Goal: Task Accomplishment & Management: Use online tool/utility

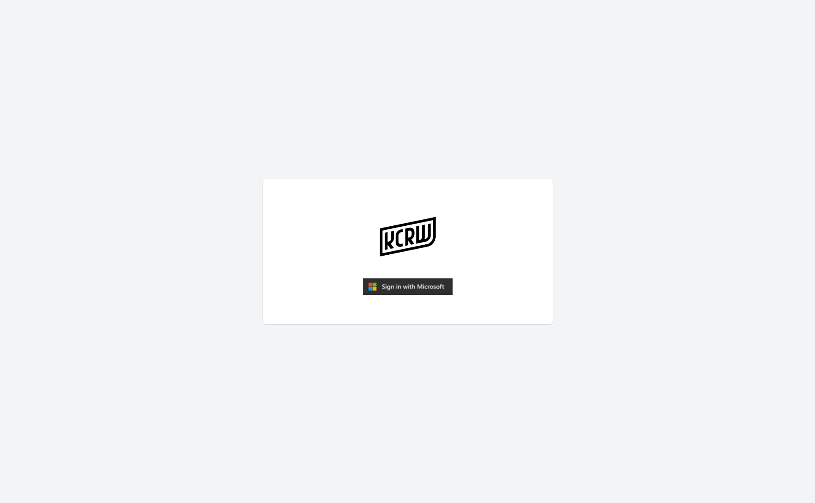
click at [391, 287] on img "submit" at bounding box center [408, 286] width 90 height 17
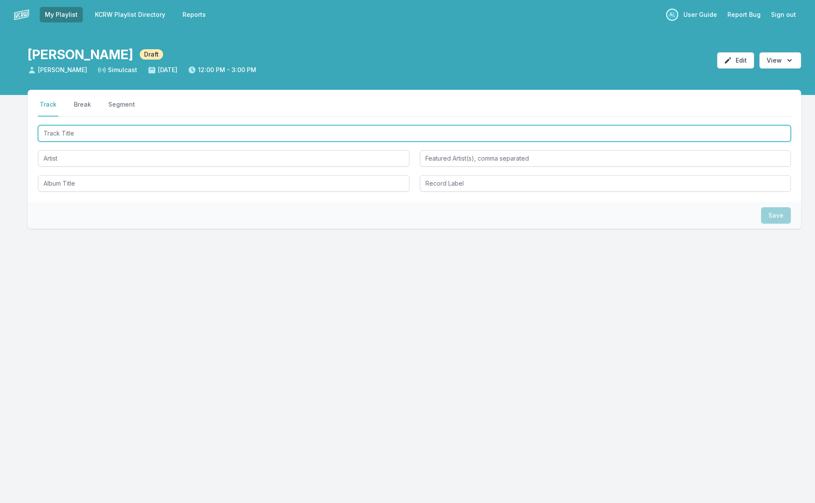
click at [153, 134] on input "Track Title" at bounding box center [414, 133] width 753 height 16
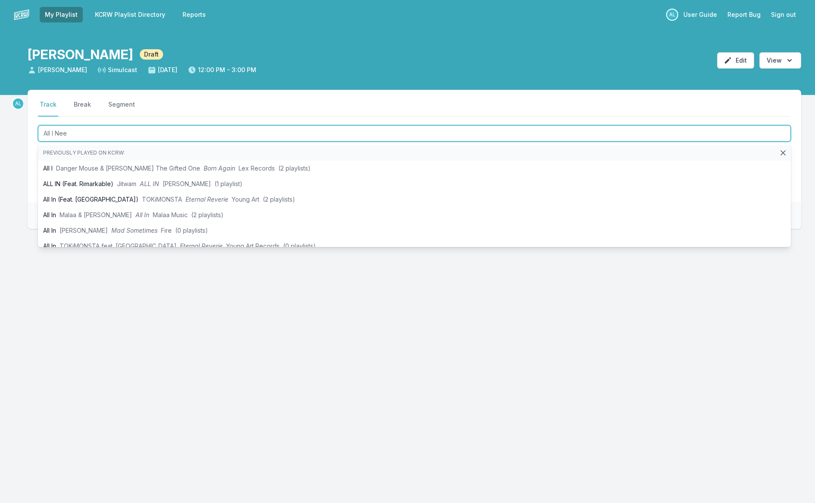
type input "All I Need"
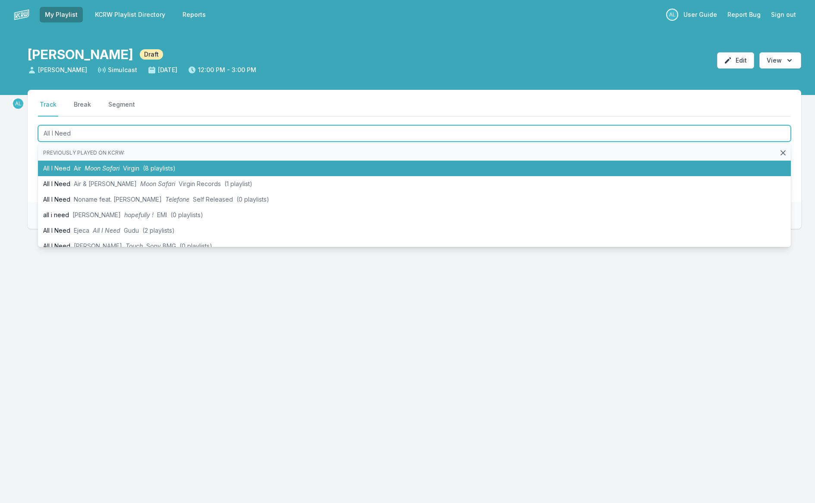
click at [168, 169] on span "(8 playlists)" at bounding box center [159, 167] width 33 height 7
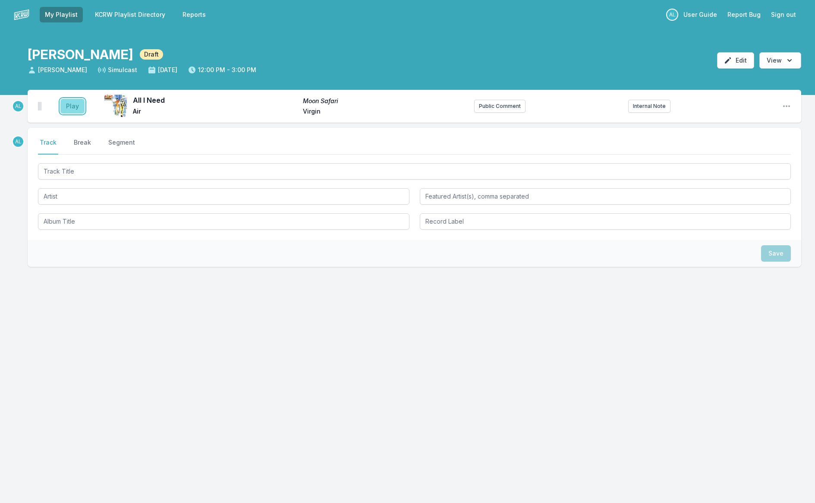
click at [80, 110] on button "Play" at bounding box center [72, 106] width 24 height 15
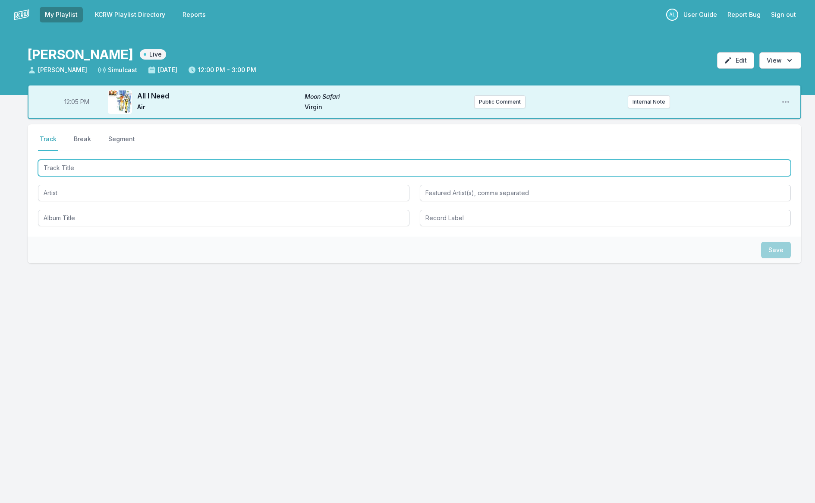
click at [114, 169] on input "Track Title" at bounding box center [414, 168] width 753 height 16
type input "Mountain Song"
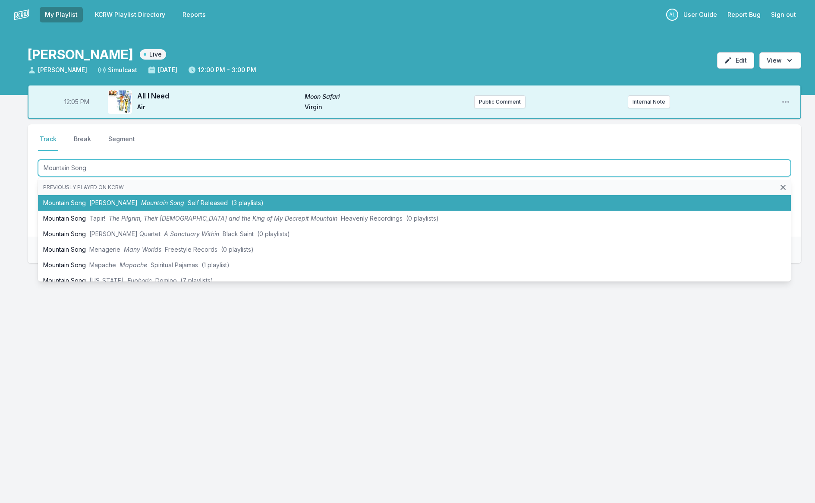
drag, startPoint x: 118, startPoint y: 201, endPoint x: 107, endPoint y: 195, distance: 12.7
click at [141, 201] on span "Mountain Song" at bounding box center [162, 202] width 43 height 7
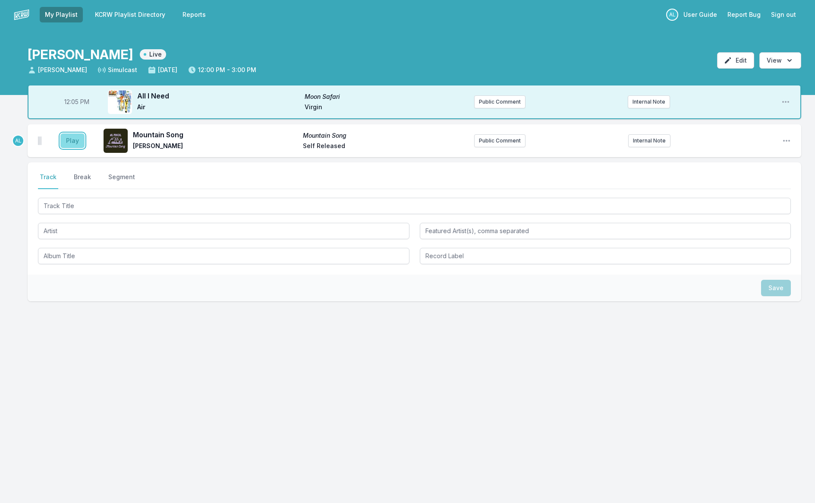
click at [67, 147] on button "Play" at bounding box center [72, 140] width 24 height 15
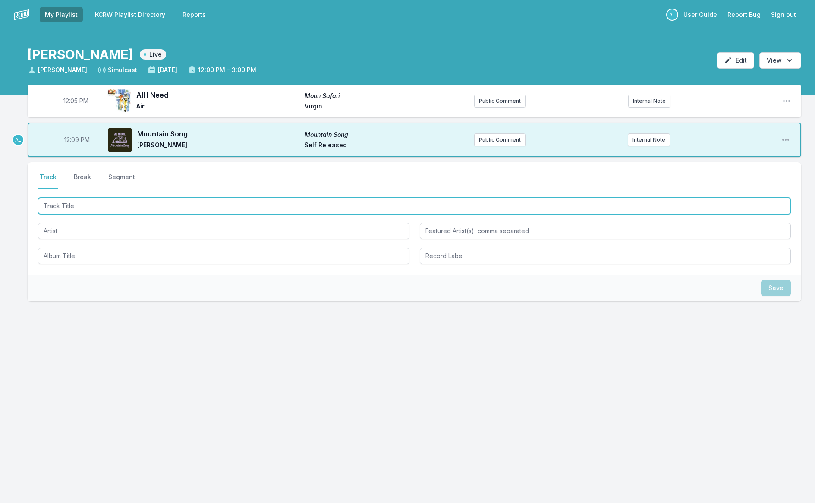
click at [108, 208] on input "Track Title" at bounding box center [414, 206] width 753 height 16
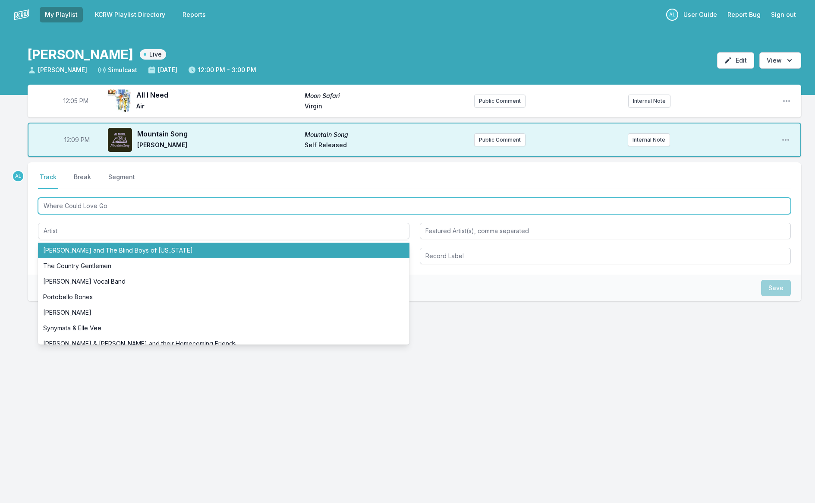
click at [76, 207] on input "Where Could Love Go" at bounding box center [414, 206] width 753 height 16
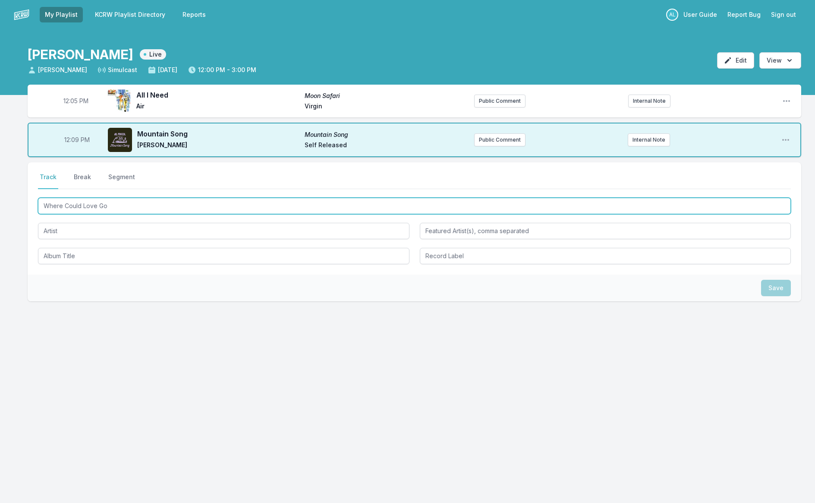
click at [76, 207] on input "Where Could Love Go" at bounding box center [414, 206] width 753 height 16
type input "Where Will Love Go"
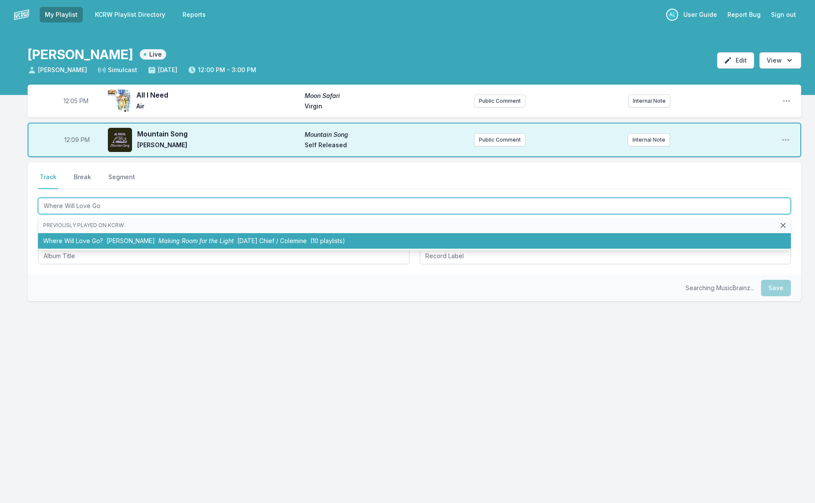
click at [85, 239] on li "Where Will Love Go? [PERSON_NAME] Making Room for the Light [DATE] Chief / Cole…" at bounding box center [414, 241] width 753 height 16
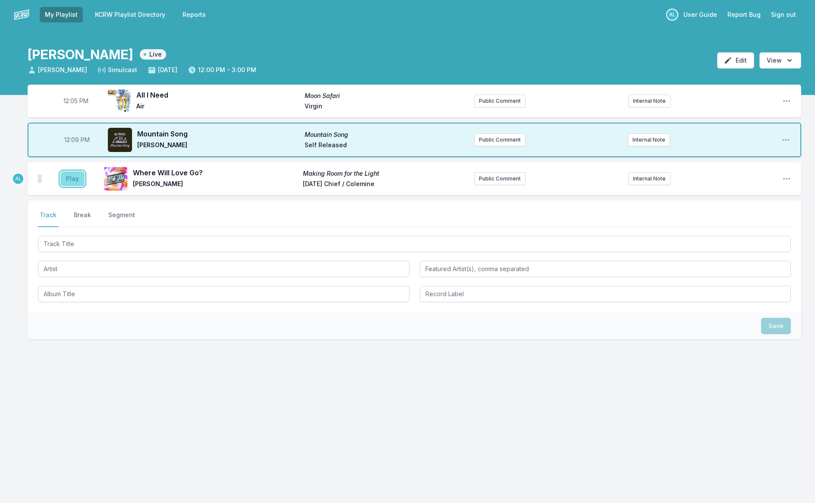
click at [73, 178] on button "Play" at bounding box center [72, 178] width 24 height 15
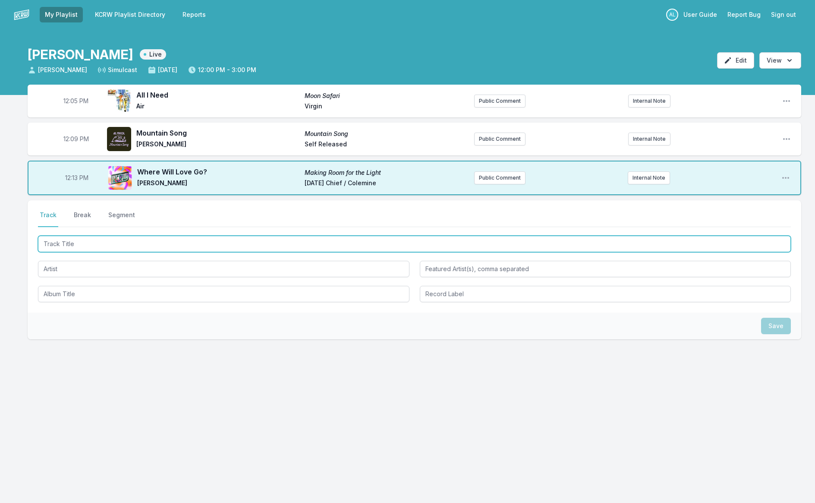
click at [93, 240] on input "Track Title" at bounding box center [414, 244] width 753 height 16
type input "[PERSON_NAME] Was My"
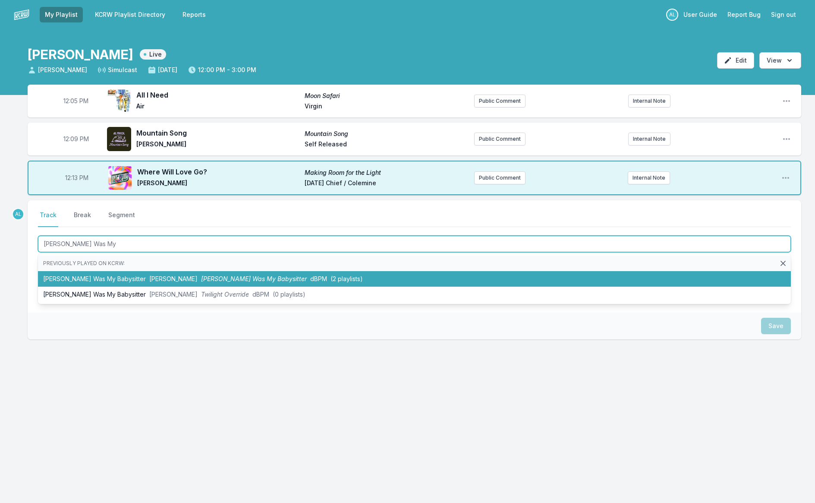
click at [88, 278] on li "[PERSON_NAME] Was My Babysitter [PERSON_NAME] [PERSON_NAME] Was My Babysitter d…" at bounding box center [414, 279] width 753 height 16
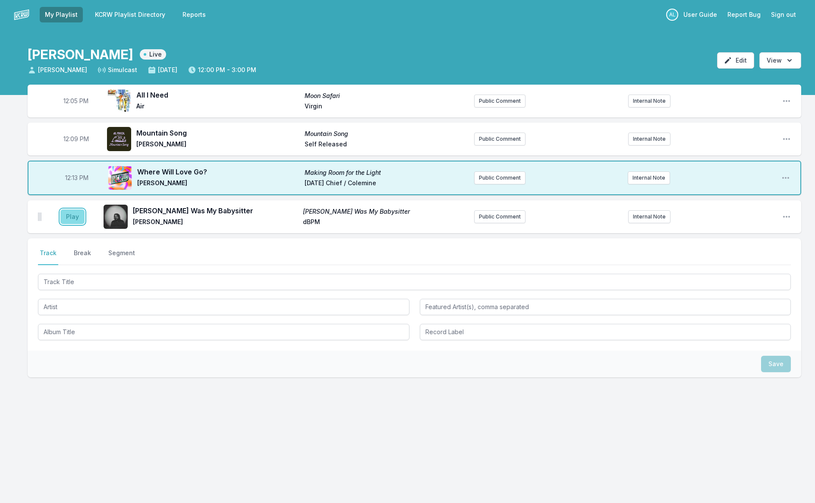
click at [72, 213] on button "Play" at bounding box center [72, 216] width 24 height 15
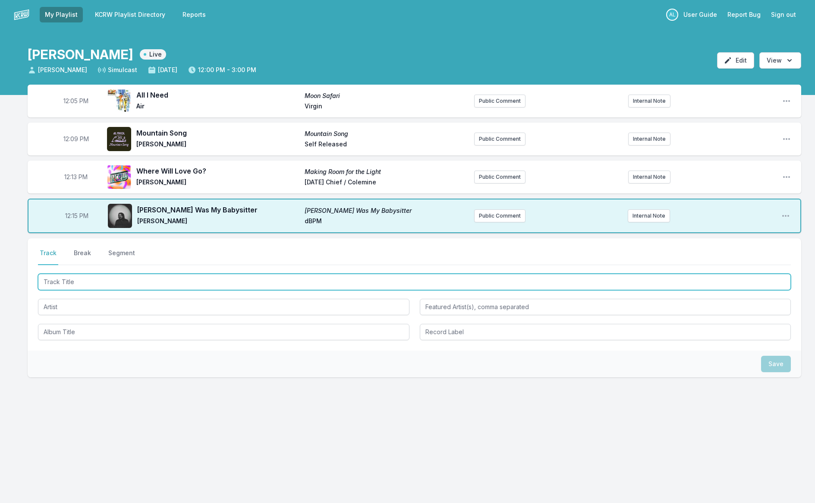
click at [111, 280] on input "Track Title" at bounding box center [414, 282] width 753 height 16
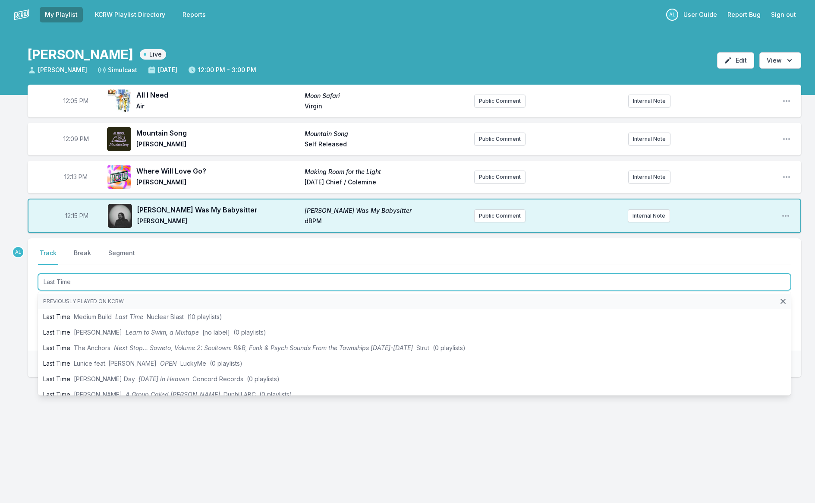
type input "Last Time"
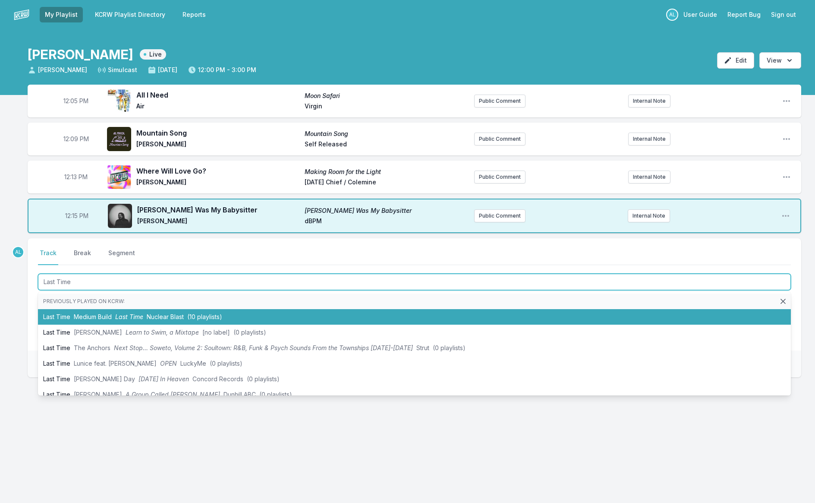
click at [104, 318] on span "Medium Build" at bounding box center [93, 316] width 38 height 7
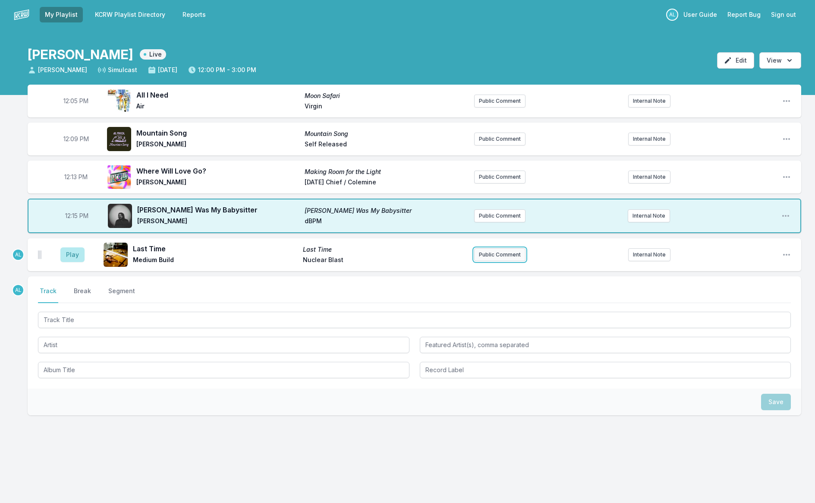
click at [490, 253] on button "Public Comment" at bounding box center [499, 254] width 51 height 13
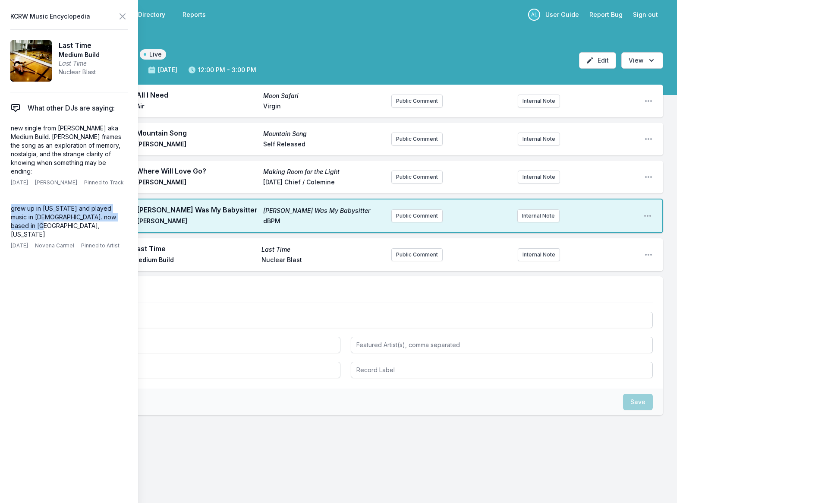
drag, startPoint x: 31, startPoint y: 234, endPoint x: 6, endPoint y: 216, distance: 31.0
click at [6, 216] on aside "KCRW Music Encyclopedia Last Time Medium Build Last Time Nuclear Blast What oth…" at bounding box center [69, 251] width 138 height 503
copy p "grew up in [US_STATE] and played music in [DEMOGRAPHIC_DATA]. now based in [GEO…"
click at [426, 254] on button "Public Comment" at bounding box center [416, 254] width 51 height 13
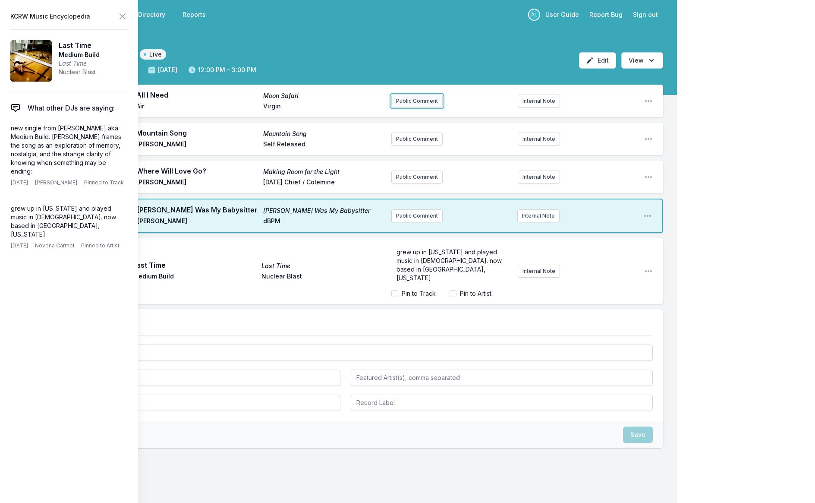
click at [401, 103] on button "Public Comment" at bounding box center [416, 101] width 51 height 13
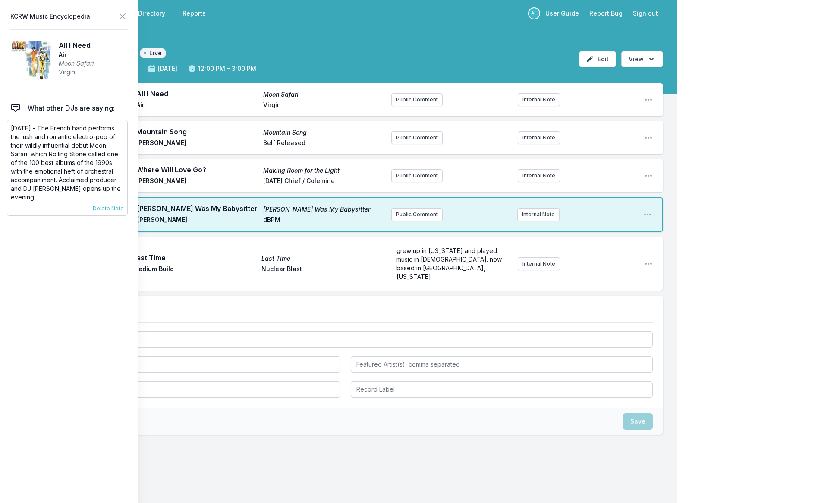
scroll to position [6, 0]
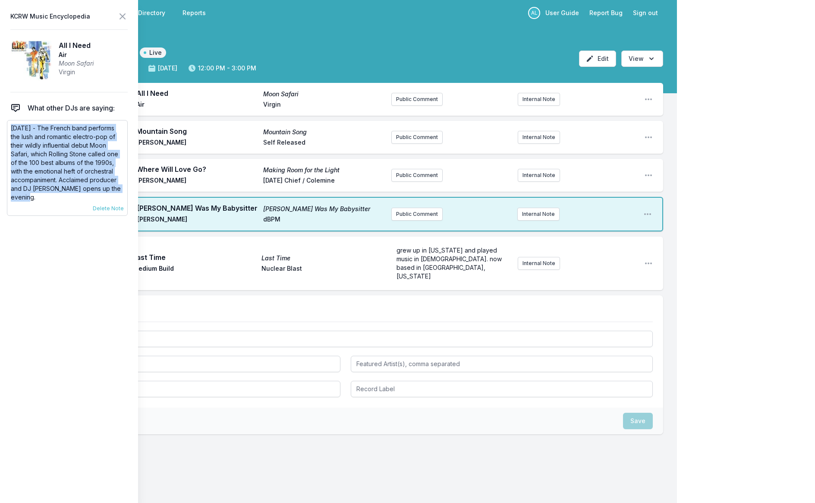
drag, startPoint x: 36, startPoint y: 199, endPoint x: 7, endPoint y: 124, distance: 80.3
click at [7, 124] on div "[DATE] - The French band performs the lush and romantic electro-pop of their wi…" at bounding box center [67, 168] width 121 height 96
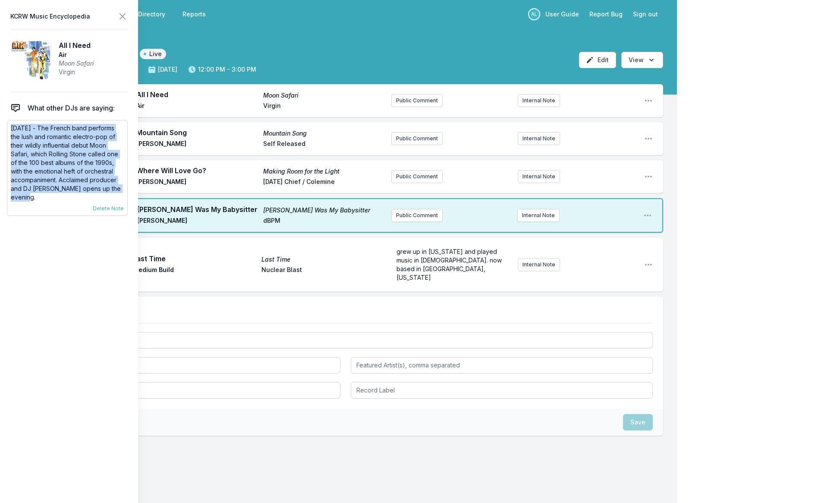
scroll to position [0, 0]
copy p "[DATE] - The French band performs the lush and romantic electro-pop of their wi…"
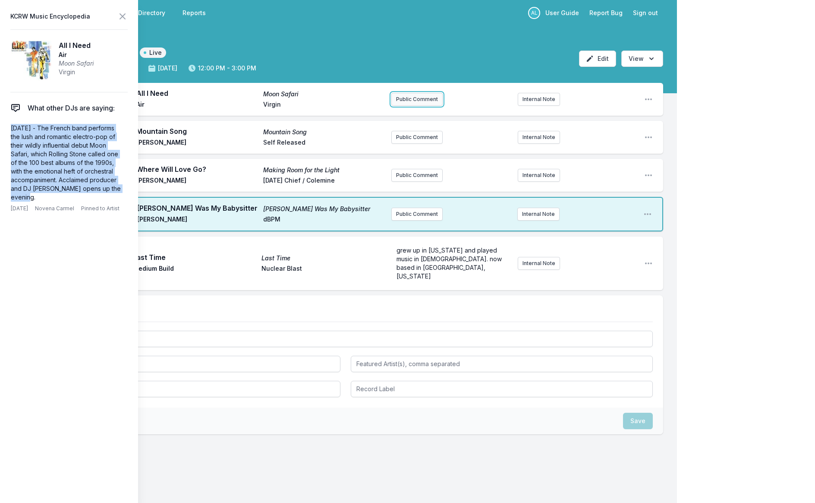
scroll to position [2, 0]
click at [401, 103] on button "Public Comment" at bounding box center [416, 98] width 51 height 13
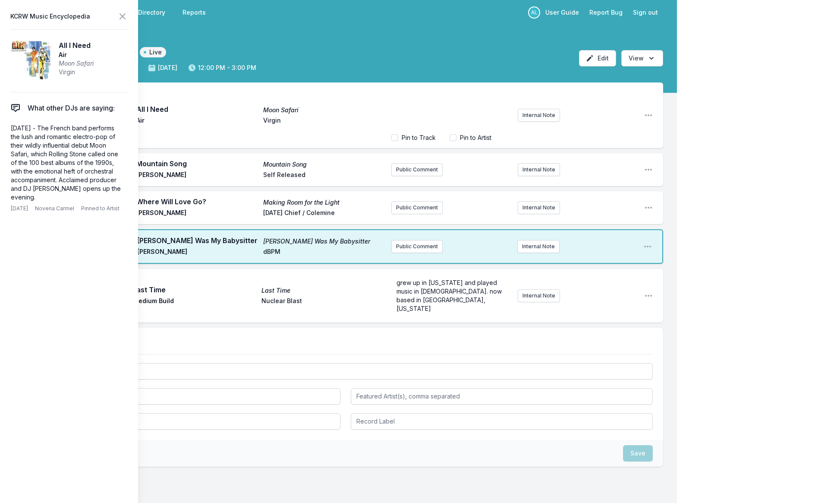
scroll to position [43, 0]
click at [349, 320] on div "AL 12:05 PM All I Need Moon Safari Air Virgin [DATE] - The French band performs…" at bounding box center [338, 315] width 677 height 467
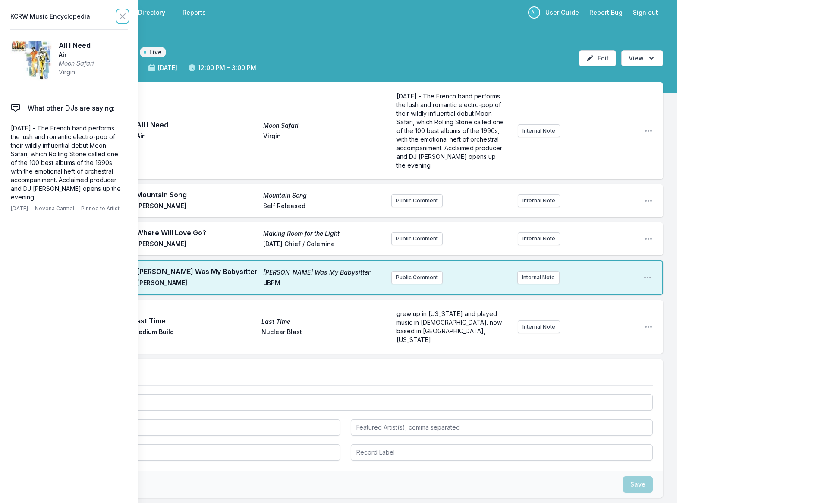
click at [120, 15] on icon at bounding box center [122, 16] width 10 height 10
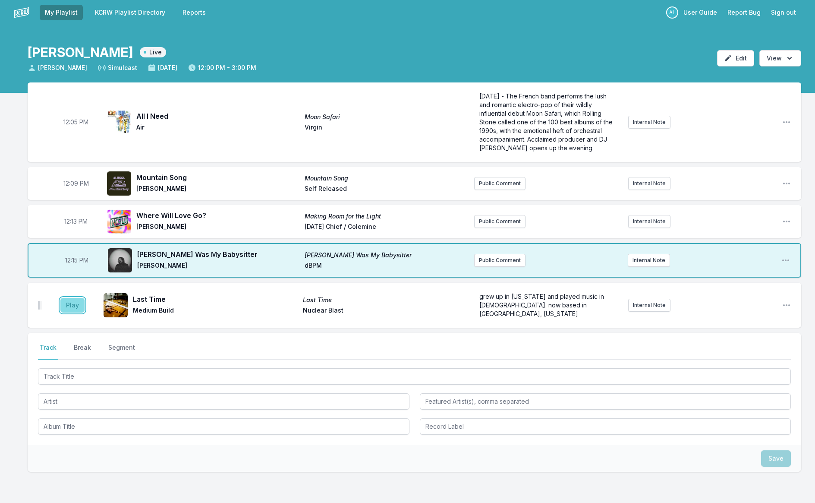
click at [77, 298] on button "Play" at bounding box center [72, 305] width 24 height 15
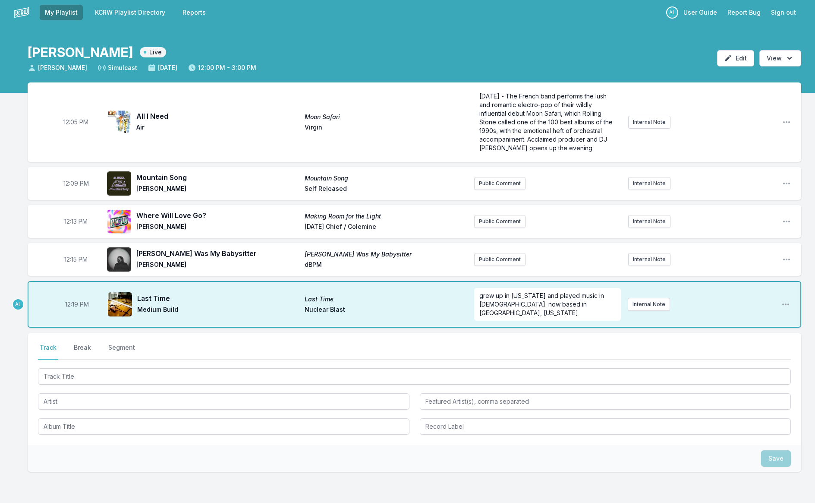
click at [79, 343] on button "Break" at bounding box center [82, 351] width 21 height 16
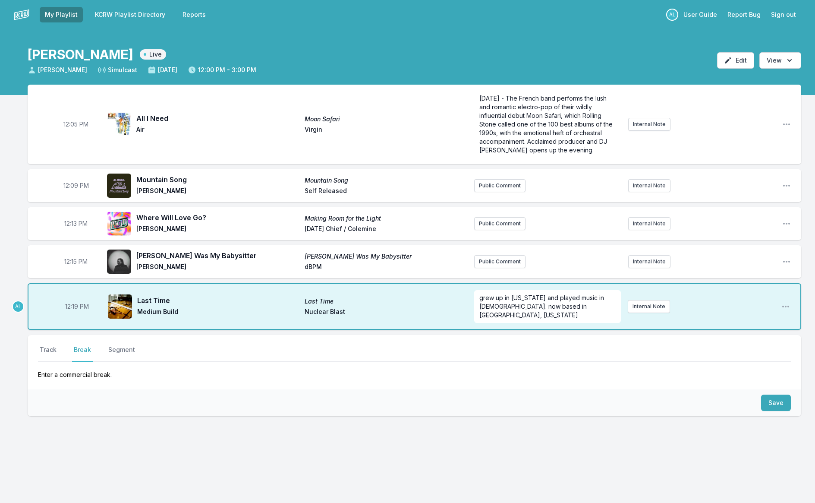
scroll to position [0, 0]
click at [770, 395] on button "Save" at bounding box center [776, 403] width 30 height 16
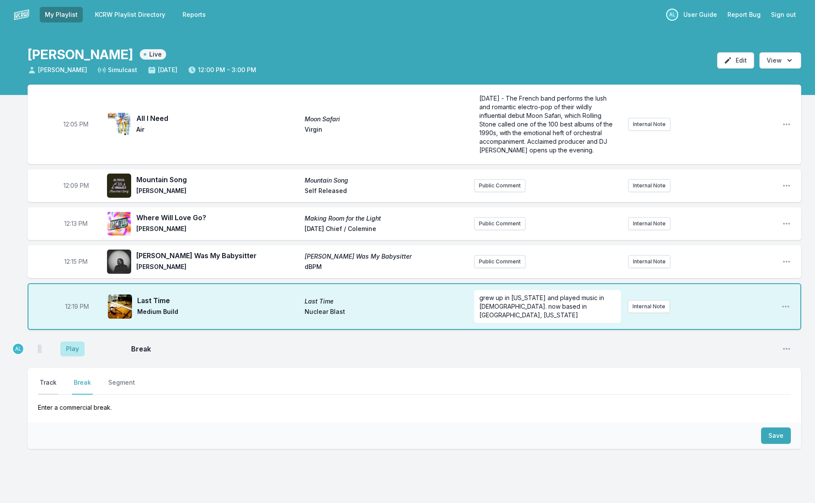
click at [51, 378] on button "Track" at bounding box center [48, 386] width 20 height 16
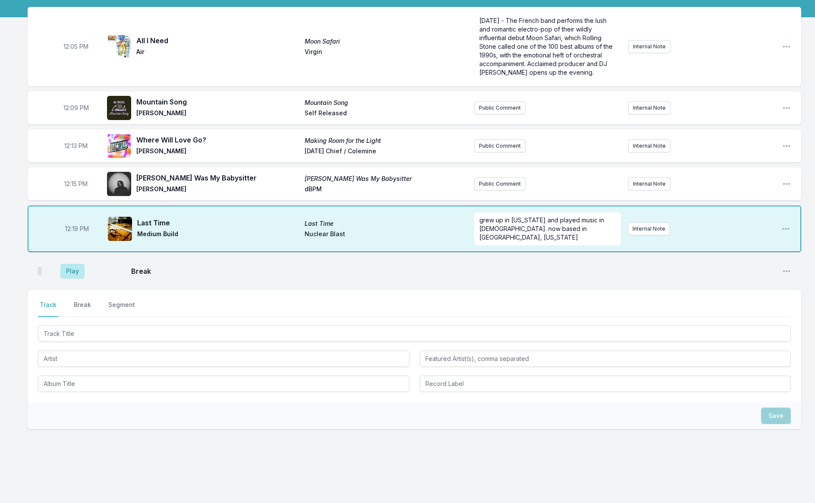
scroll to position [78, 0]
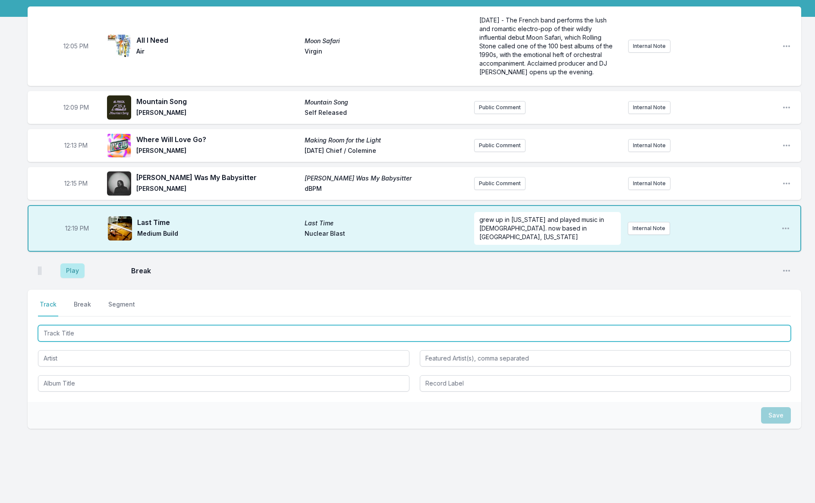
click at [65, 326] on input "Track Title" at bounding box center [414, 333] width 753 height 16
click at [69, 325] on input "Track Title" at bounding box center [414, 333] width 753 height 16
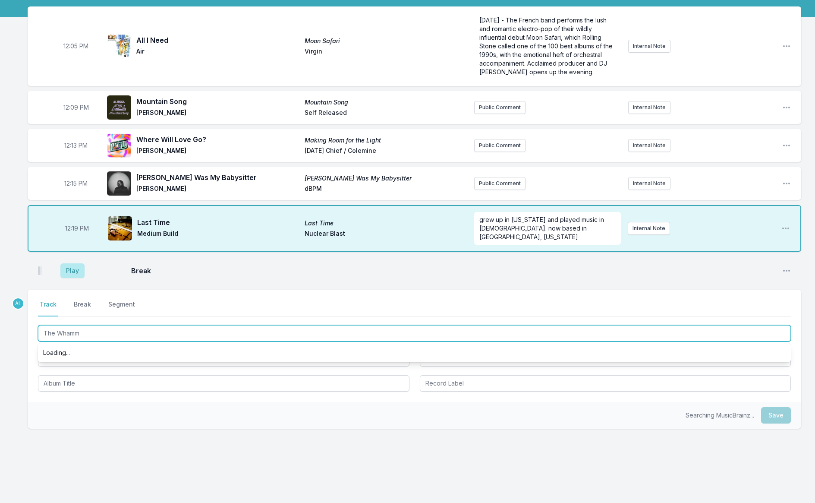
type input "The Whammy"
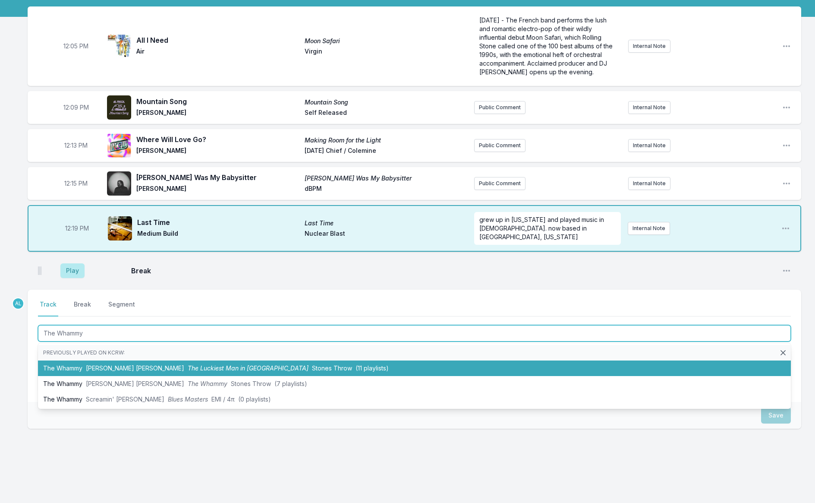
click at [78, 363] on li "The Whammy [PERSON_NAME] [PERSON_NAME] The Luckiest Man in [GEOGRAPHIC_DATA] OS…" at bounding box center [414, 368] width 753 height 16
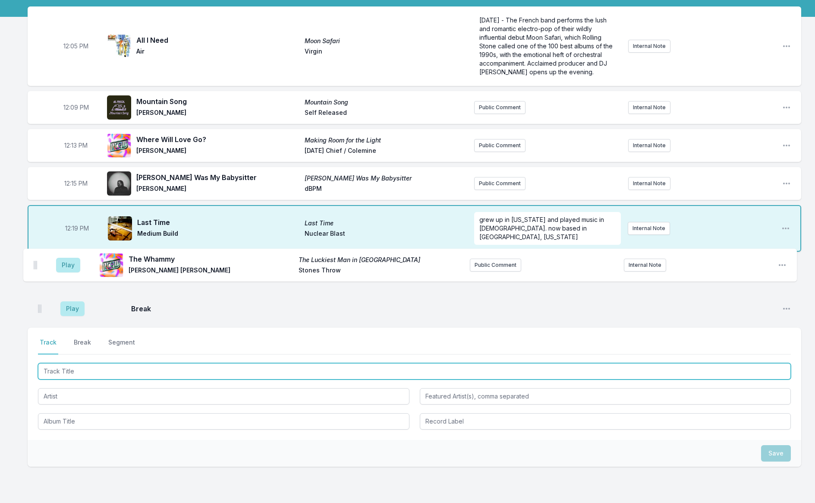
drag, startPoint x: 40, startPoint y: 298, endPoint x: 36, endPoint y: 264, distance: 34.8
click at [36, 264] on ul "Play Break Open playlist item options Play The Whammy The Luckiest Man in [GEOG…" at bounding box center [415, 290] width 774 height 66
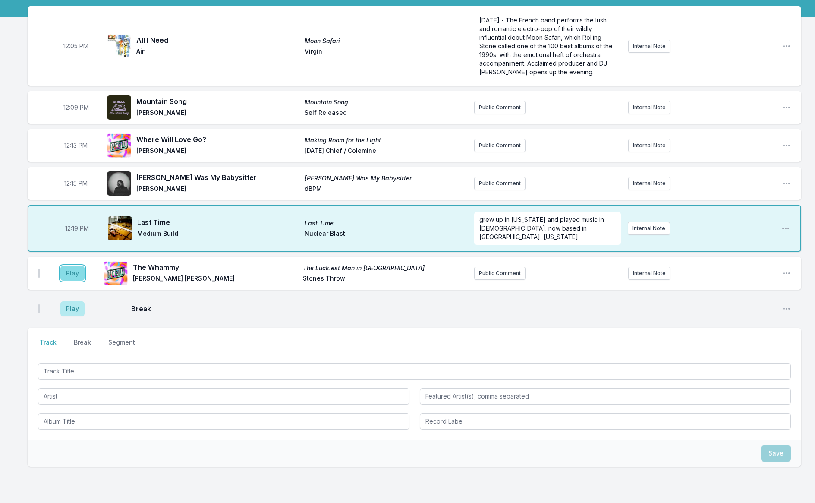
click at [69, 266] on button "Play" at bounding box center [72, 273] width 24 height 15
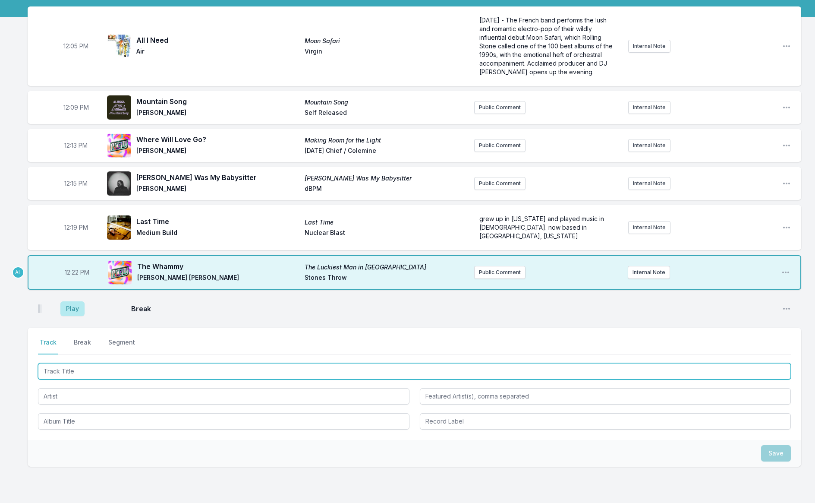
click at [65, 363] on input "Track Title" at bounding box center [414, 371] width 753 height 16
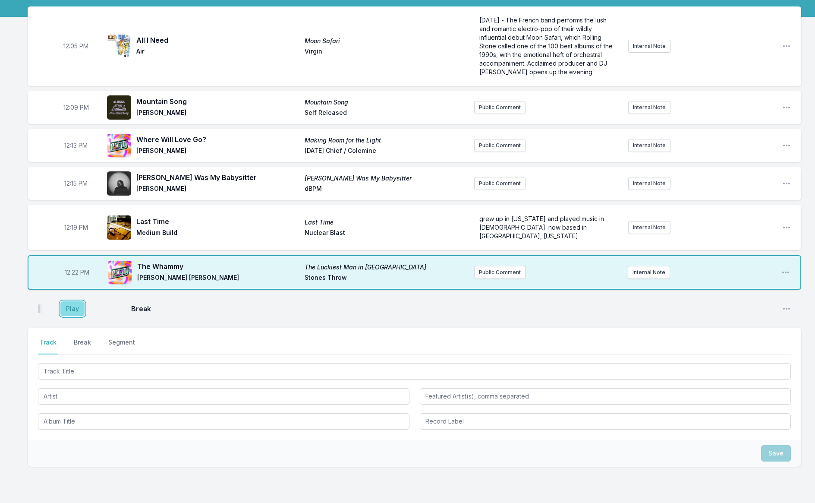
click at [74, 301] on button "Play" at bounding box center [72, 308] width 24 height 15
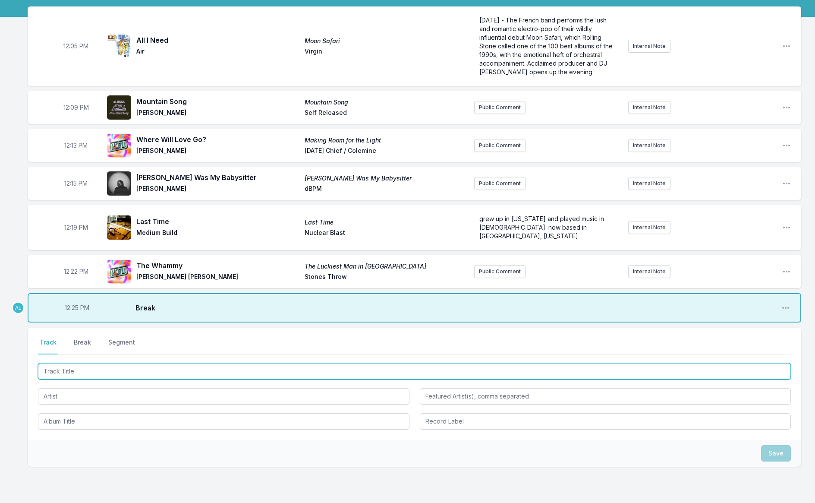
click at [72, 363] on input "Track Title" at bounding box center [414, 371] width 753 height 16
type input "White Horses"
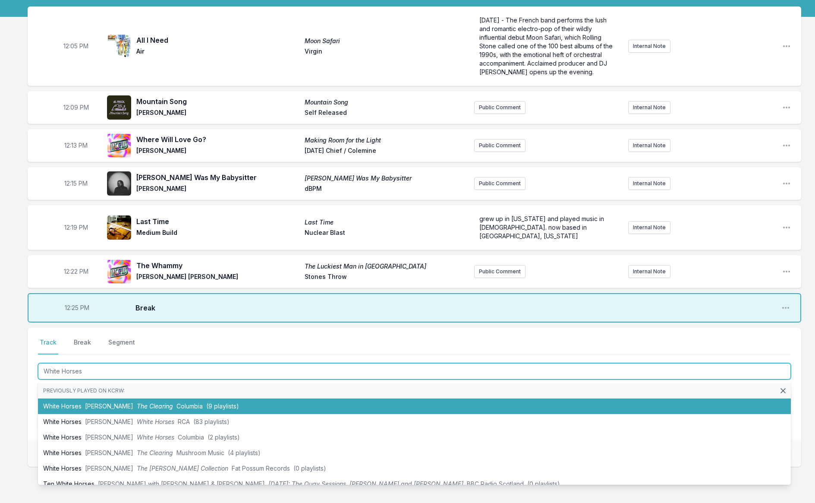
click at [92, 402] on li "White Horses [PERSON_NAME] The Clearing Columbia (9 playlists)" at bounding box center [414, 406] width 753 height 16
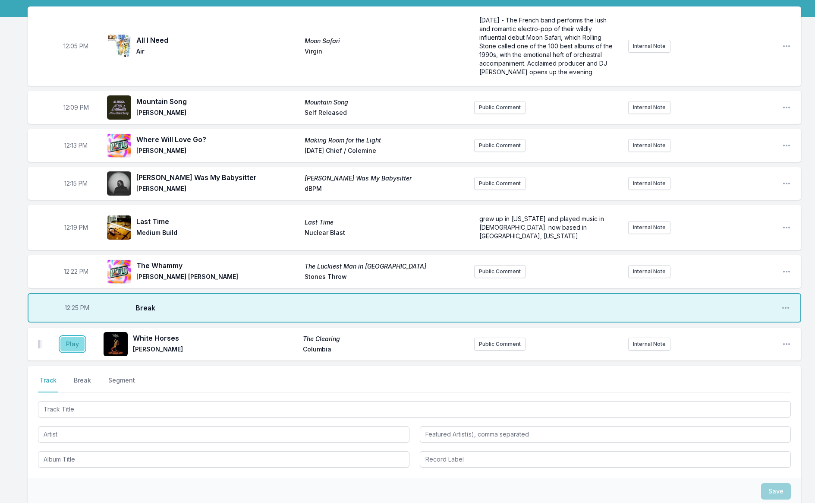
click at [74, 337] on button "Play" at bounding box center [72, 344] width 24 height 15
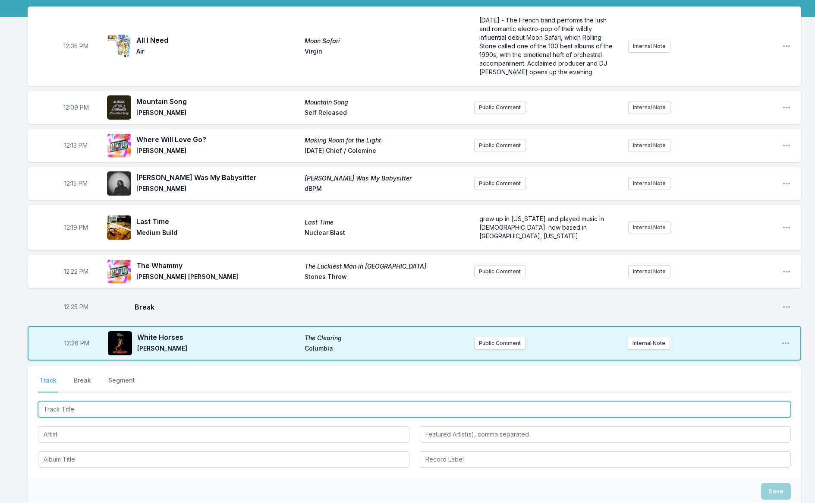
click at [122, 407] on input "Track Title" at bounding box center [414, 409] width 753 height 16
type input "Lazy"
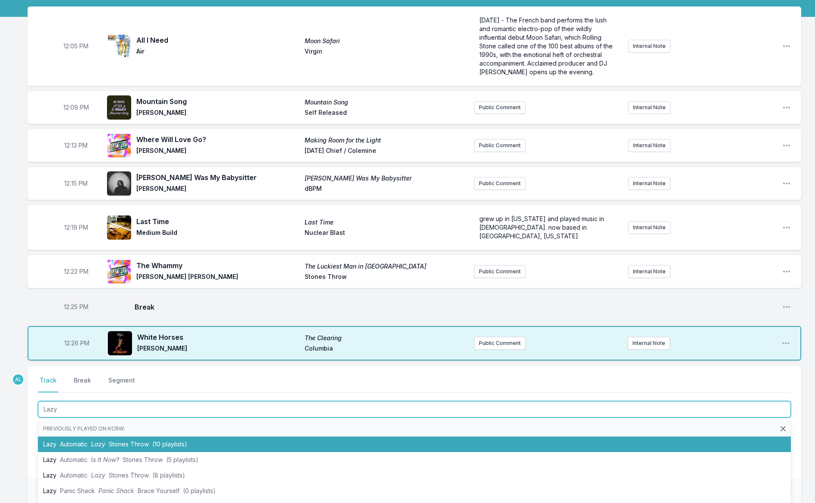
click at [136, 440] on span "Stones Throw" at bounding box center [129, 443] width 40 height 7
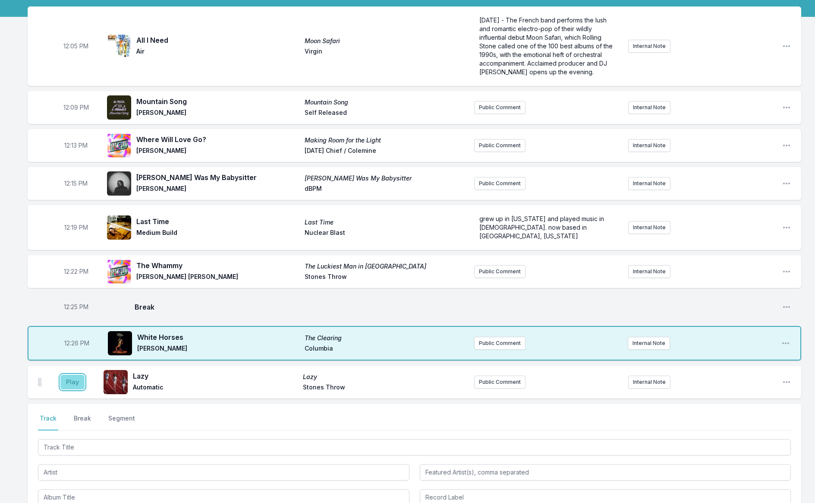
click at [66, 375] on button "Play" at bounding box center [72, 382] width 24 height 15
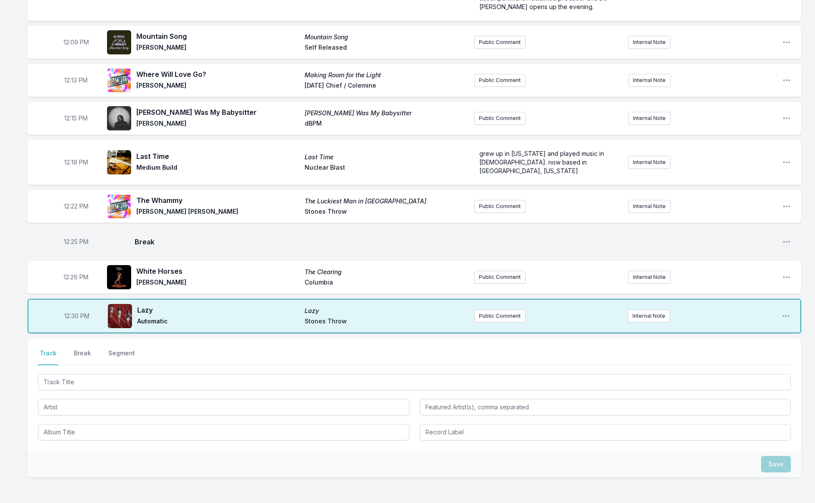
scroll to position [146, 0]
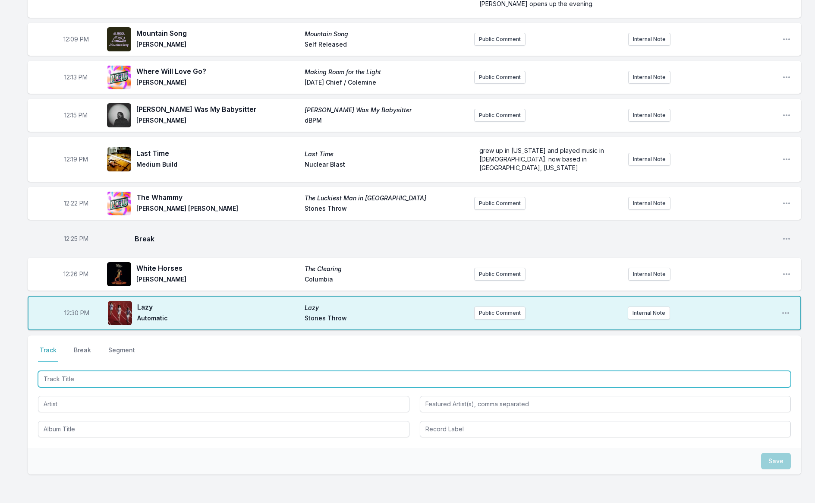
click at [67, 371] on input "Track Title" at bounding box center [414, 379] width 753 height 16
type input "Our Lips Are Sealed (Urdu Version)"
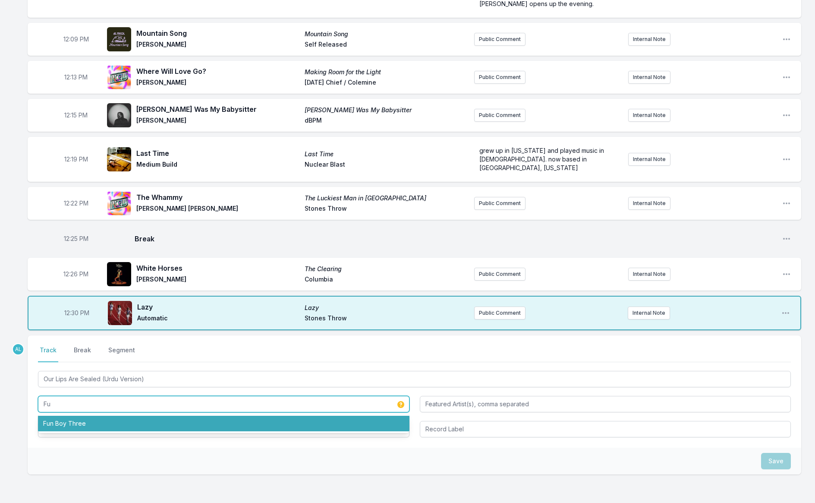
drag, startPoint x: 79, startPoint y: 417, endPoint x: 75, endPoint y: 416, distance: 4.5
click at [79, 417] on li "Fun Boy Three" at bounding box center [224, 424] width 372 height 16
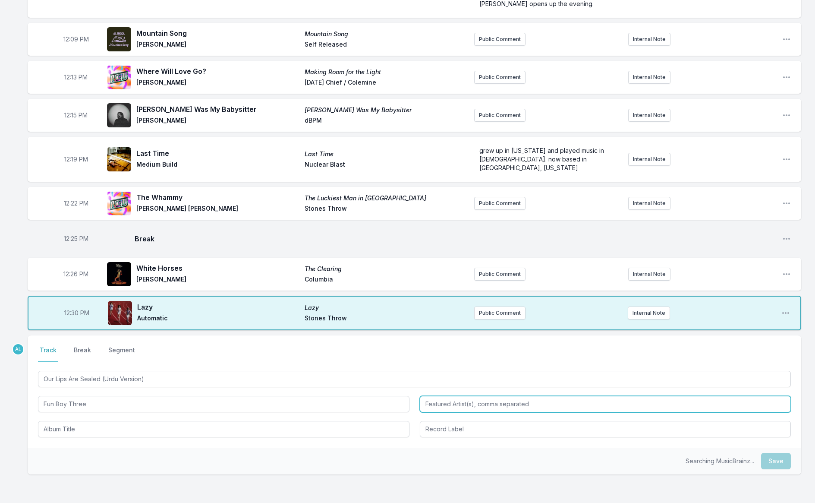
type input "Fun Boy Three"
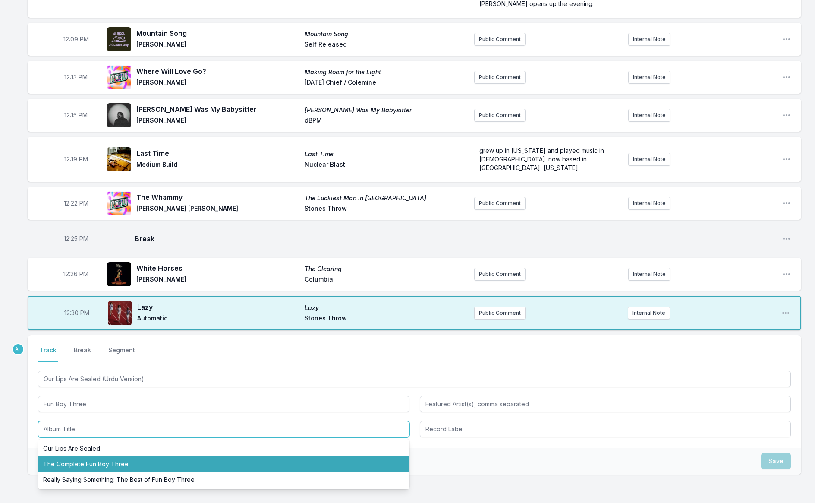
click at [107, 459] on li "The Complete Fun Boy Three" at bounding box center [224, 464] width 372 height 16
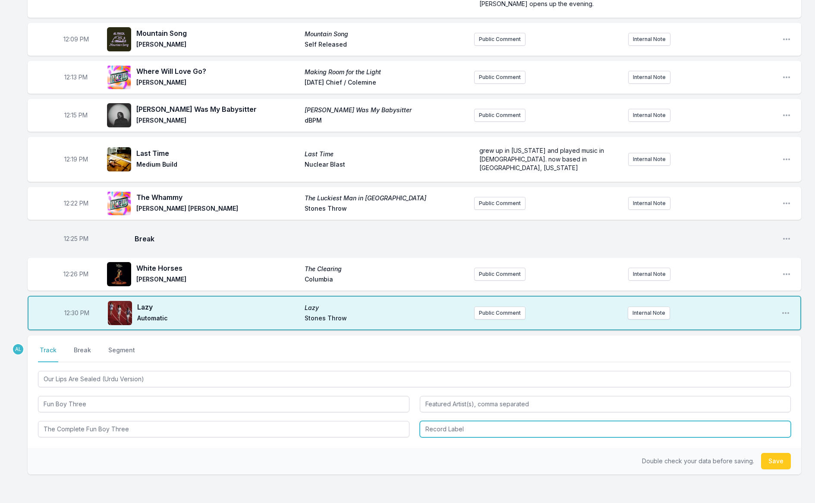
type input "The Complete Fun Boy Three"
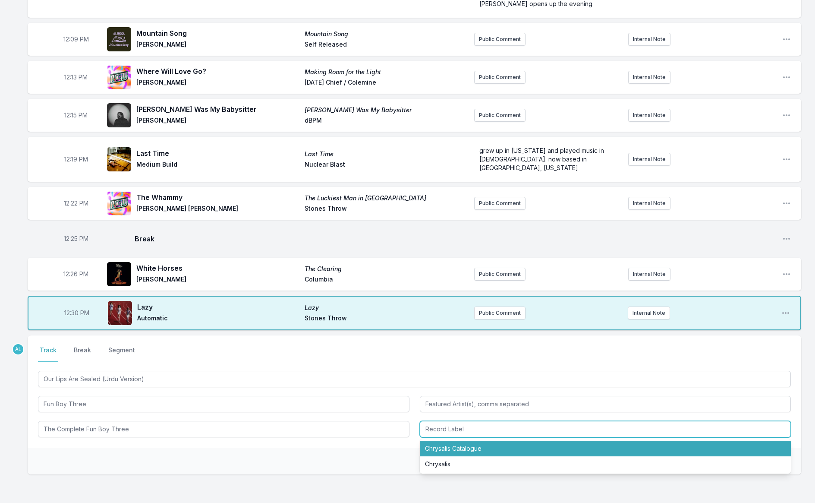
click at [436, 445] on li "Chrysalis Catalogue" at bounding box center [606, 449] width 372 height 16
type input "Chrysalis Catalogue"
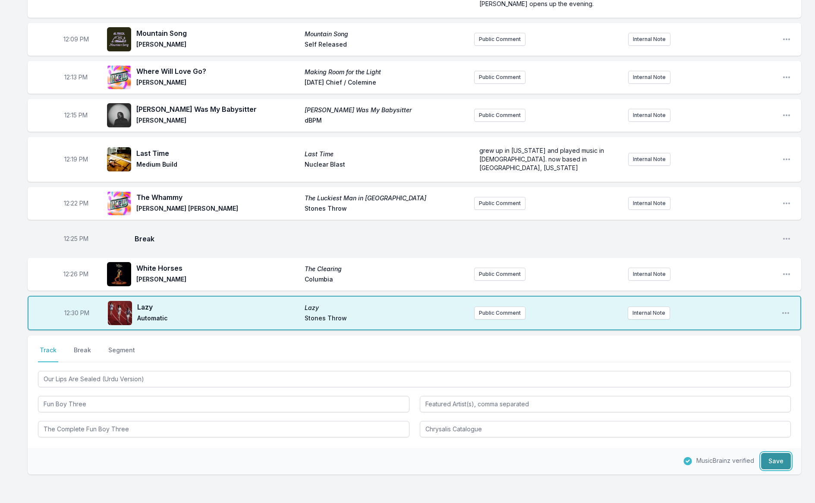
click at [767, 453] on button "Save" at bounding box center [776, 461] width 30 height 16
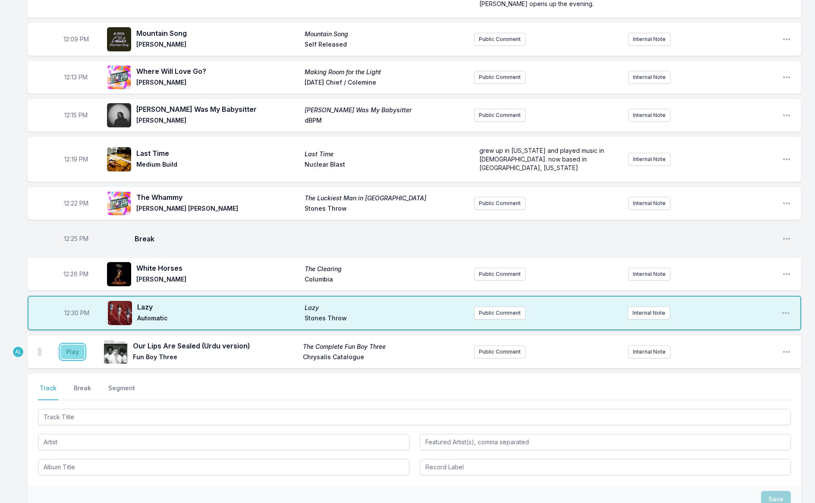
click at [65, 344] on button "Play" at bounding box center [72, 351] width 24 height 15
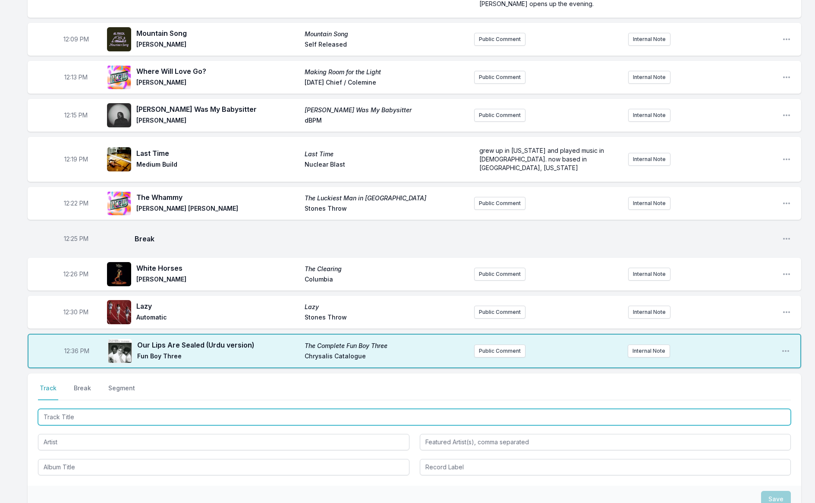
click at [136, 411] on input "Track Title" at bounding box center [414, 417] width 753 height 16
type input "The Happy Dictator"
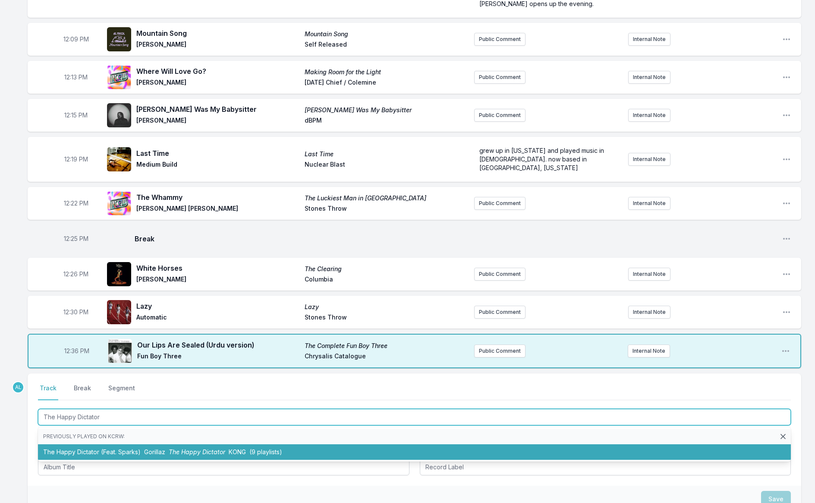
click at [145, 448] on span "Gorillaz" at bounding box center [154, 451] width 21 height 7
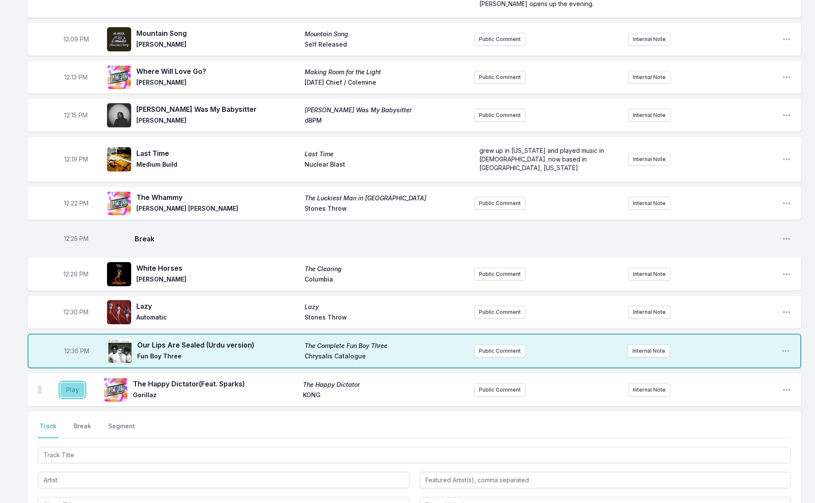
click at [74, 384] on button "Play" at bounding box center [72, 389] width 24 height 15
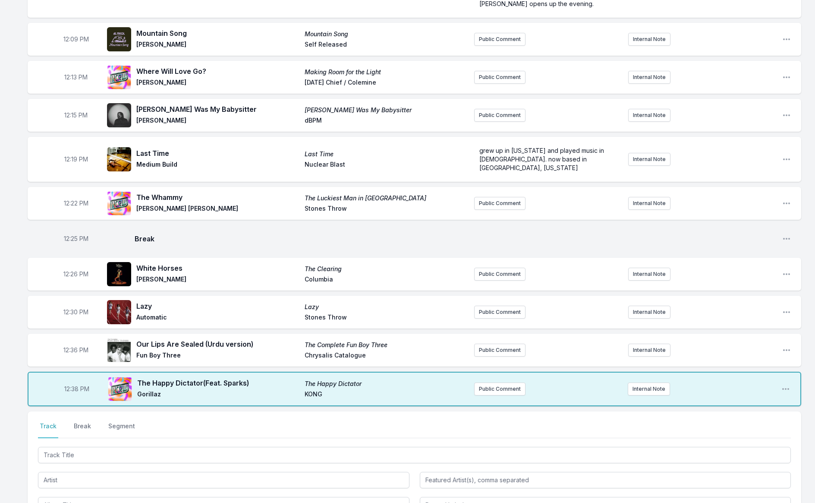
scroll to position [268, 0]
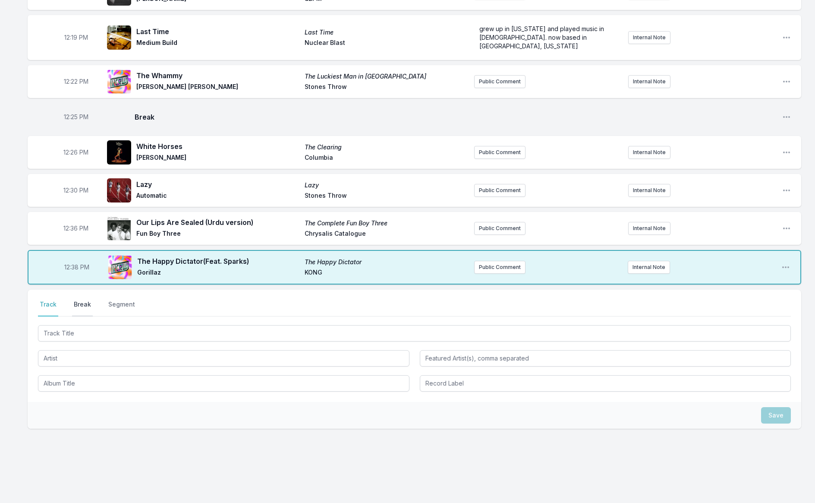
click at [80, 300] on button "Break" at bounding box center [82, 308] width 21 height 16
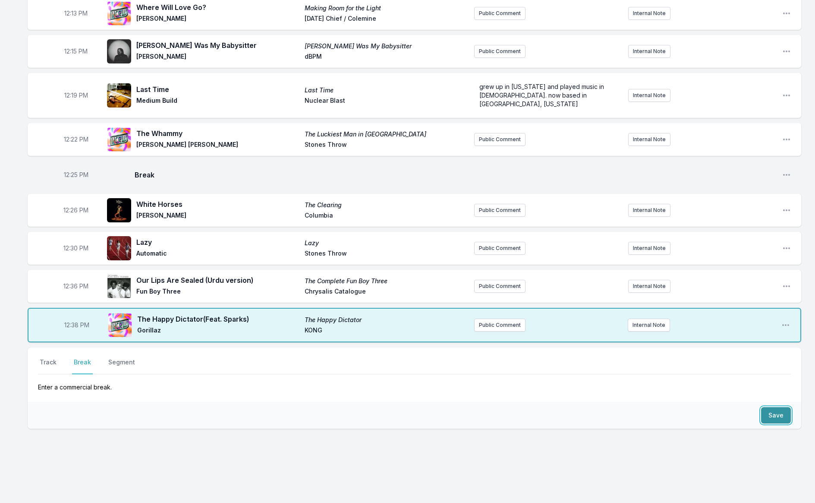
drag, startPoint x: 770, startPoint y: 408, endPoint x: 718, endPoint y: 397, distance: 53.8
click at [771, 407] on button "Save" at bounding box center [776, 415] width 30 height 16
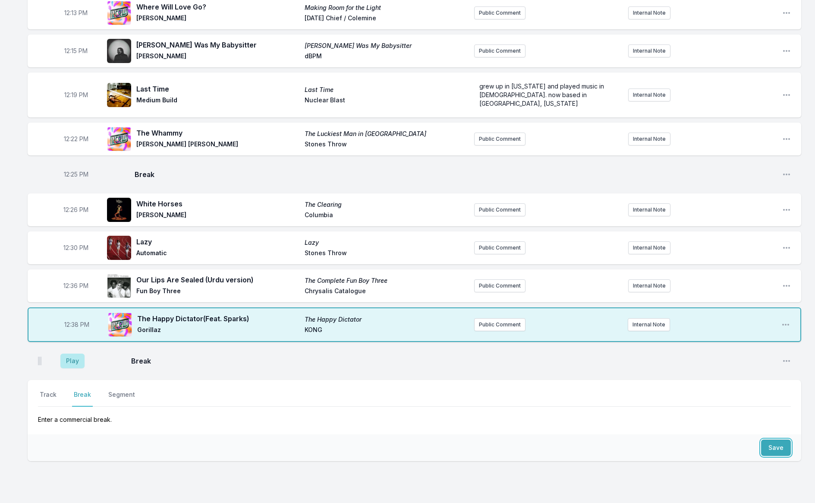
scroll to position [210, 0]
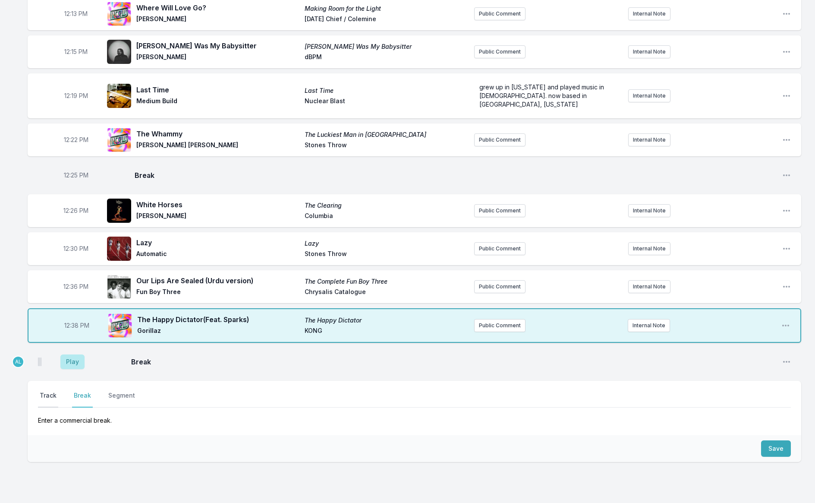
click at [45, 391] on button "Track" at bounding box center [48, 399] width 20 height 16
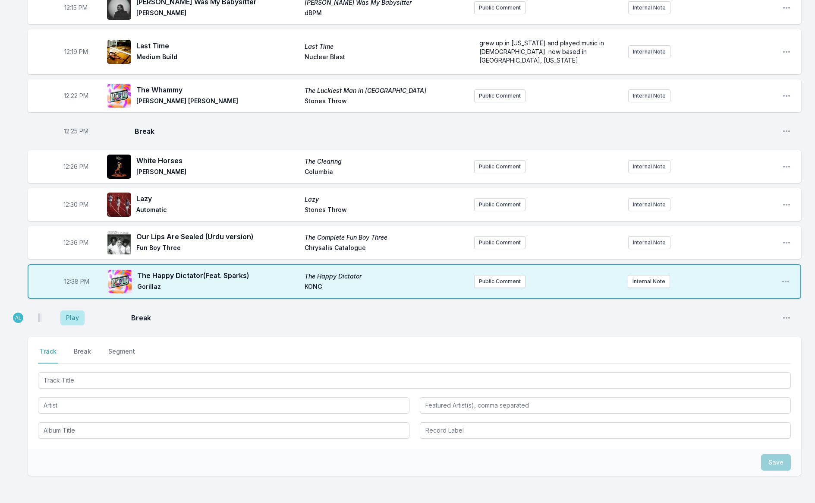
scroll to position [301, 0]
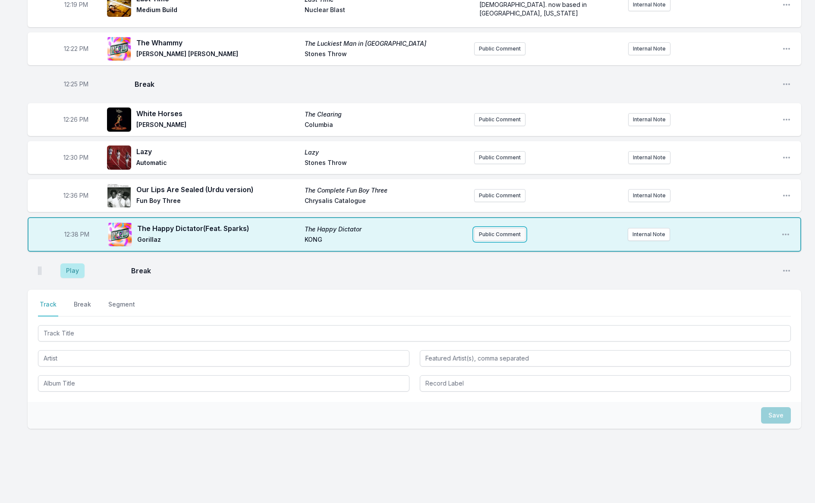
click at [510, 228] on button "Public Comment" at bounding box center [499, 234] width 51 height 13
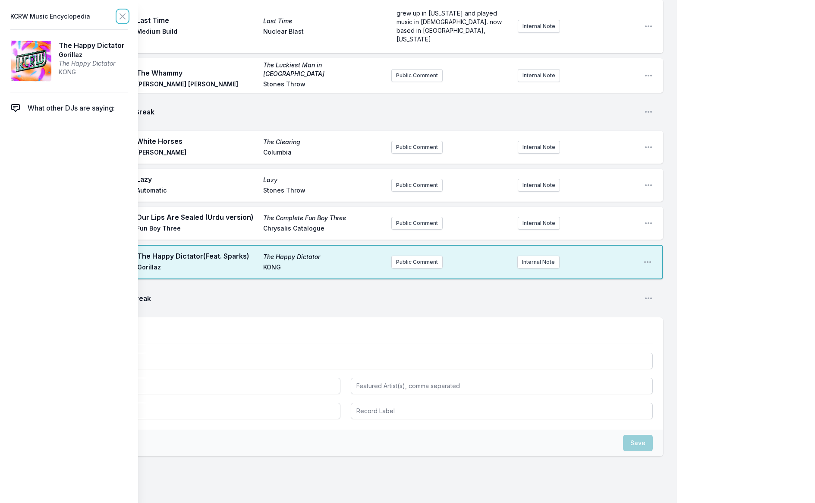
click at [122, 17] on icon at bounding box center [122, 16] width 5 height 5
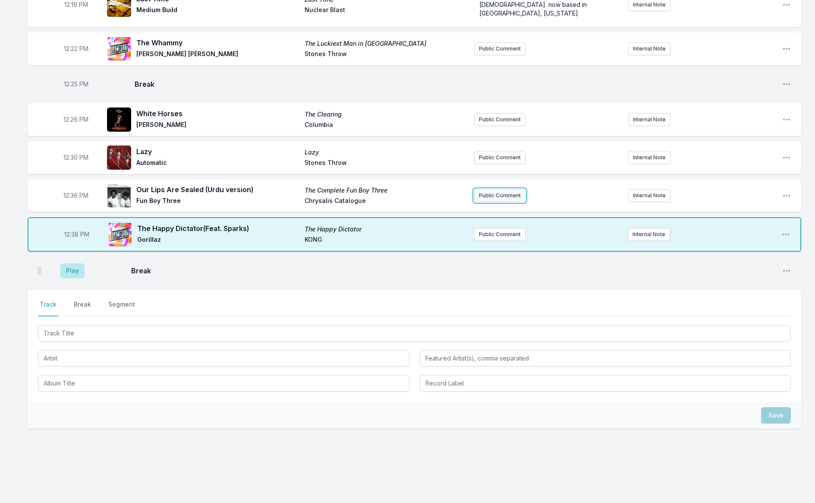
click at [505, 189] on button "Public Comment" at bounding box center [499, 195] width 51 height 13
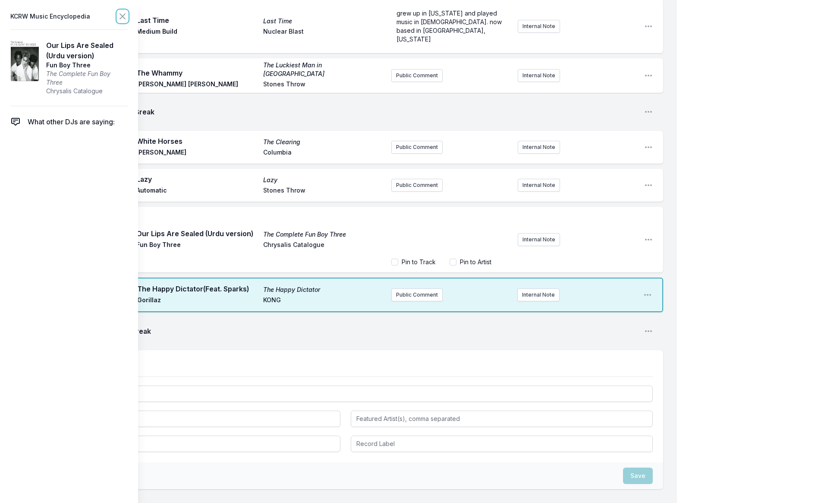
click at [123, 16] on icon at bounding box center [122, 16] width 5 height 5
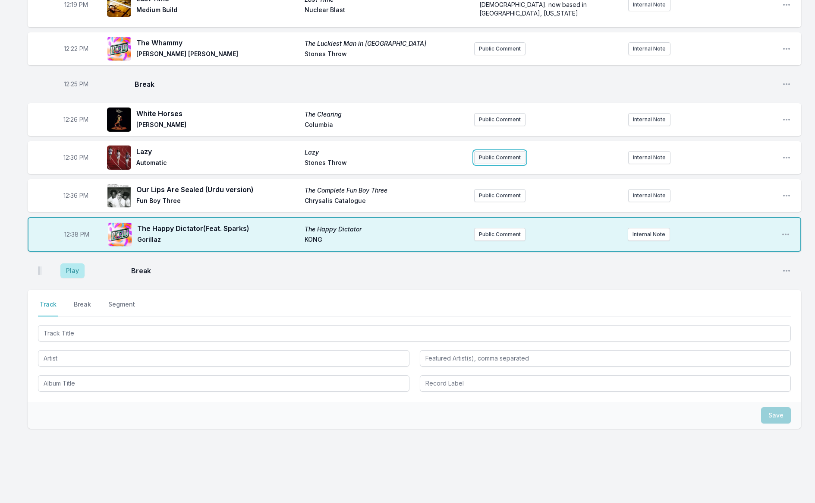
click at [505, 151] on button "Public Comment" at bounding box center [499, 157] width 51 height 13
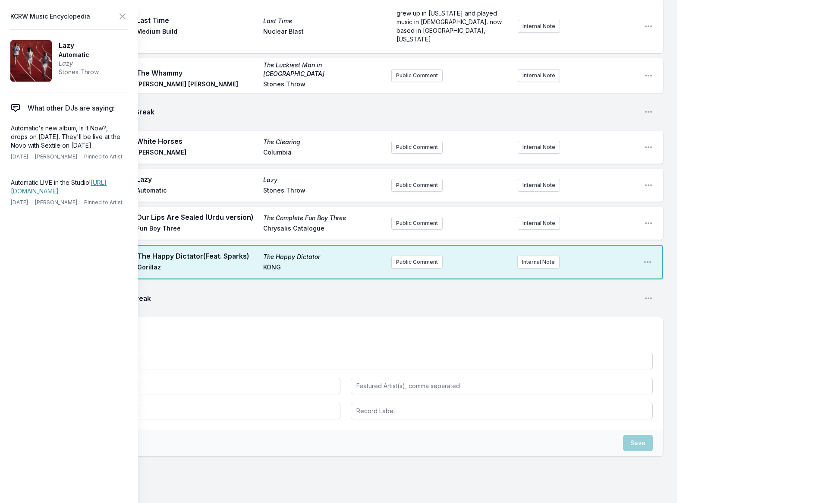
drag, startPoint x: 22, startPoint y: 155, endPoint x: 6, endPoint y: 126, distance: 33.1
click at [6, 126] on aside "KCRW Music Encyclopedia Lazy Automatic Lazy Stones Throw What other DJs are say…" at bounding box center [69, 251] width 138 height 503
copy p "Automatic's new album, Is It Now?, drops on [DATE]. They'll be live at the Novo…"
click at [433, 179] on button "Public Comment" at bounding box center [416, 185] width 51 height 13
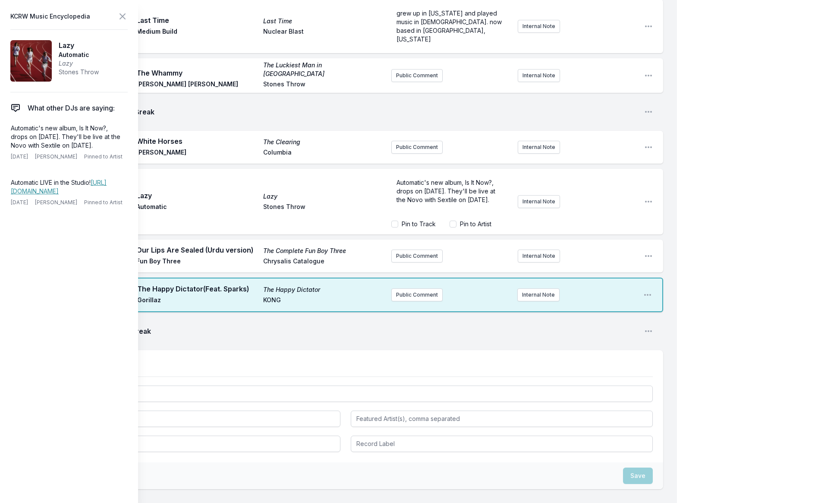
click at [350, 136] on div "White Horses The Clearing [PERSON_NAME] Columbia" at bounding box center [260, 147] width 248 height 22
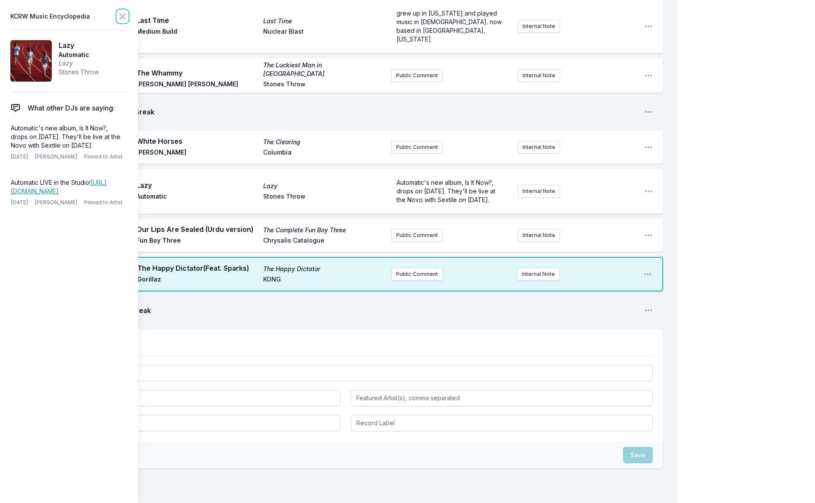
click at [121, 19] on icon at bounding box center [122, 16] width 10 height 10
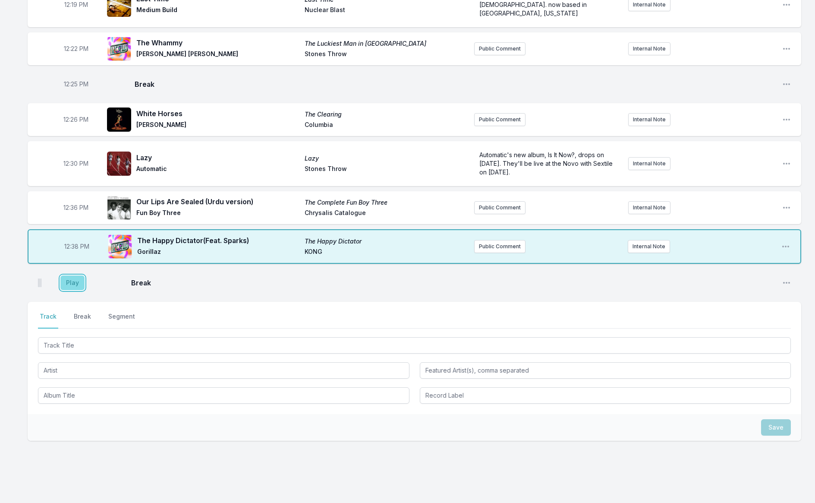
click at [71, 275] on button "Play" at bounding box center [72, 282] width 24 height 15
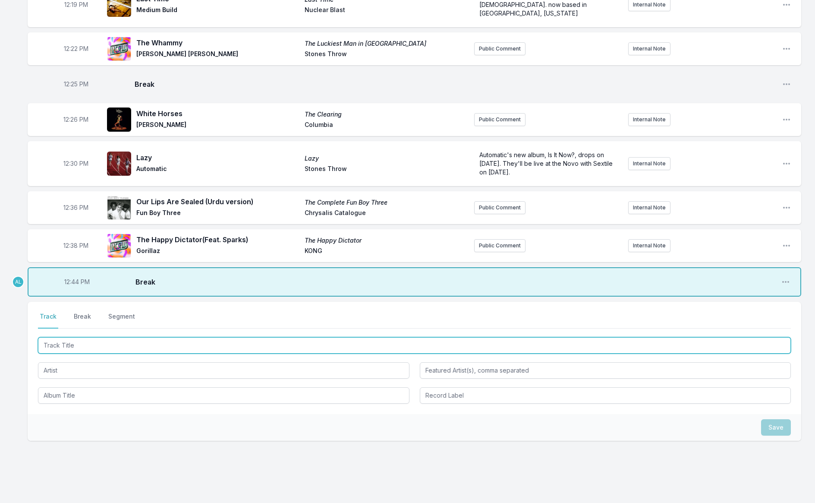
click at [78, 339] on input "Track Title" at bounding box center [414, 345] width 753 height 16
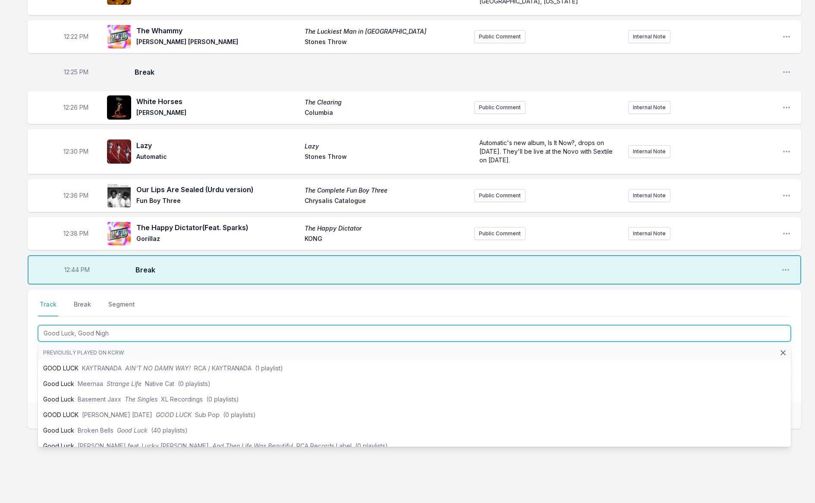
type input "Good Luck, Good Night"
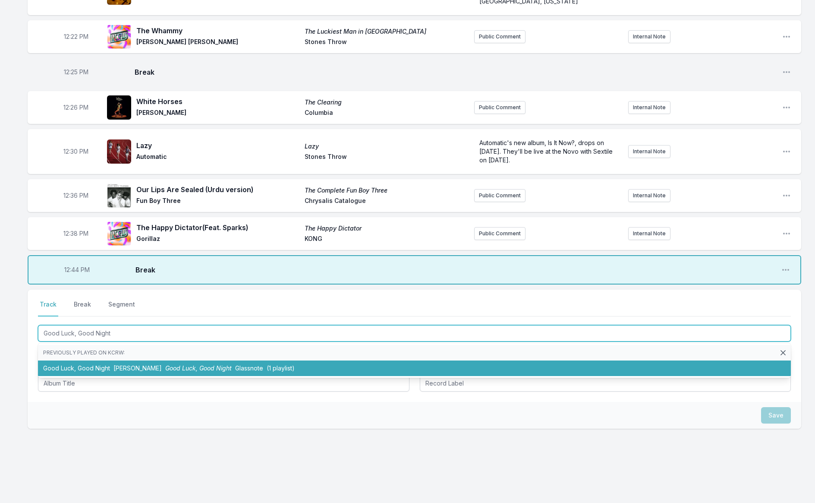
click at [91, 360] on li "Good Luck, Good Night [PERSON_NAME] Good Luck, Good Night Glassnote (1 playlist)" at bounding box center [414, 368] width 753 height 16
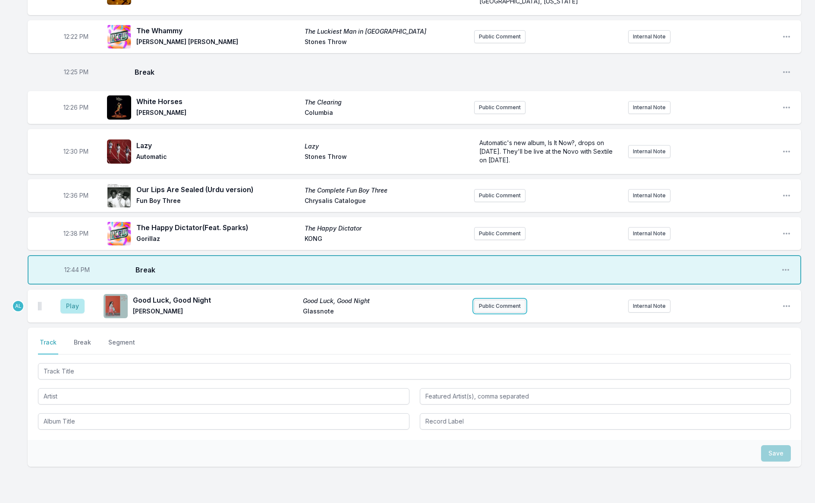
click at [484, 300] on button "Public Comment" at bounding box center [499, 306] width 51 height 13
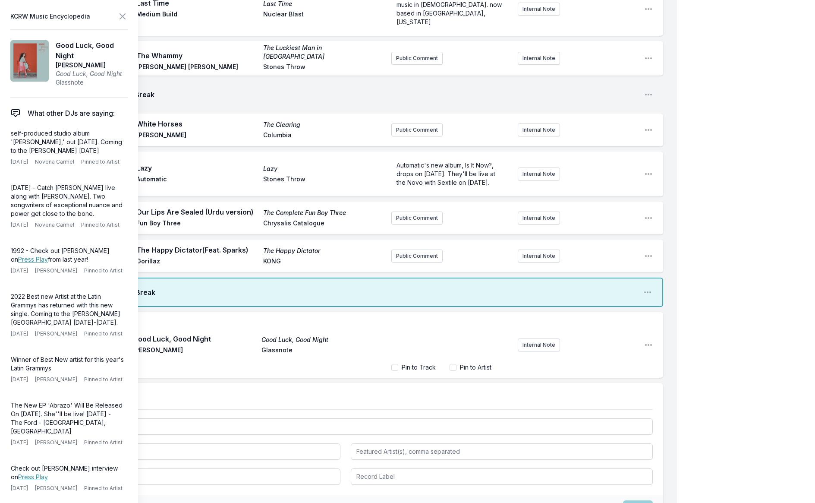
scroll to position [319, 0]
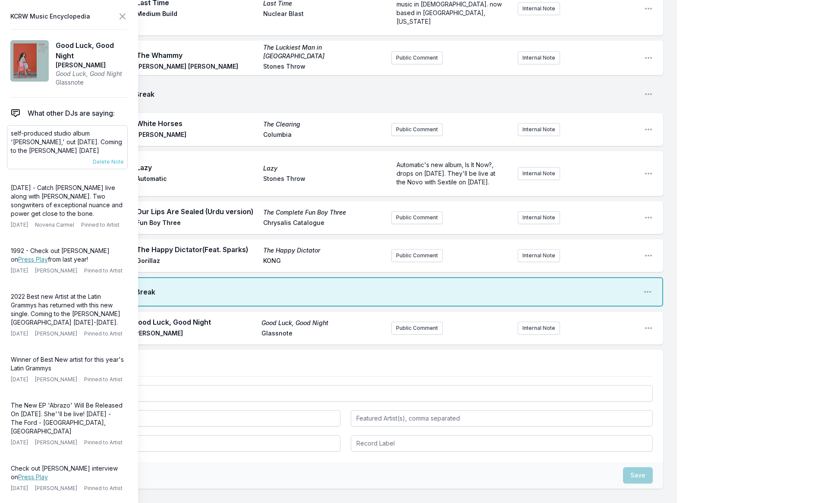
drag, startPoint x: 119, startPoint y: 153, endPoint x: 9, endPoint y: 126, distance: 113.2
click at [9, 126] on div "self-produced studio album '[PERSON_NAME],' out [DATE]. Coming to the [PERSON_N…" at bounding box center [67, 147] width 121 height 44
copy p "self-produced studio album '[PERSON_NAME],' out [DATE]. Coming to the [PERSON_N…"
click at [428, 327] on button "Public Comment" at bounding box center [416, 328] width 51 height 13
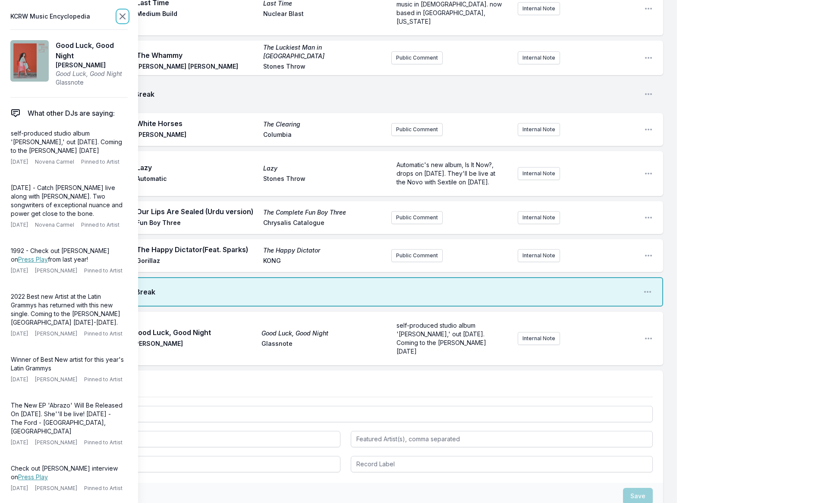
click at [126, 16] on icon at bounding box center [122, 16] width 10 height 10
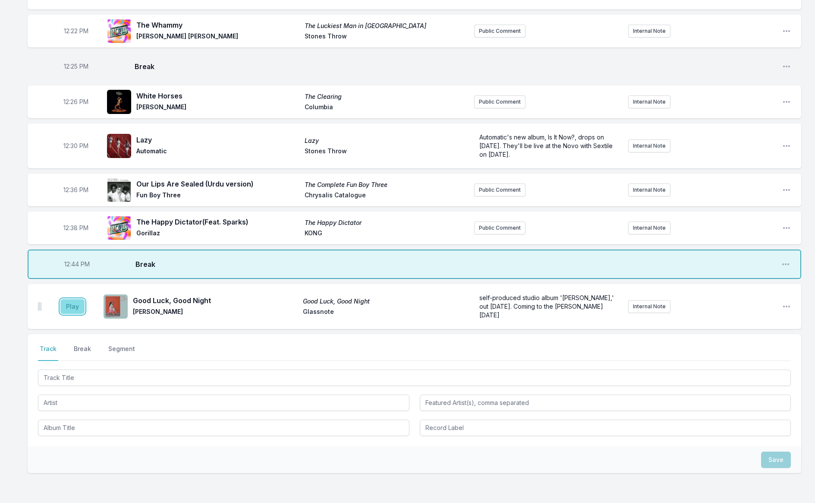
click at [74, 303] on button "Play" at bounding box center [72, 306] width 24 height 15
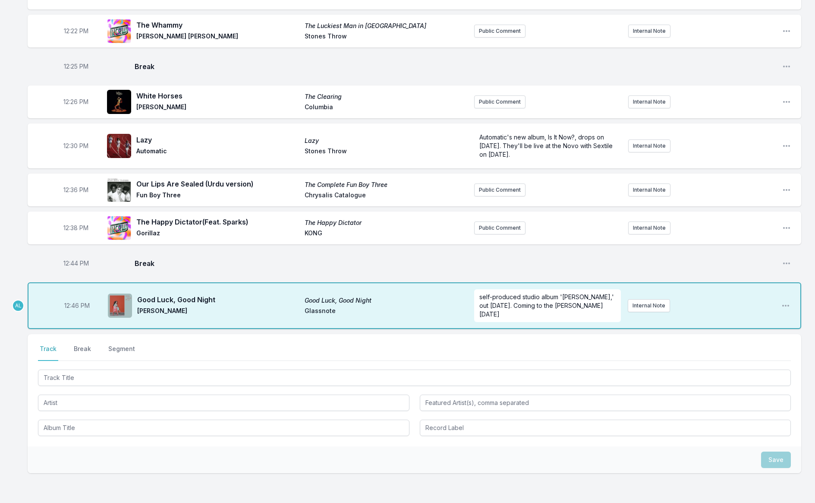
scroll to position [363, 0]
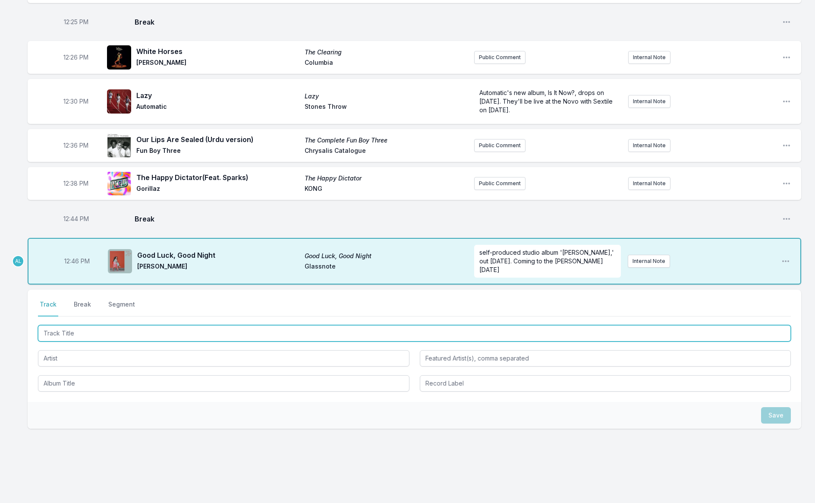
click at [126, 325] on input "Track Title" at bounding box center [414, 333] width 753 height 16
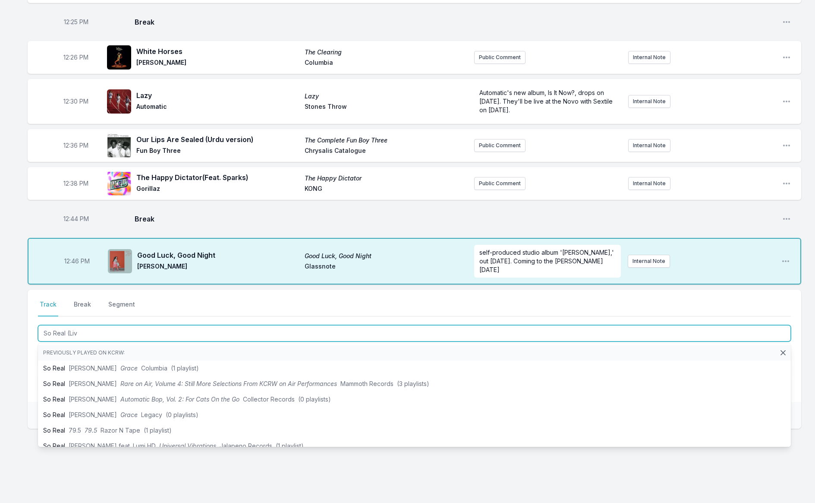
type input "So Real (Live"
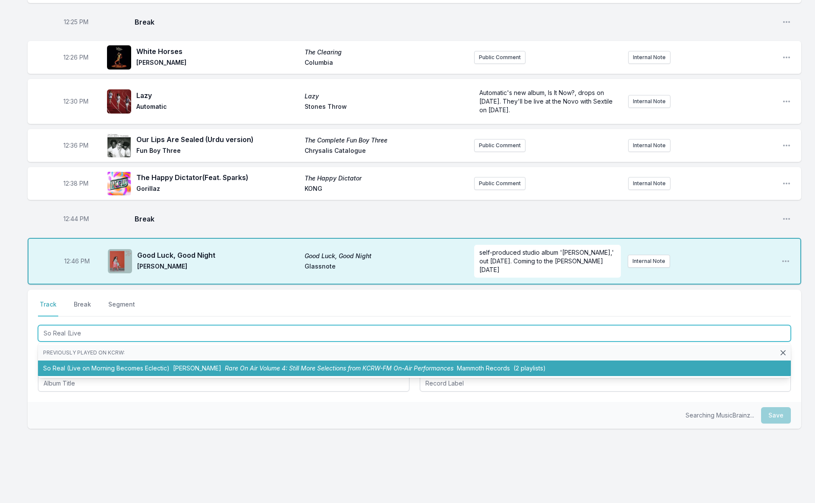
click at [135, 360] on li "So Real (Live on Morning Becomes Eclectic) [PERSON_NAME] Rare On Air Volume 4: …" at bounding box center [414, 368] width 753 height 16
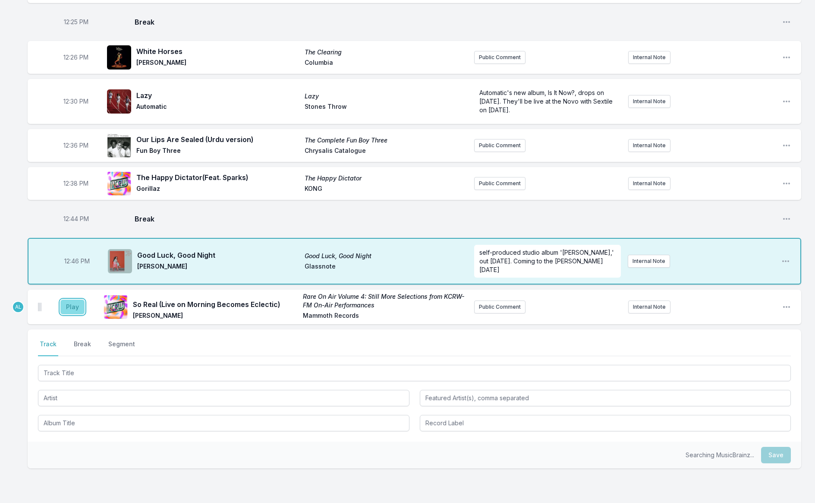
click at [76, 300] on button "Play" at bounding box center [72, 307] width 24 height 15
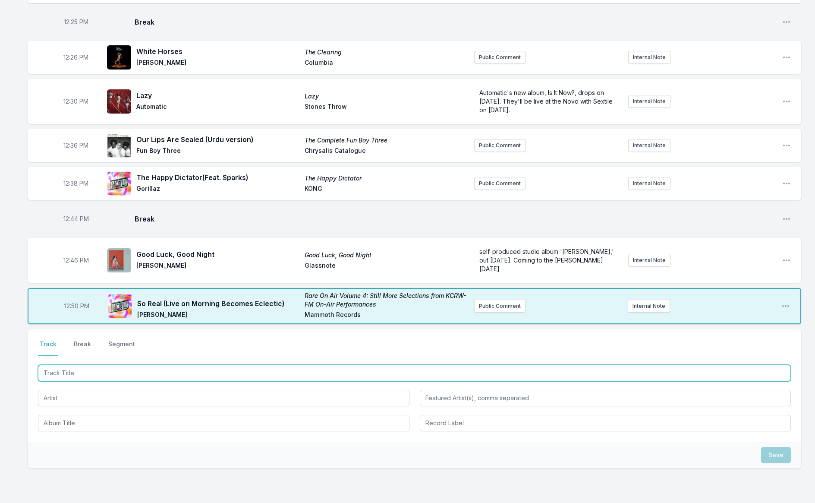
click at [108, 367] on input "Track Title" at bounding box center [414, 373] width 753 height 16
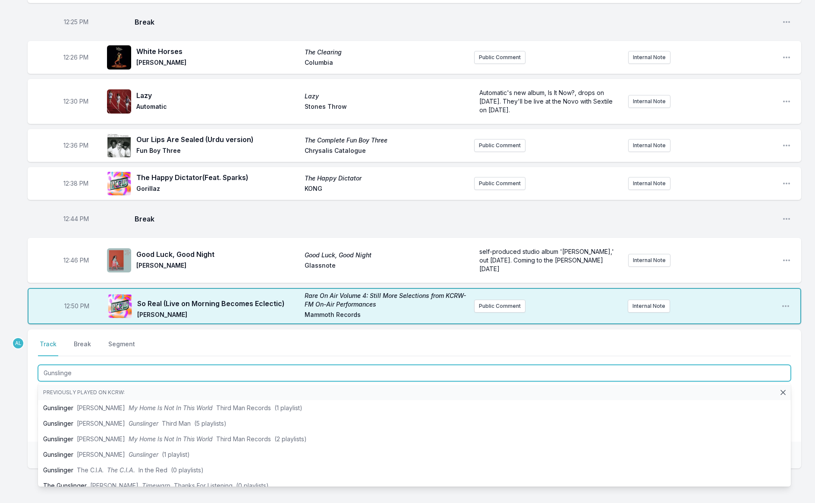
type input "Gunslinger"
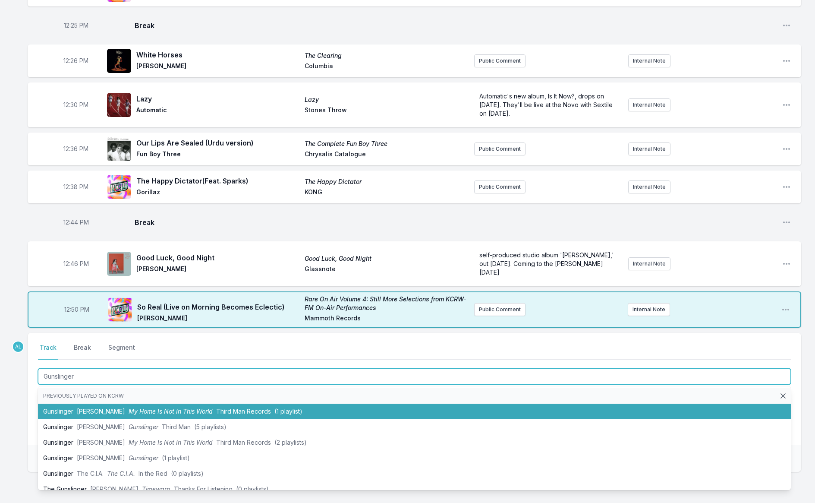
scroll to position [358, 0]
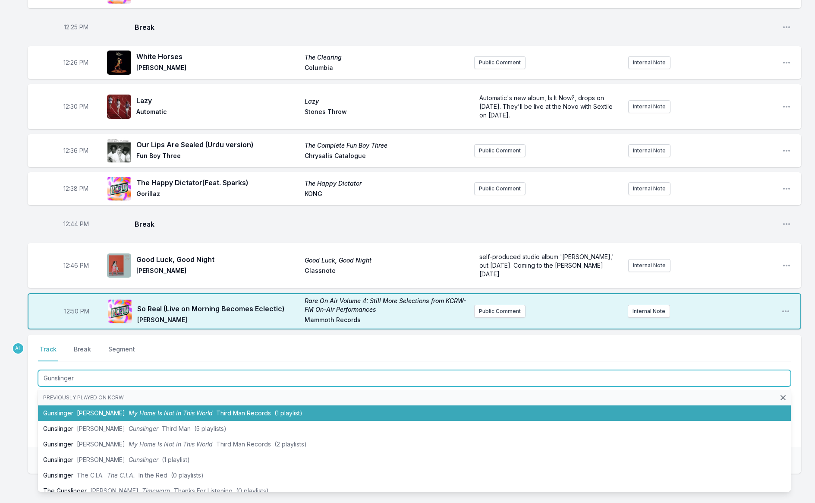
click at [127, 405] on li "Gunslinger [PERSON_NAME] My Home Is Not In This World Third Man Records (1 play…" at bounding box center [414, 413] width 753 height 16
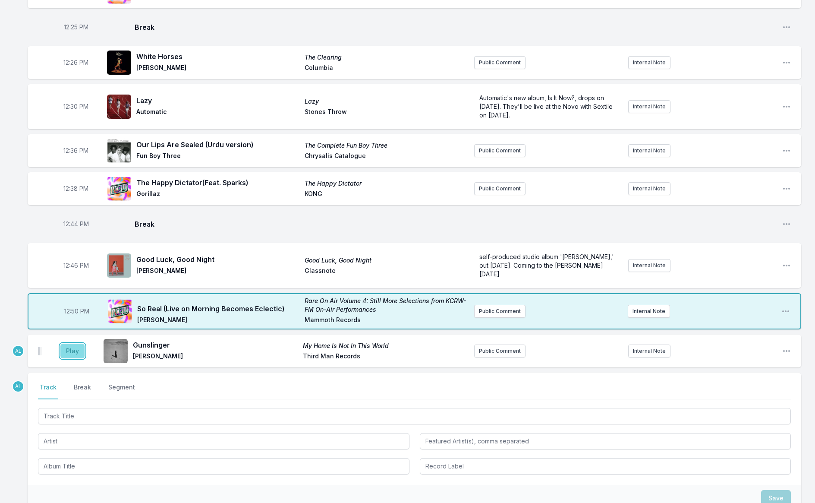
click at [74, 344] on button "Play" at bounding box center [72, 351] width 24 height 15
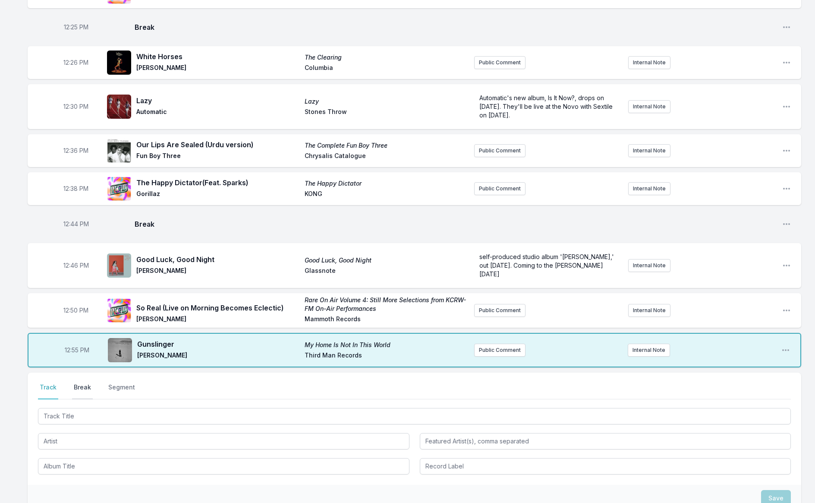
click at [85, 383] on button "Break" at bounding box center [82, 391] width 21 height 16
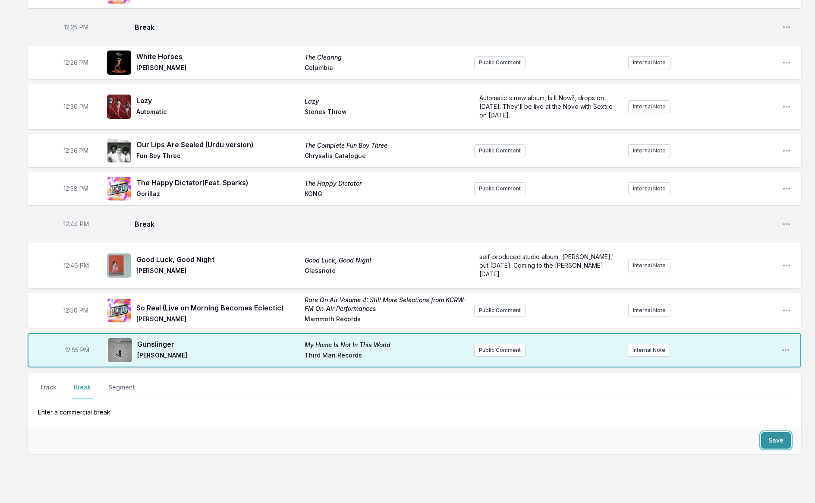
click at [780, 432] on button "Save" at bounding box center [776, 440] width 30 height 16
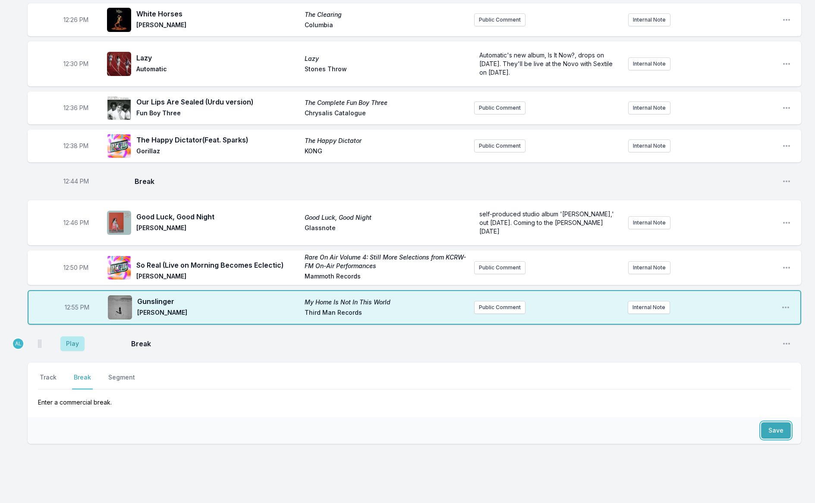
scroll to position [416, 0]
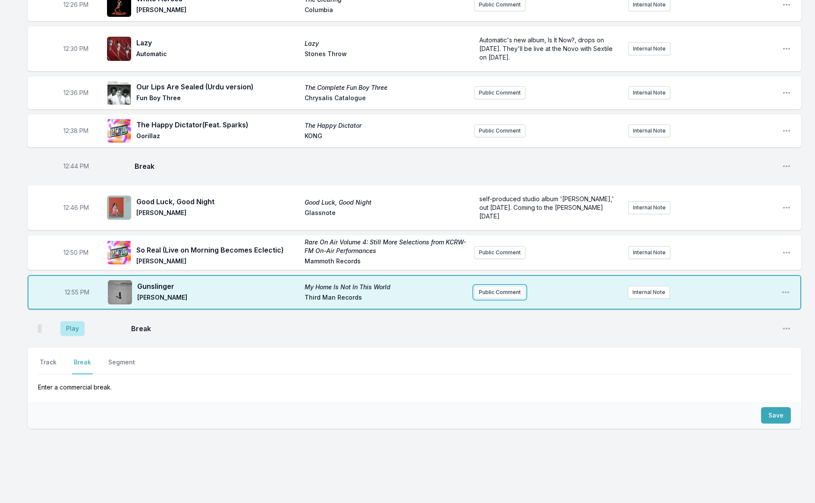
click at [507, 286] on button "Public Comment" at bounding box center [499, 292] width 51 height 13
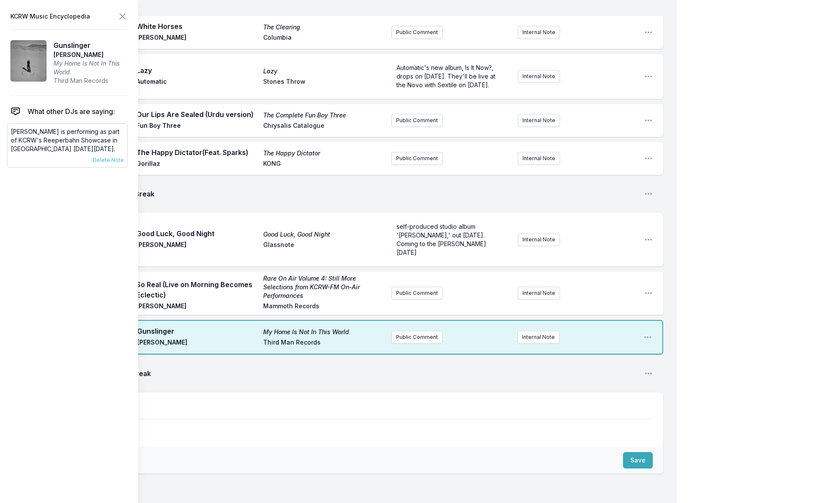
drag, startPoint x: 27, startPoint y: 159, endPoint x: 11, endPoint y: 133, distance: 30.8
click at [11, 133] on p "[PERSON_NAME] is performing as part of KCRW's Reeperbahn Showcase in [GEOGRAPHI…" at bounding box center [67, 140] width 113 height 26
copy p "[PERSON_NAME] is performing as part of KCRW's Reeperbahn Showcase in [GEOGRAPHI…"
click at [427, 331] on button "Public Comment" at bounding box center [416, 337] width 51 height 13
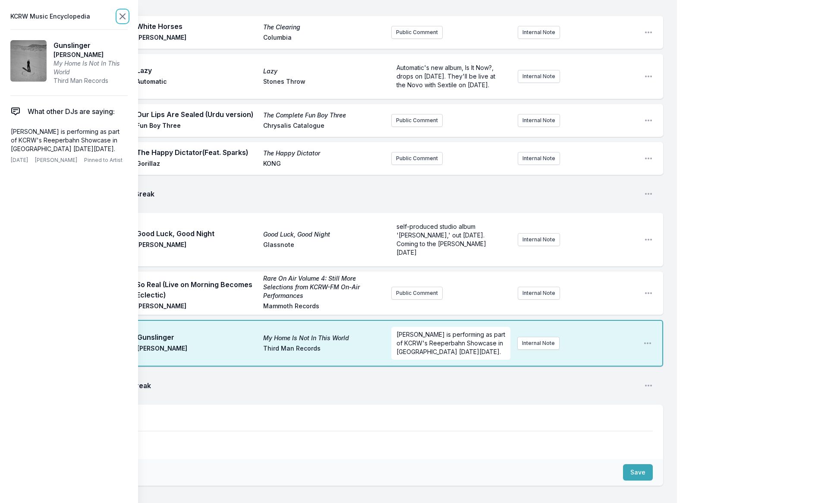
click at [121, 18] on icon at bounding box center [122, 16] width 10 height 10
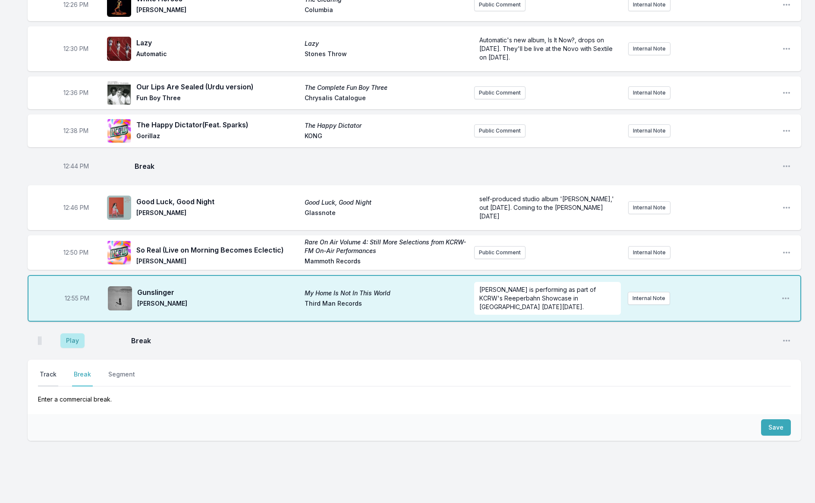
click at [50, 370] on button "Track" at bounding box center [48, 378] width 20 height 16
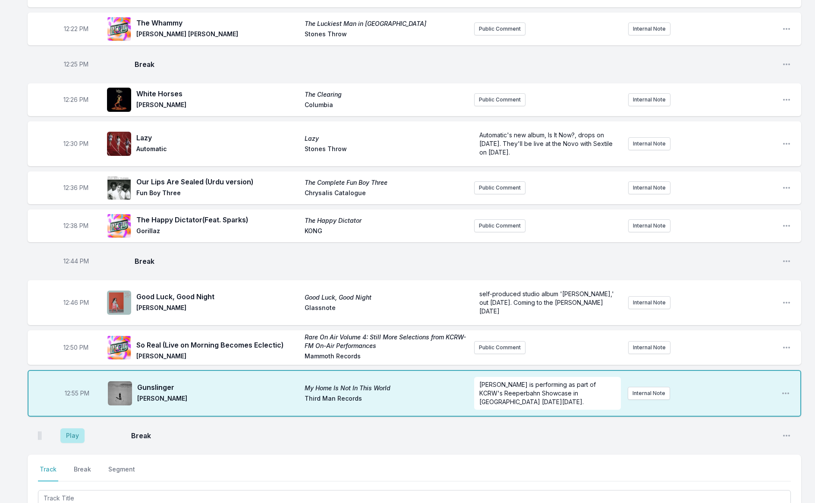
scroll to position [486, 0]
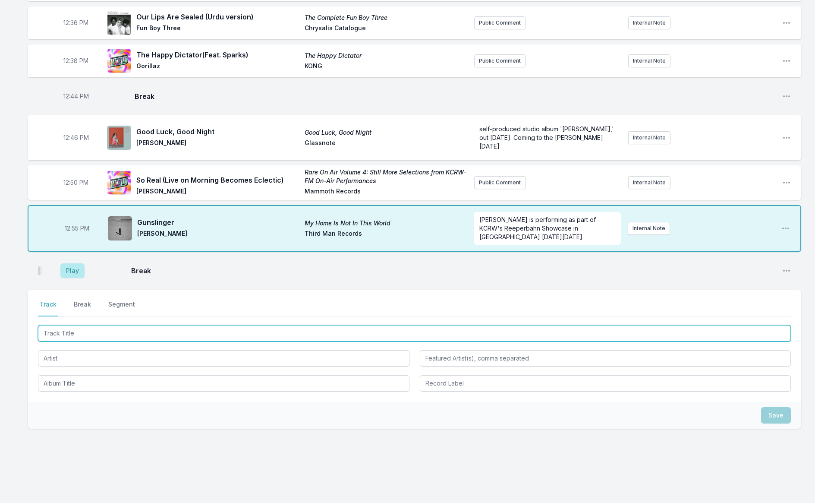
click at [97, 325] on input "Track Title" at bounding box center [414, 333] width 753 height 16
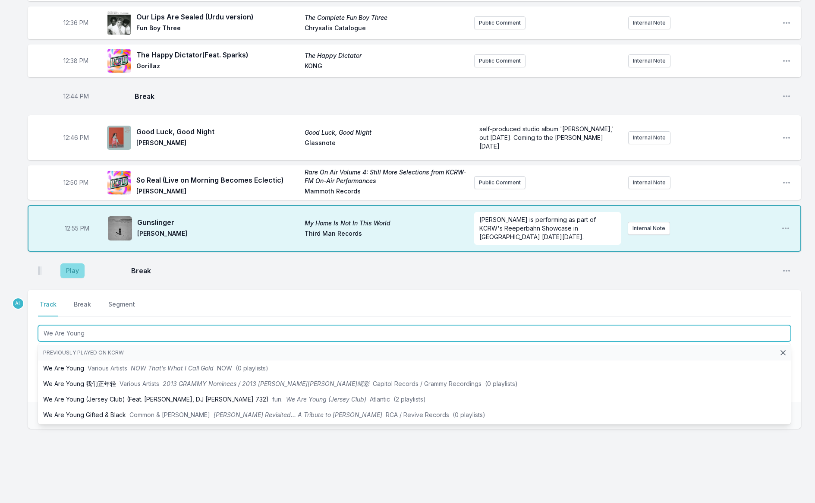
type input "We Are Young"
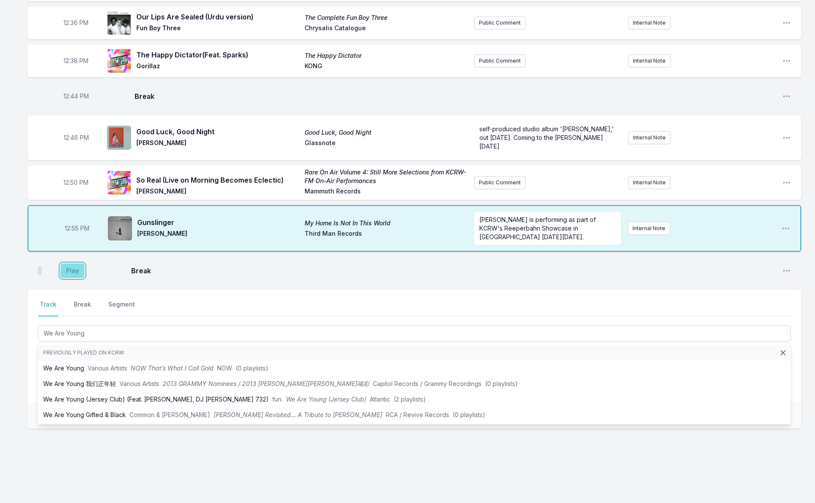
click at [66, 267] on button "Play" at bounding box center [72, 270] width 24 height 15
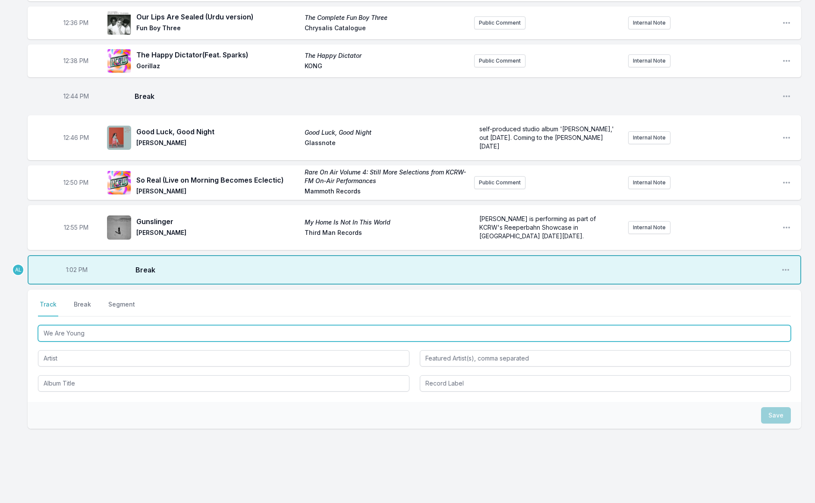
click at [107, 325] on input "We Are Young" at bounding box center [414, 333] width 753 height 16
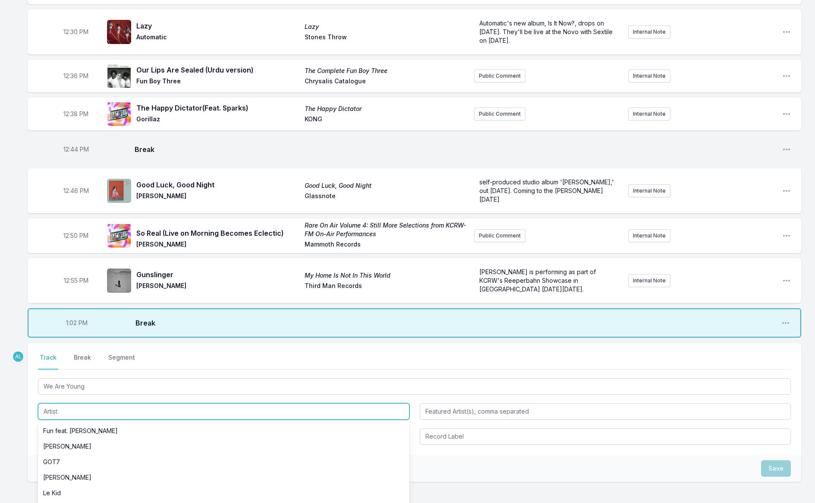
scroll to position [432, 0]
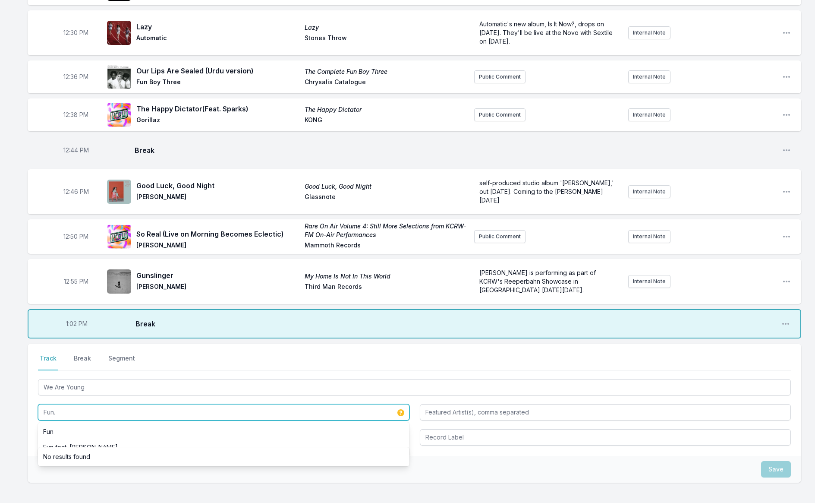
click at [87, 405] on input "Fun." at bounding box center [224, 412] width 372 height 16
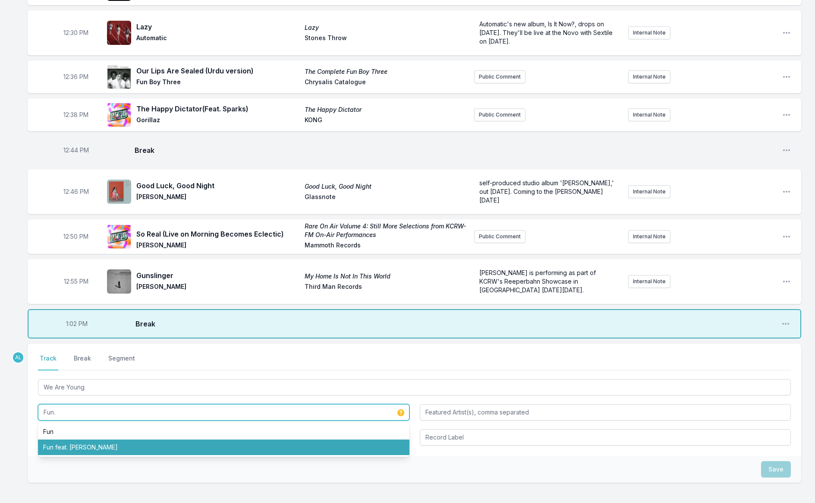
click at [76, 439] on li "Fun feat. [PERSON_NAME]" at bounding box center [224, 447] width 372 height 16
type input "Fun"
type input "[PERSON_NAME]"
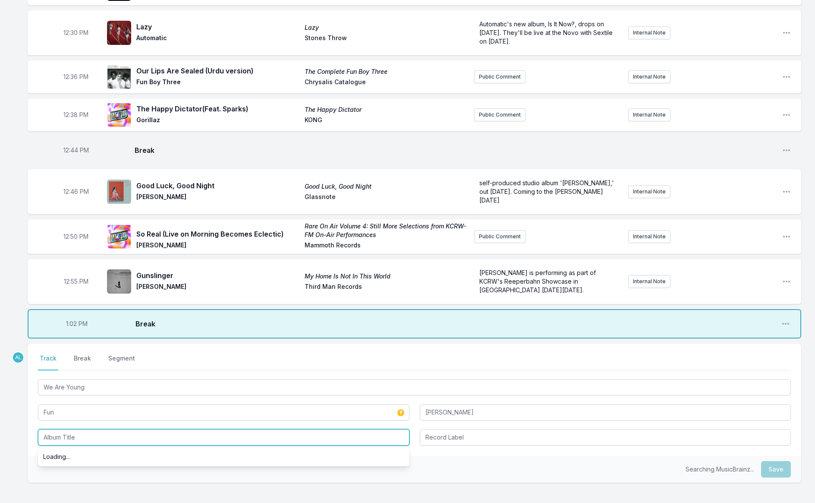
scroll to position [431, 0]
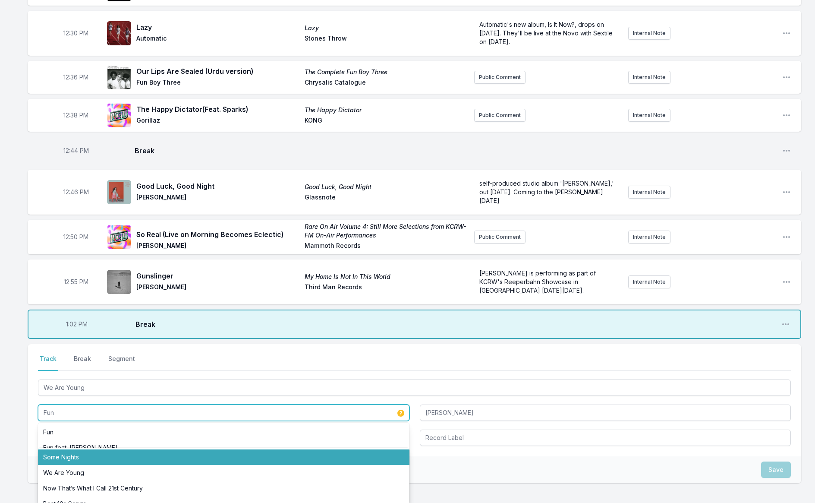
click at [133, 404] on input "Fun" at bounding box center [224, 412] width 372 height 16
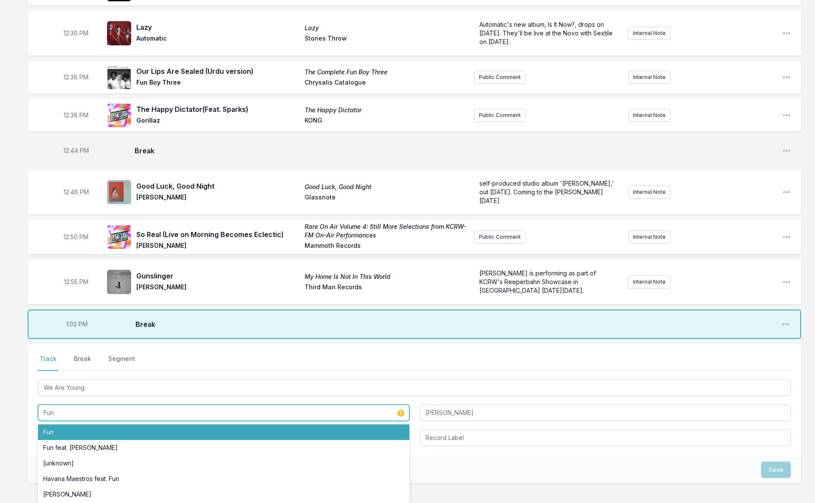
drag, startPoint x: 110, startPoint y: 422, endPoint x: 115, endPoint y: 418, distance: 6.6
click at [110, 424] on li "Fun" at bounding box center [224, 432] width 372 height 16
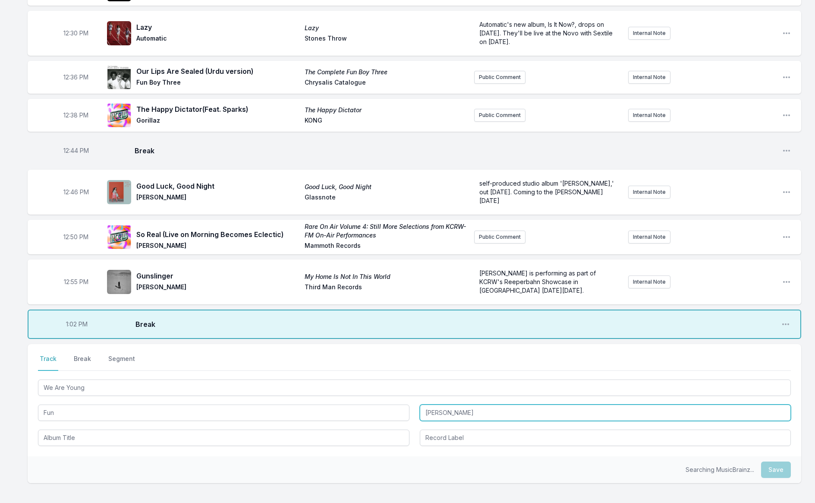
type input "Fun"
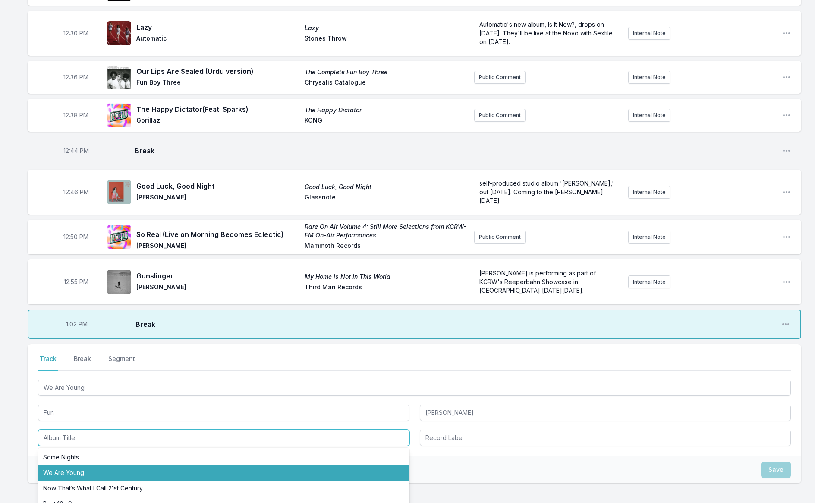
click at [183, 466] on li "We Are Young" at bounding box center [224, 473] width 372 height 16
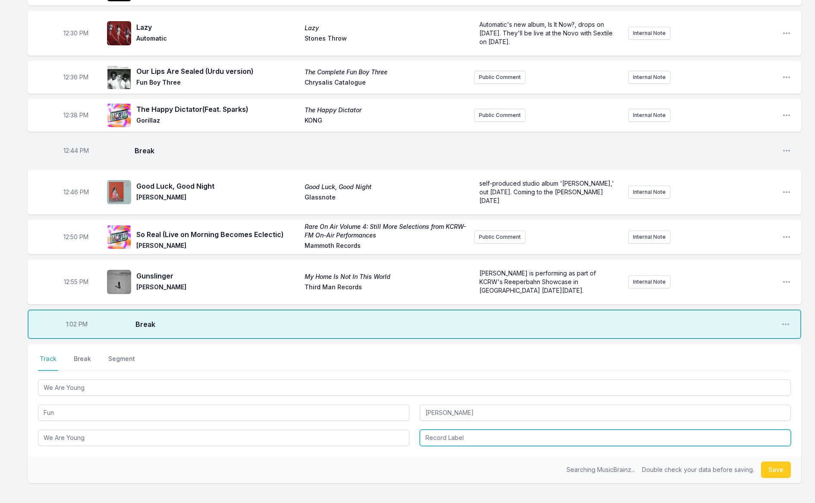
type input "We Are Young"
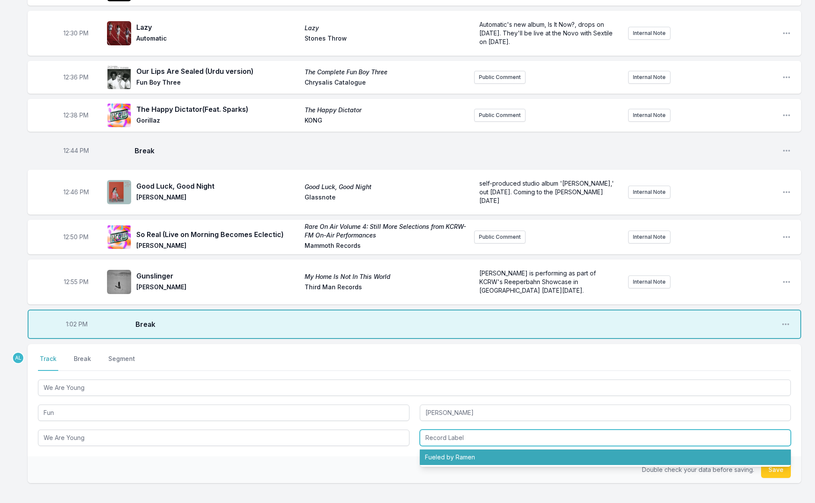
click at [448, 451] on li "Fueled by Ramen" at bounding box center [606, 457] width 372 height 16
type input "Fueled by Ramen"
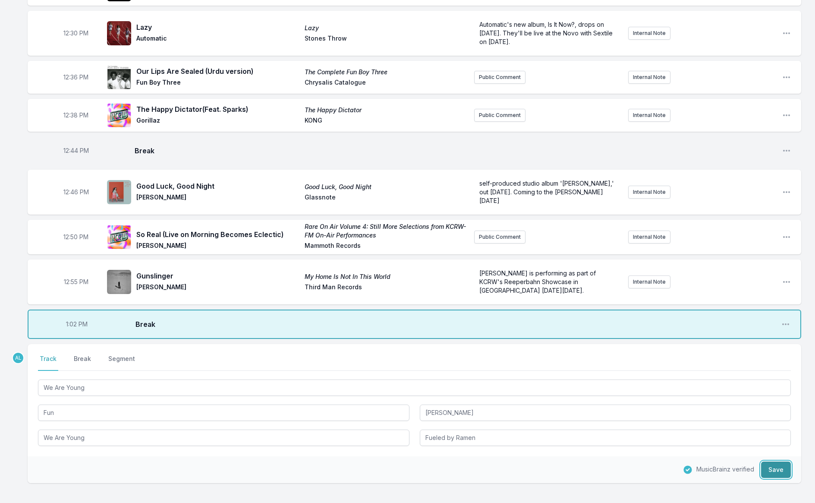
click at [776, 461] on button "Save" at bounding box center [776, 469] width 30 height 16
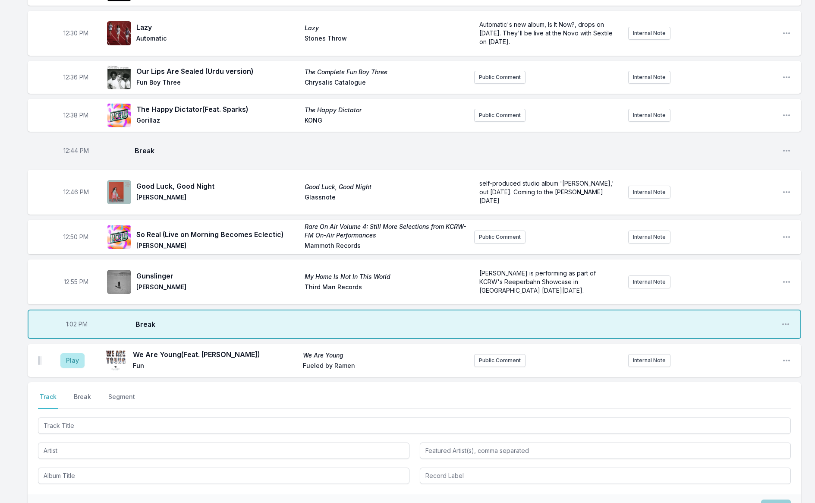
click at [60, 351] on aside "Play" at bounding box center [72, 361] width 48 height 28
click at [65, 353] on button "Play" at bounding box center [72, 360] width 24 height 15
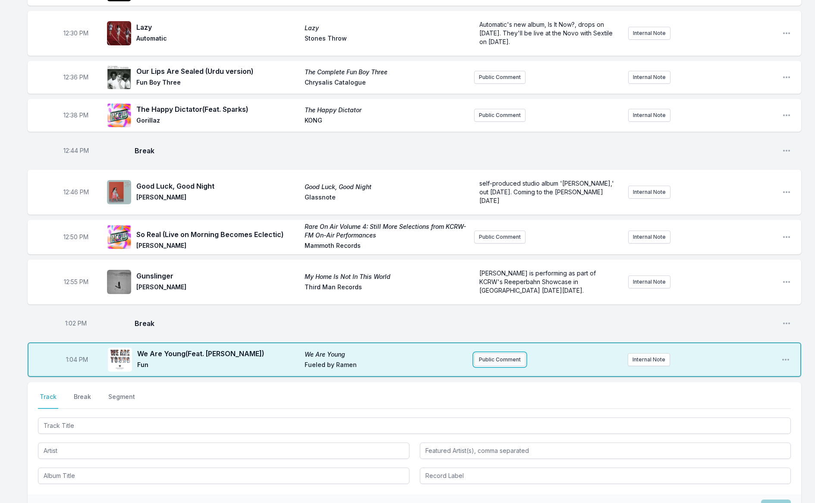
click at [492, 353] on button "Public Comment" at bounding box center [499, 359] width 51 height 13
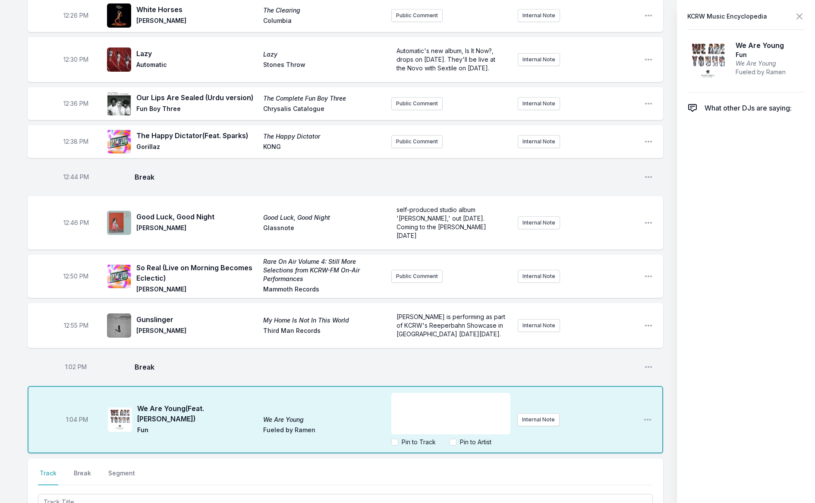
scroll to position [432, 0]
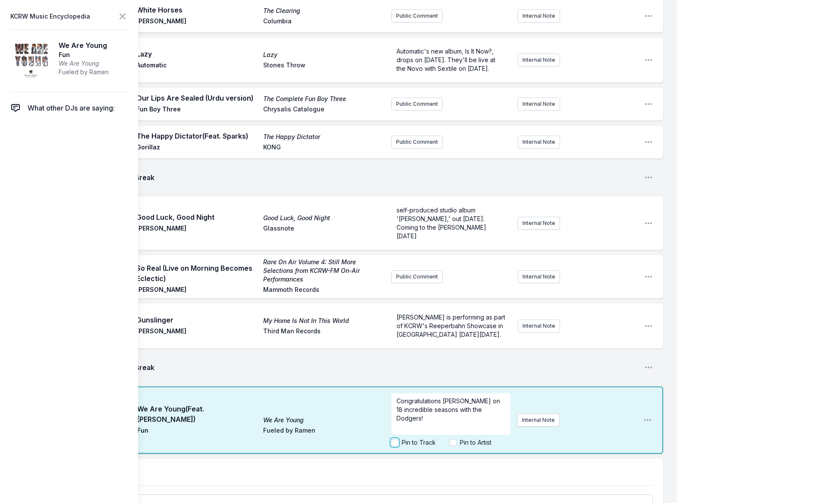
click at [396, 443] on input "Pin to Track" at bounding box center [394, 442] width 7 height 7
checkbox input "true"
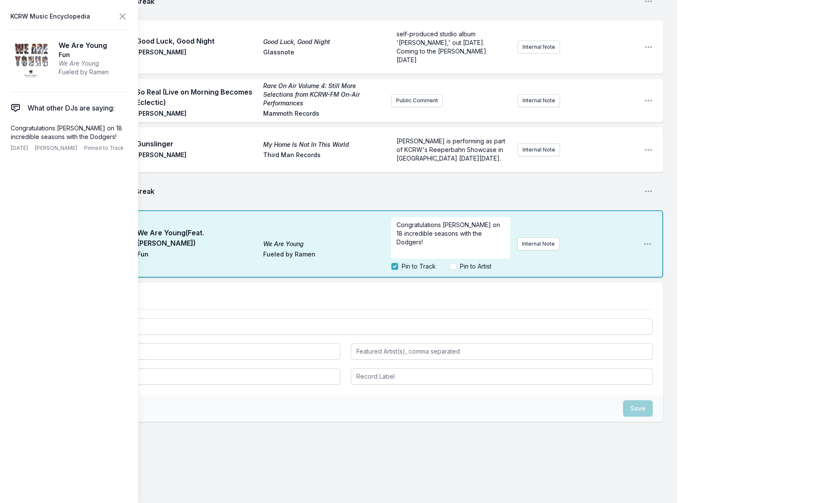
scroll to position [587, 0]
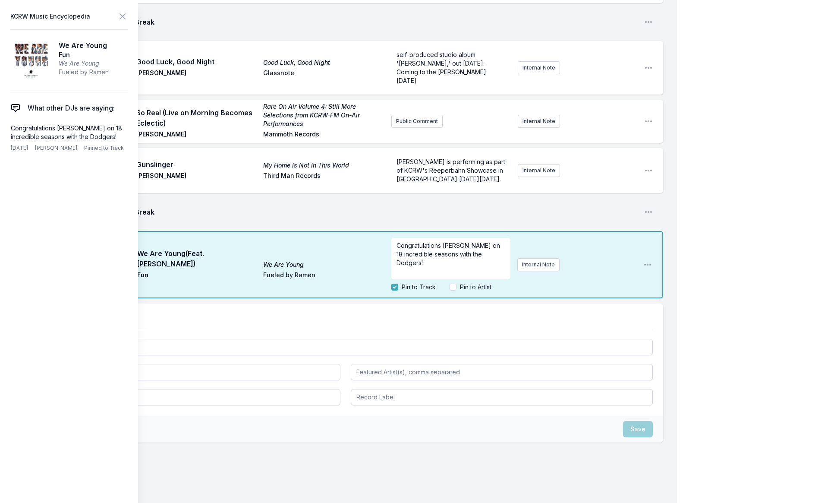
click at [179, 314] on nav "Track Break Segment" at bounding box center [345, 322] width 615 height 16
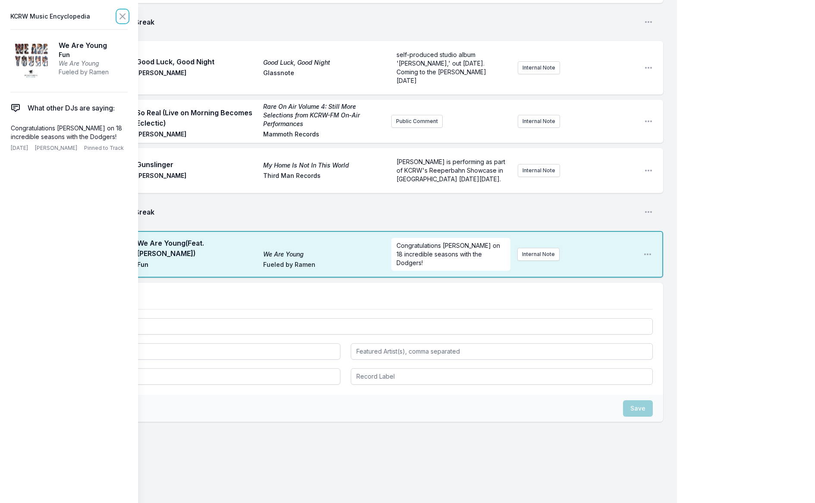
drag, startPoint x: 119, startPoint y: 13, endPoint x: 128, endPoint y: 31, distance: 19.7
click at [119, 13] on icon at bounding box center [122, 16] width 10 height 10
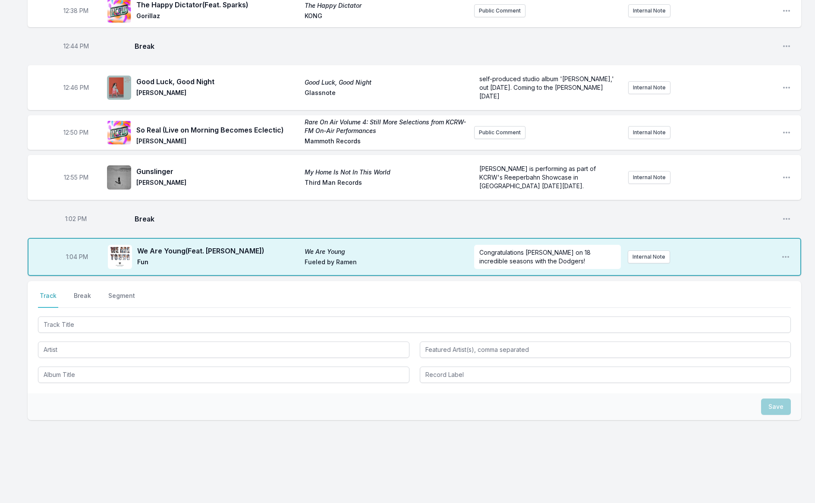
scroll to position [527, 0]
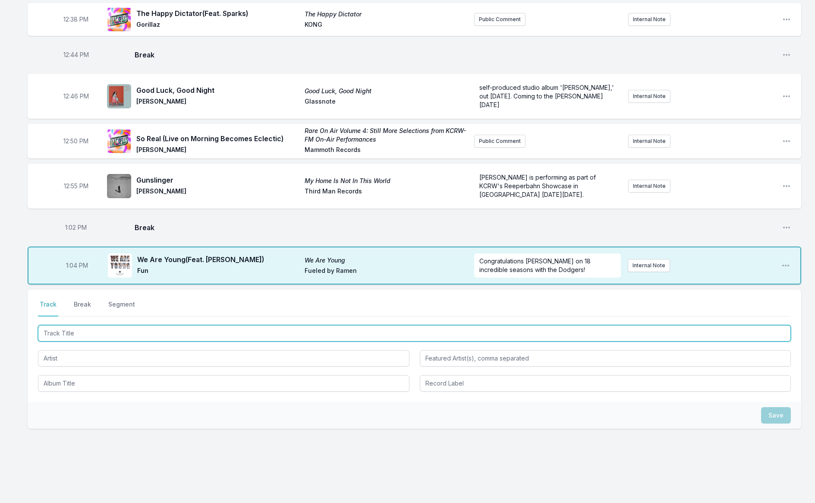
click at [137, 325] on input "Track Title" at bounding box center [414, 333] width 753 height 16
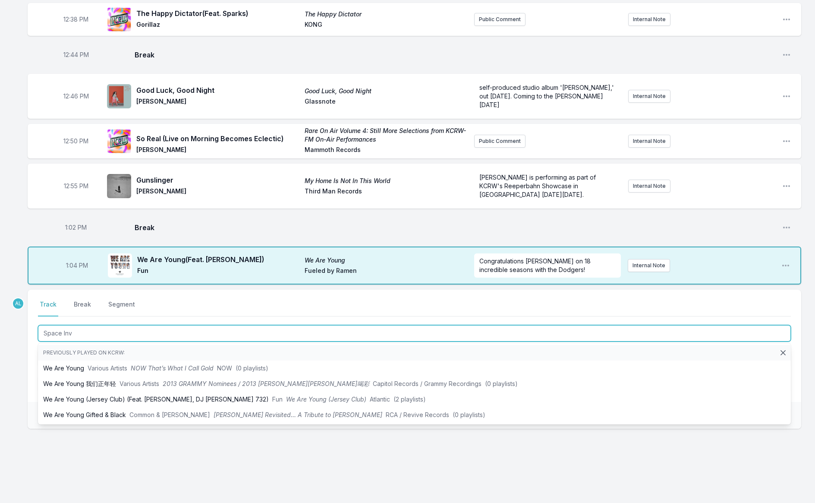
type input "Space Inva"
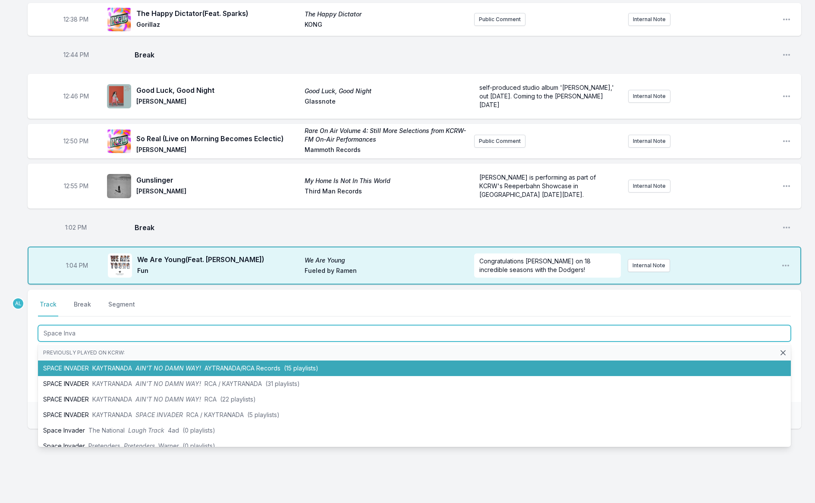
click at [141, 364] on span "AIN’T NO DAMN WAY!" at bounding box center [169, 367] width 66 height 7
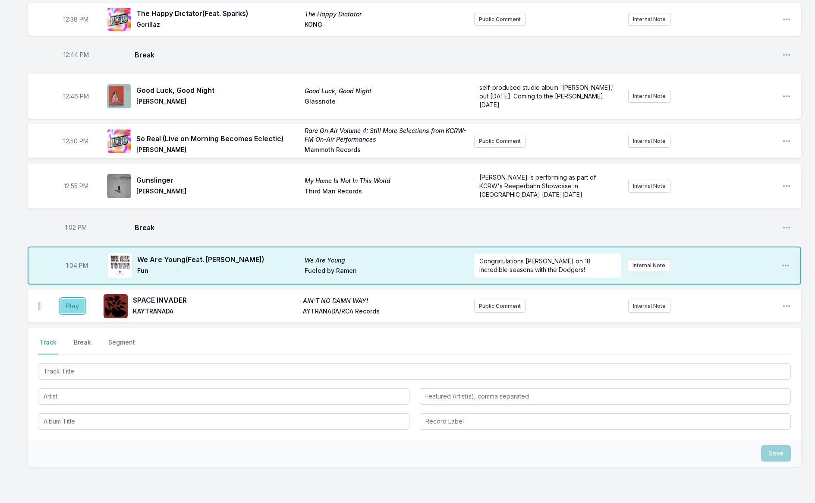
click at [72, 300] on button "Play" at bounding box center [72, 306] width 24 height 15
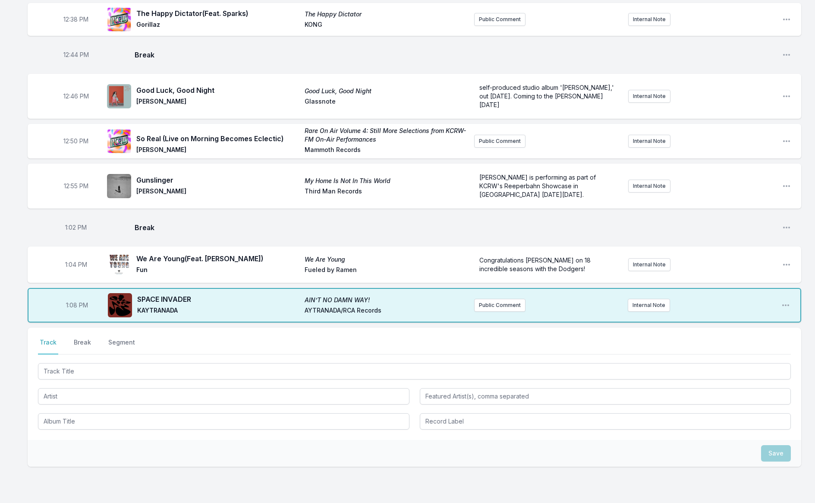
drag, startPoint x: 84, startPoint y: 353, endPoint x: 83, endPoint y: 360, distance: 7.0
click at [84, 361] on div at bounding box center [414, 370] width 753 height 18
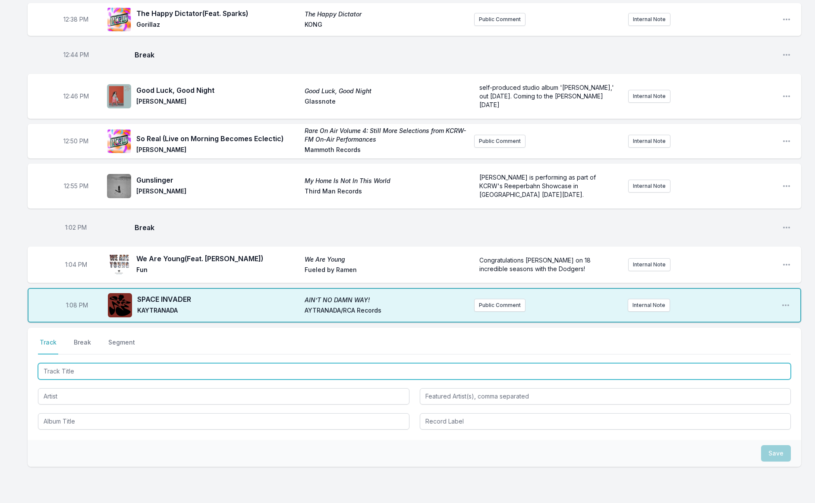
click at [82, 363] on input "Track Title" at bounding box center [414, 371] width 753 height 16
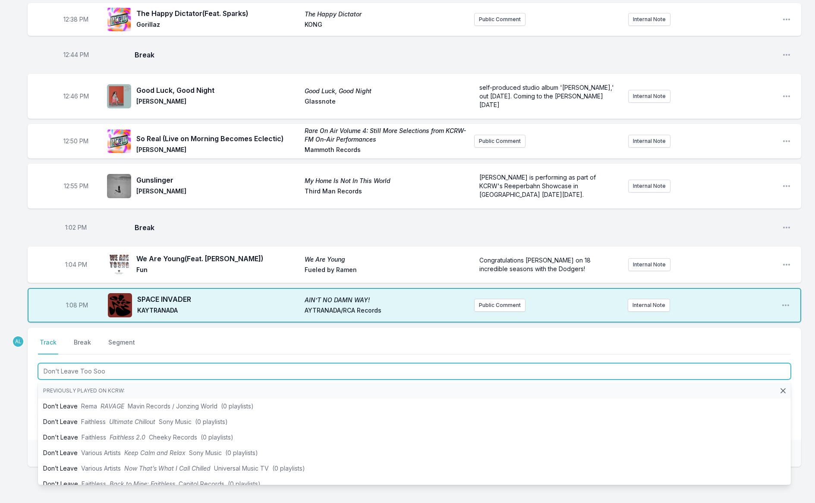
type input "Don't Leave Too Soon"
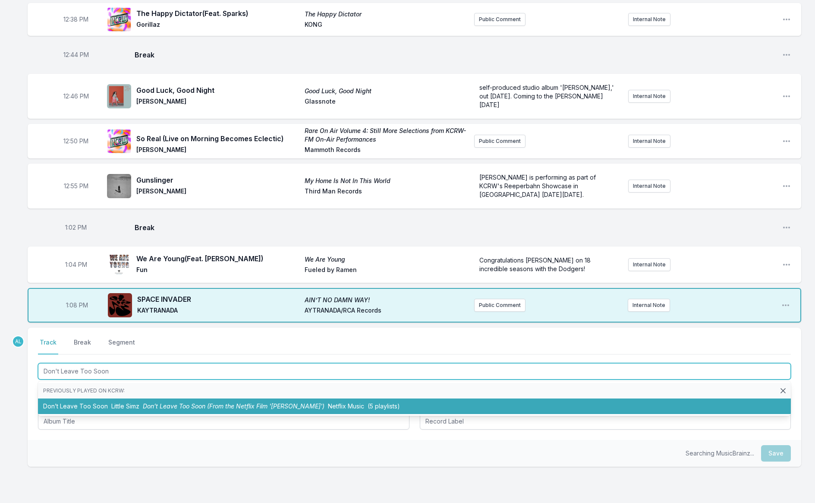
click at [103, 398] on li "Don’t Leave Too Soon Little Simz Don’t Leave Too Soon (From the Netflix Film '[…" at bounding box center [414, 406] width 753 height 16
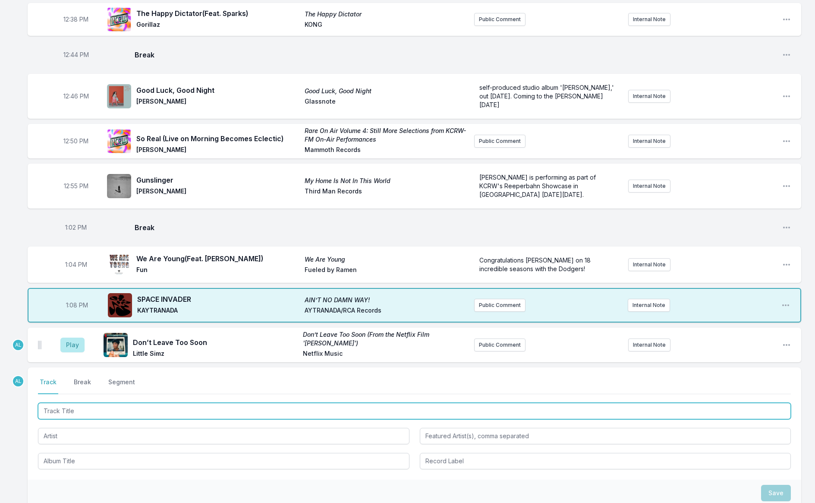
click at [82, 403] on input "Track Title" at bounding box center [414, 411] width 753 height 16
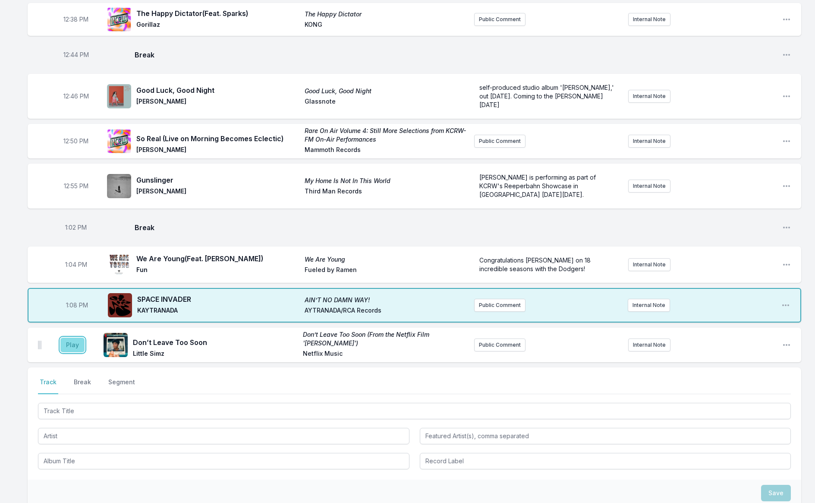
click at [81, 338] on button "Play" at bounding box center [72, 345] width 24 height 15
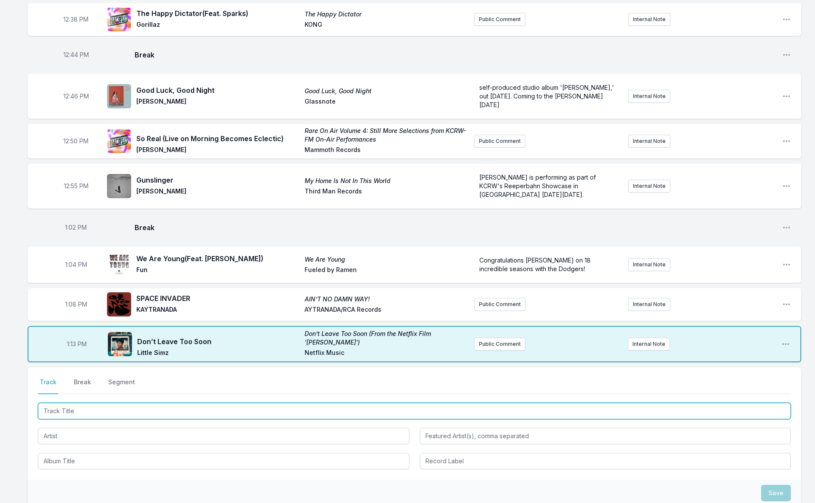
click at [114, 403] on input "Track Title" at bounding box center [414, 411] width 753 height 16
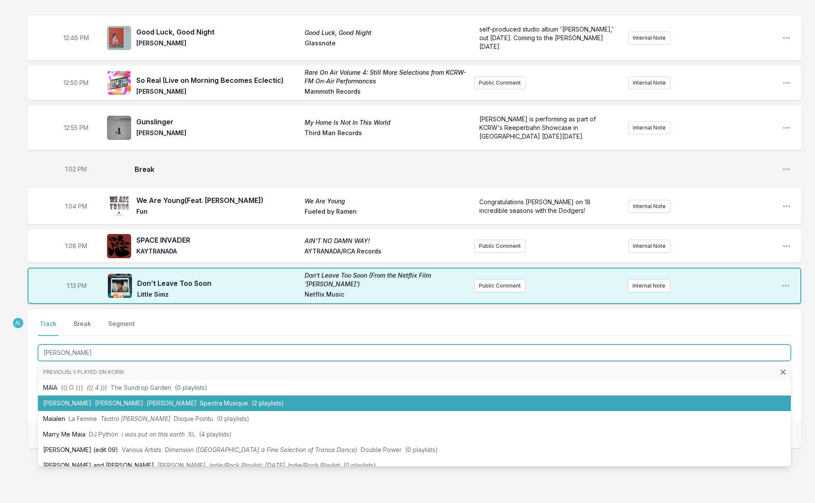
scroll to position [603, 0]
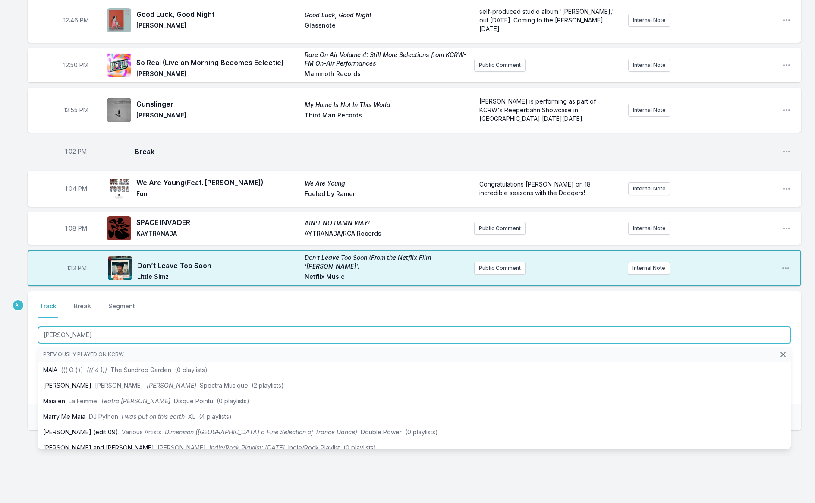
click at [96, 328] on input "[PERSON_NAME]" at bounding box center [414, 335] width 753 height 16
type input "[PERSON_NAME]"
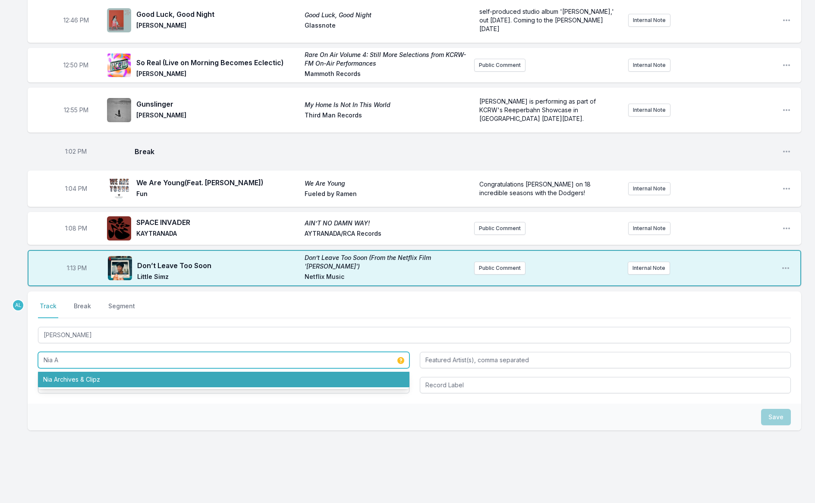
click at [95, 376] on li "Nia Archives & Clipz" at bounding box center [224, 380] width 372 height 16
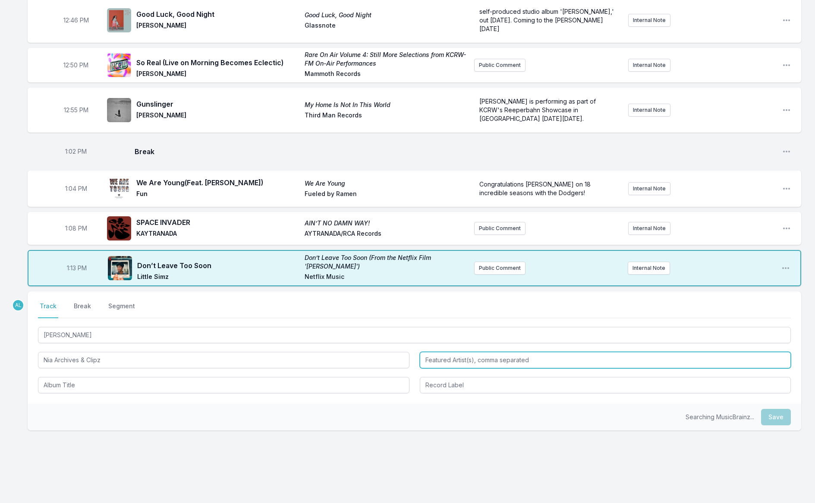
type input "Nia Archives & Clipz"
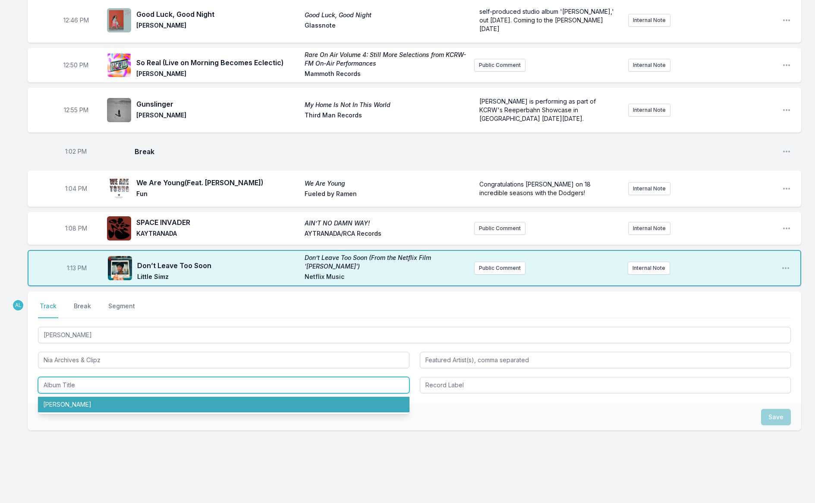
click at [90, 397] on li "[PERSON_NAME]" at bounding box center [224, 405] width 372 height 16
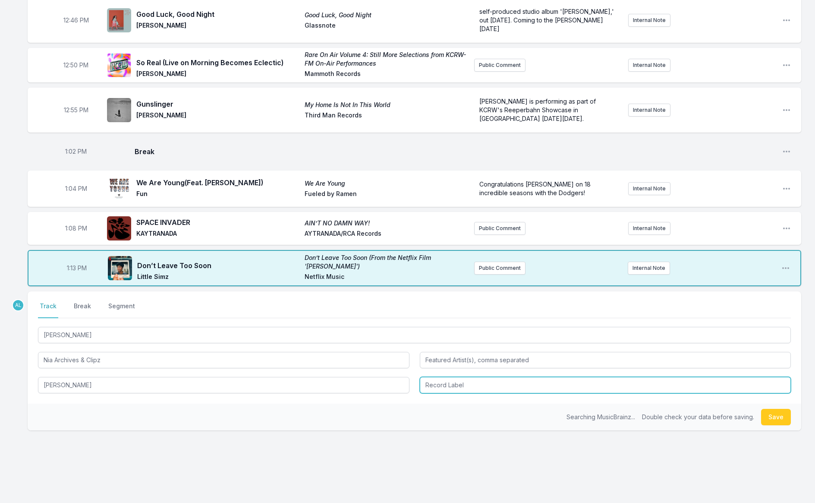
type input "[PERSON_NAME]"
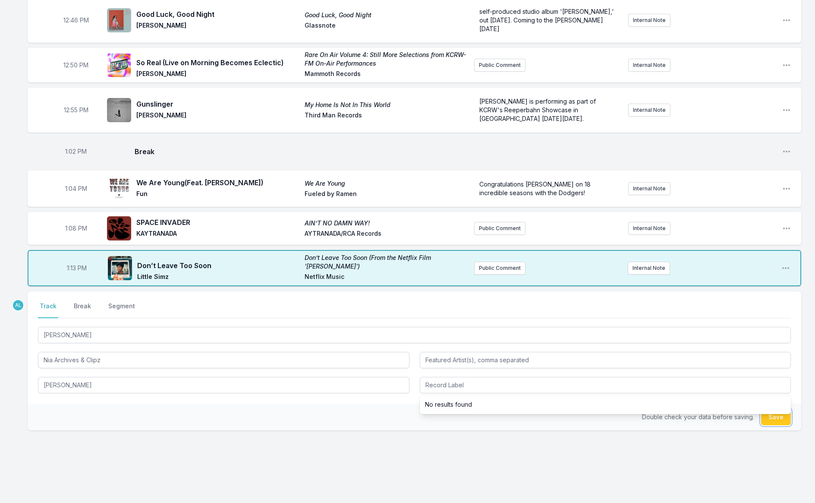
click at [778, 412] on button "Save" at bounding box center [776, 417] width 30 height 16
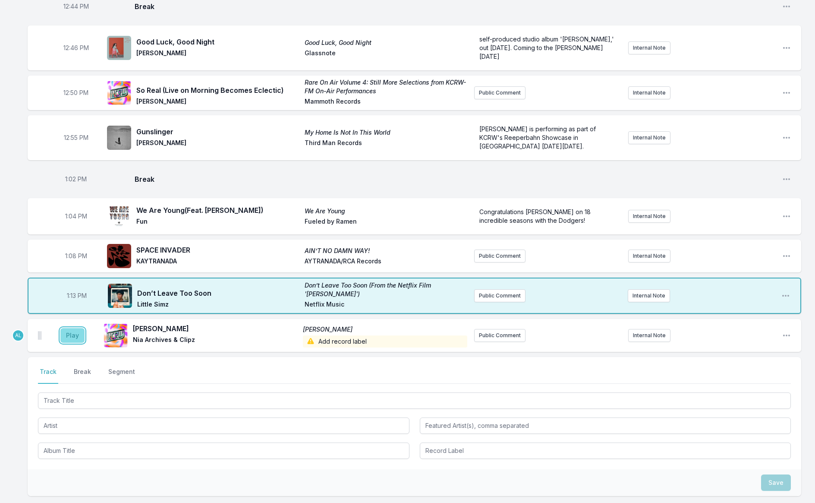
click at [71, 328] on button "Play" at bounding box center [72, 335] width 24 height 15
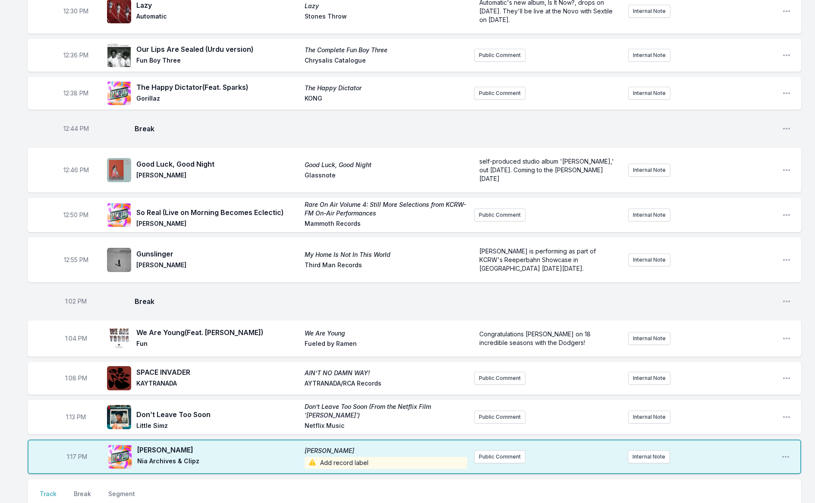
scroll to position [669, 0]
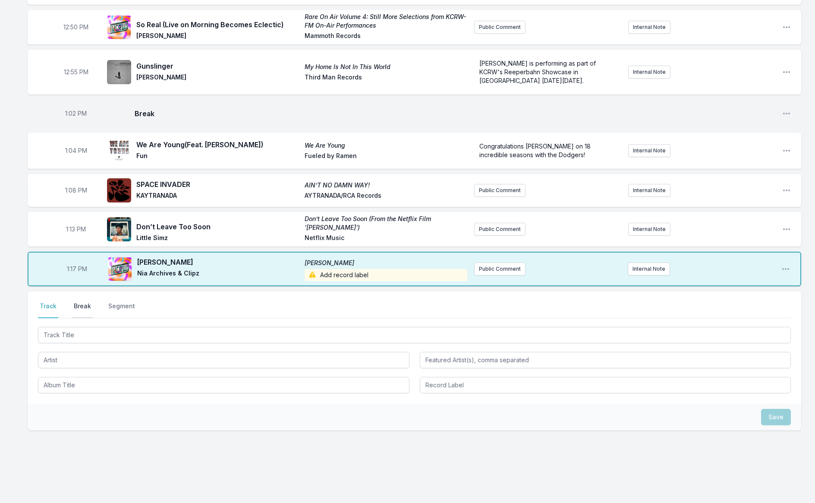
click at [82, 302] on button "Break" at bounding box center [82, 310] width 21 height 16
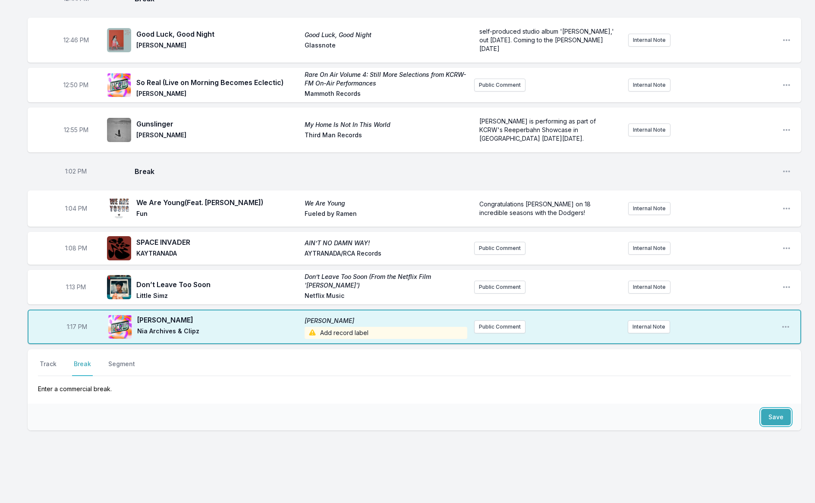
drag, startPoint x: 770, startPoint y: 408, endPoint x: 751, endPoint y: 407, distance: 19.0
click at [770, 409] on button "Save" at bounding box center [776, 417] width 30 height 16
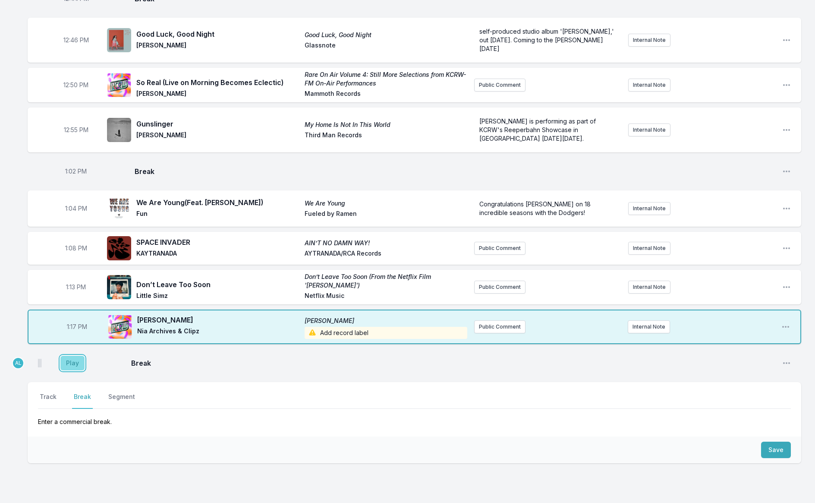
click at [80, 356] on button "Play" at bounding box center [72, 363] width 24 height 15
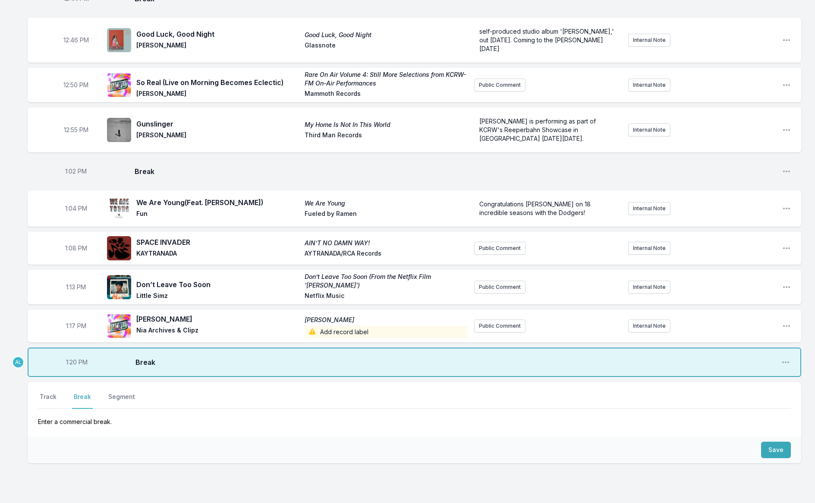
scroll to position [644, 0]
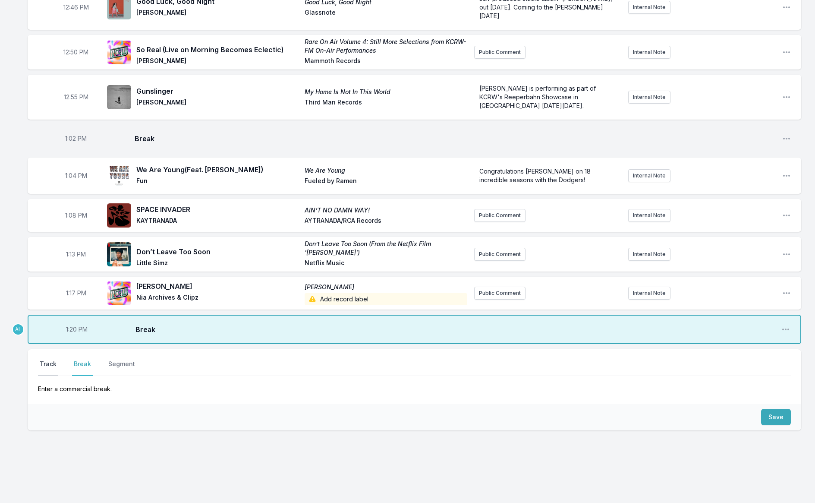
click at [49, 360] on button "Track" at bounding box center [48, 368] width 20 height 16
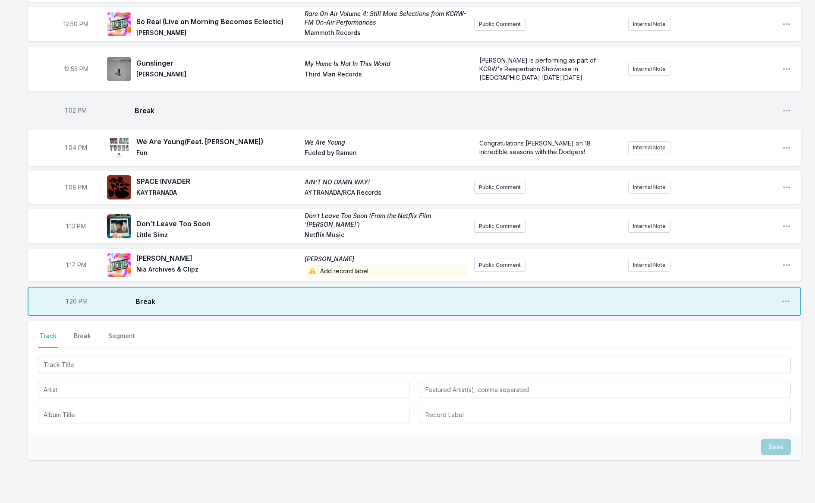
scroll to position [701, 0]
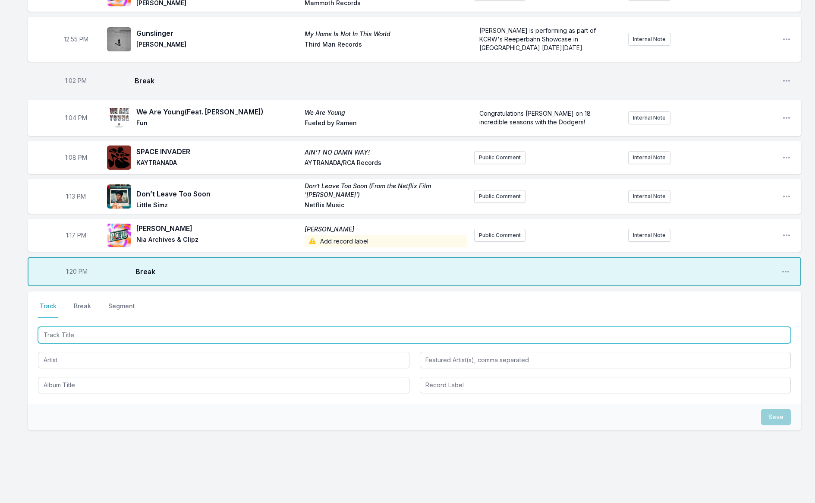
click at [102, 327] on input "Track Title" at bounding box center [414, 335] width 753 height 16
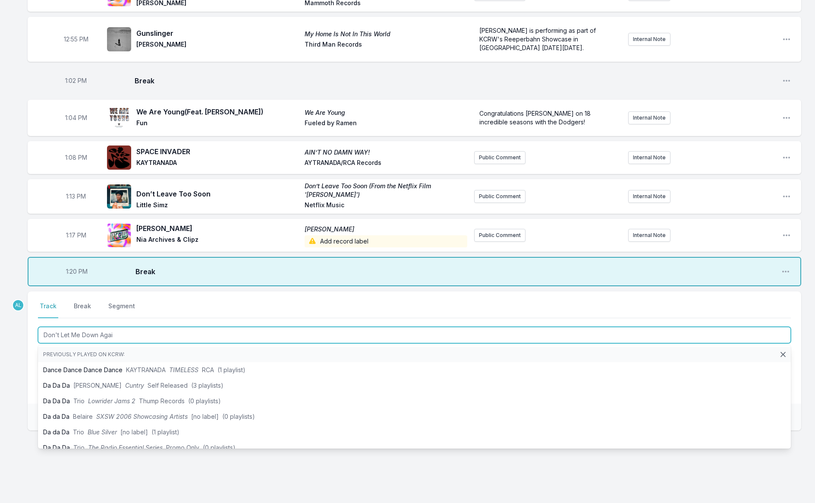
type input "Don't Let Me Down Again"
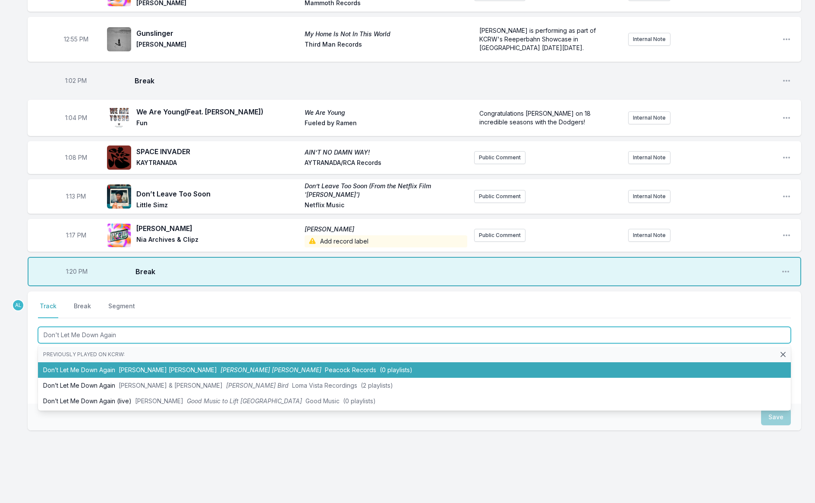
click at [133, 366] on span "[PERSON_NAME] [PERSON_NAME]" at bounding box center [168, 369] width 98 height 7
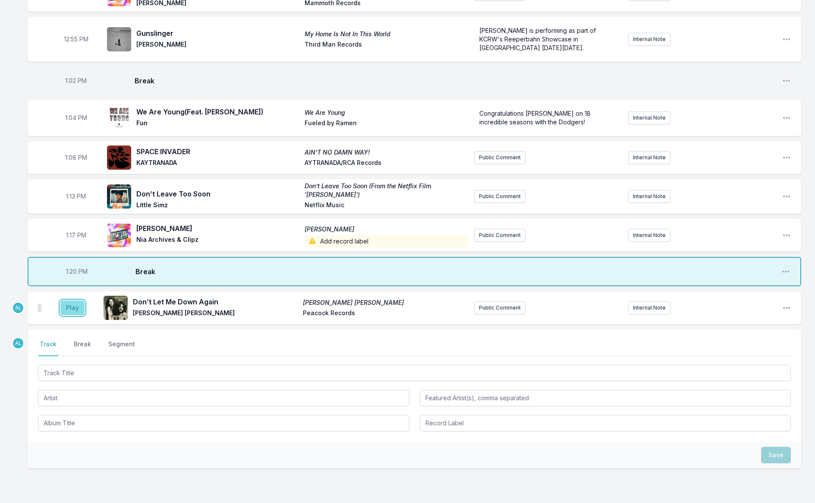
click at [73, 300] on button "Play" at bounding box center [72, 307] width 24 height 15
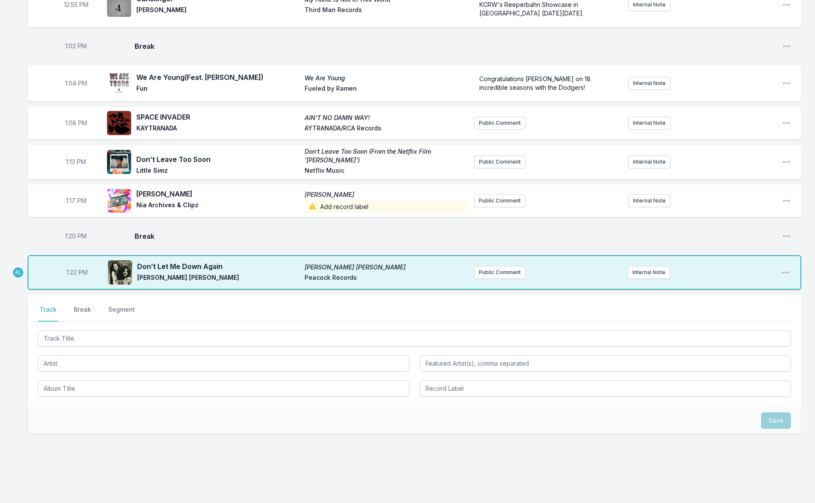
scroll to position [739, 0]
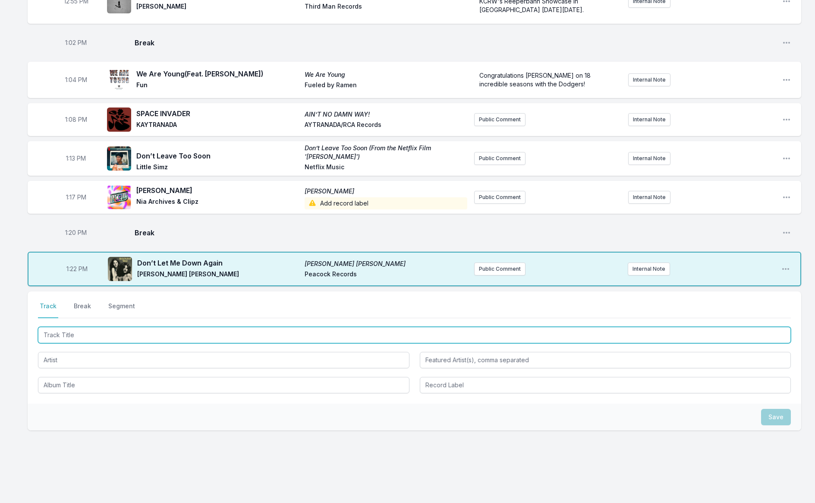
click at [101, 327] on input "Track Title" at bounding box center [414, 335] width 753 height 16
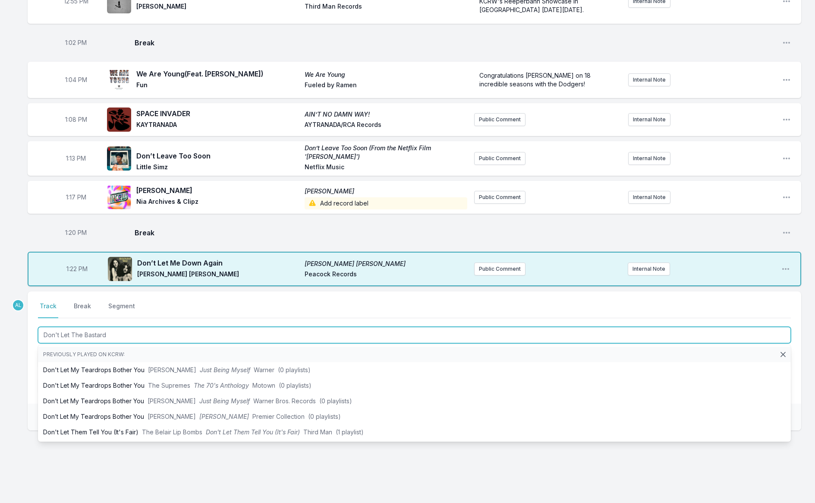
type input "Don't Let The Bastards"
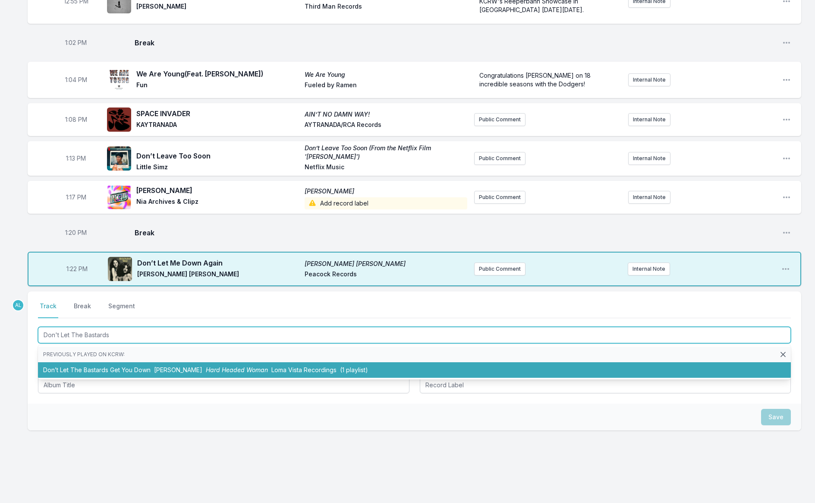
click at [117, 362] on li "Don’t Let The Bastards Get You Down [PERSON_NAME] Hard Headed Woman Loma Vista …" at bounding box center [414, 370] width 753 height 16
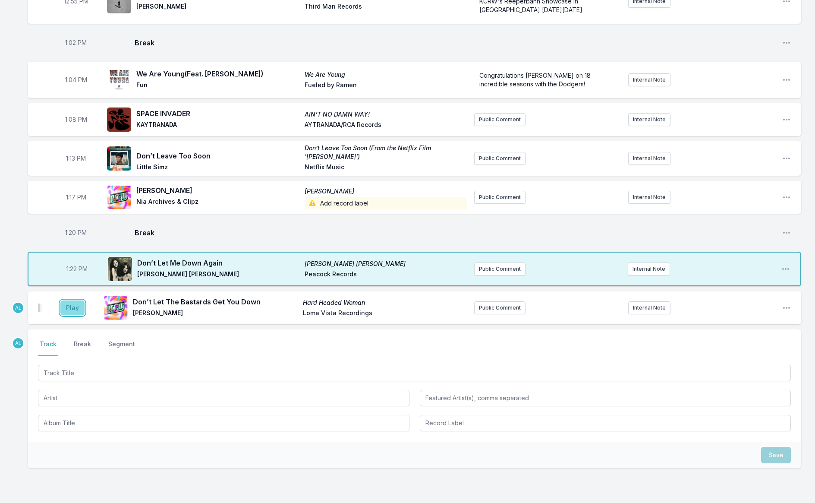
click at [69, 300] on button "Play" at bounding box center [72, 307] width 24 height 15
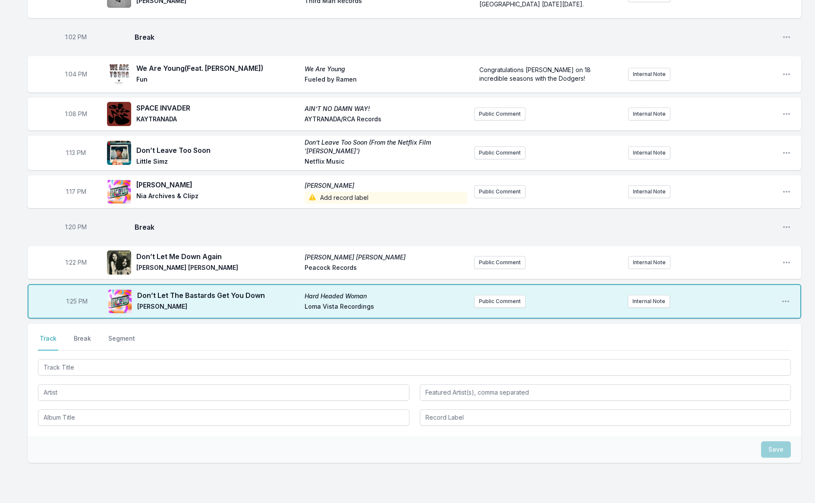
scroll to position [753, 0]
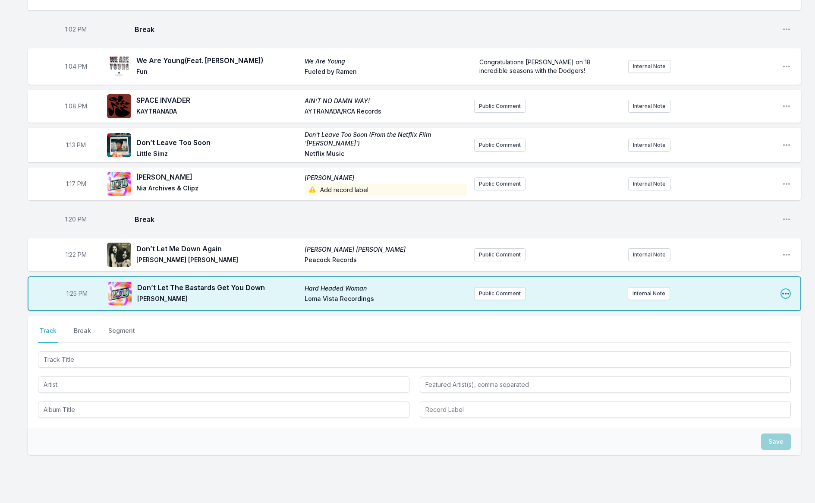
click at [786, 289] on icon "Open playlist item options" at bounding box center [786, 293] width 9 height 9
drag, startPoint x: 723, startPoint y: 315, endPoint x: 355, endPoint y: 265, distance: 371.5
click at [723, 319] on button "Edit Track Details" at bounding box center [742, 327] width 97 height 16
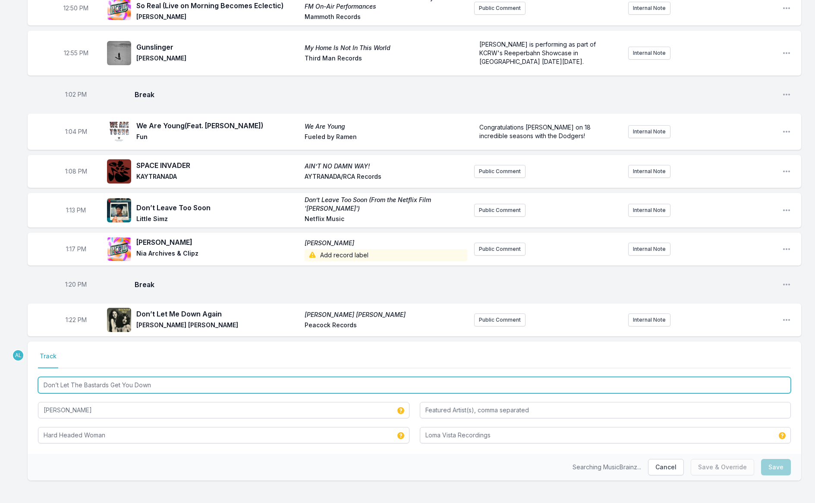
click at [205, 378] on input "Don’t Let The Bastards Get You Down" at bounding box center [414, 385] width 753 height 16
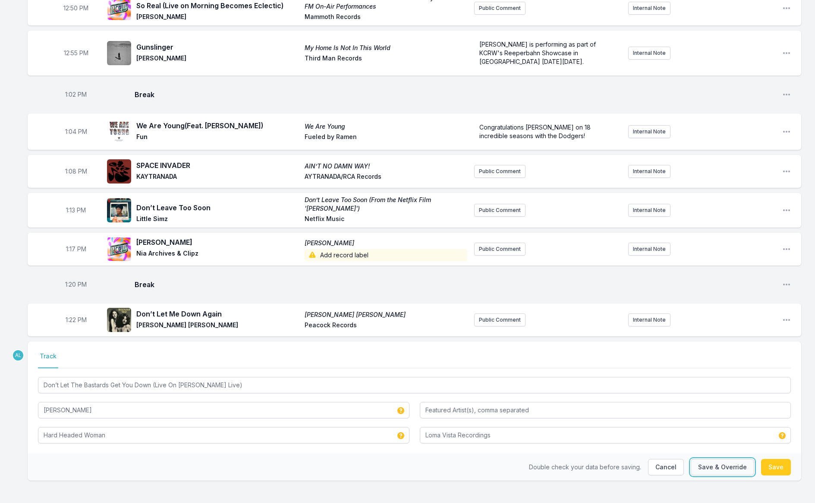
click at [731, 459] on button "Save & Override" at bounding box center [722, 467] width 63 height 16
type input "Don’t Let The Bastards Get You Down"
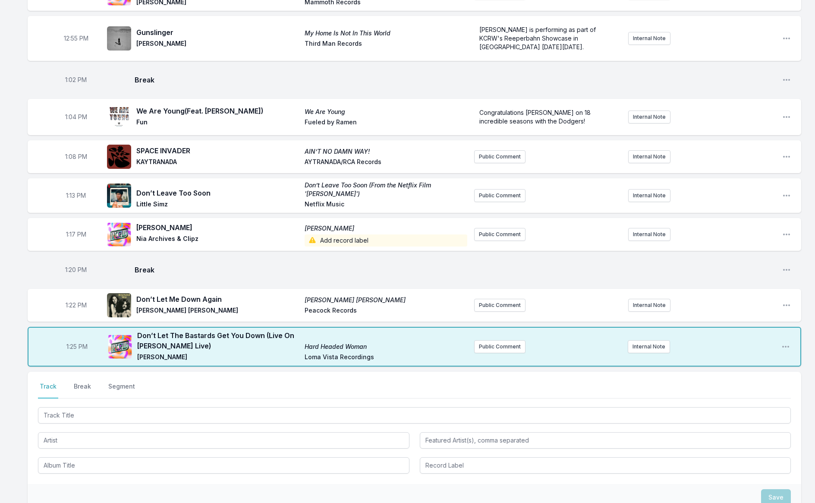
scroll to position [702, 0]
click at [784, 342] on icon "Open playlist item options" at bounding box center [786, 346] width 9 height 9
click at [736, 372] on button "Edit Track Details" at bounding box center [742, 380] width 97 height 16
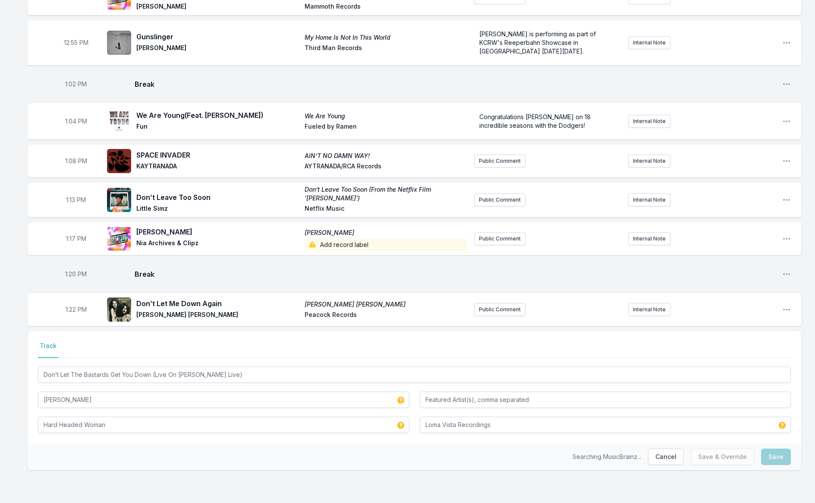
scroll to position [688, 0]
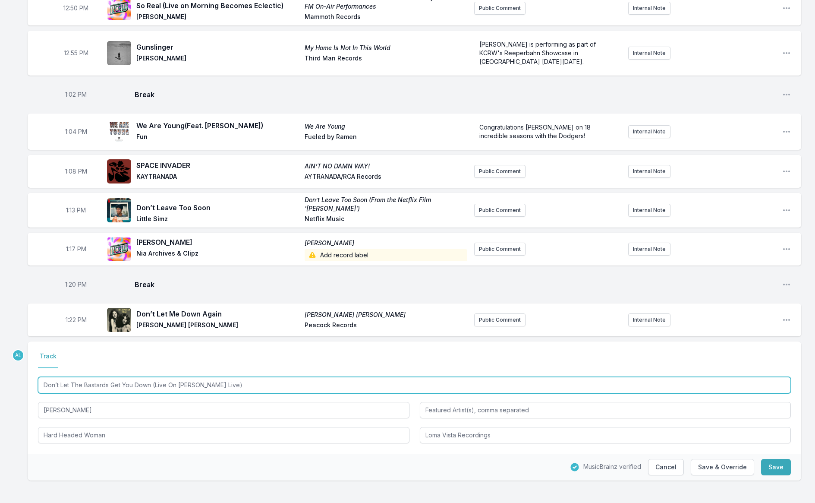
click at [228, 377] on input "Don’t Let The Bastards Get You Down (Live On [PERSON_NAME] Live)" at bounding box center [414, 385] width 753 height 16
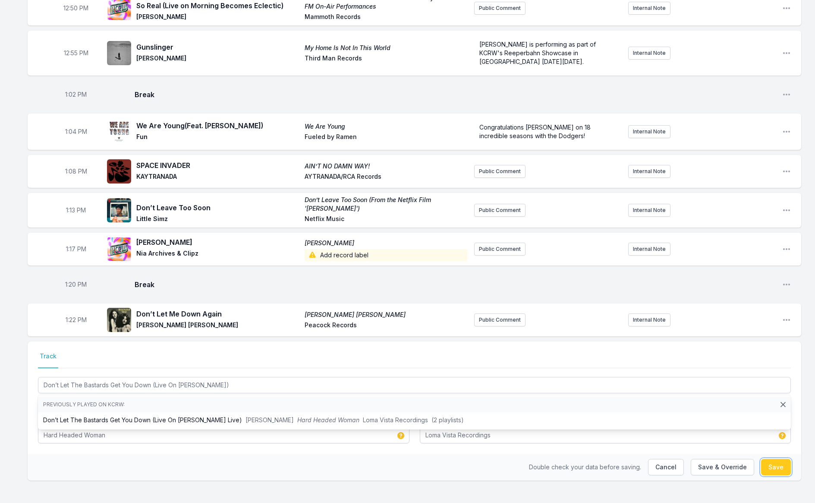
click at [777, 459] on button "Save" at bounding box center [776, 467] width 30 height 16
type input "Don’t Let The Bastards Get You Down (Live On [PERSON_NAME] Live)"
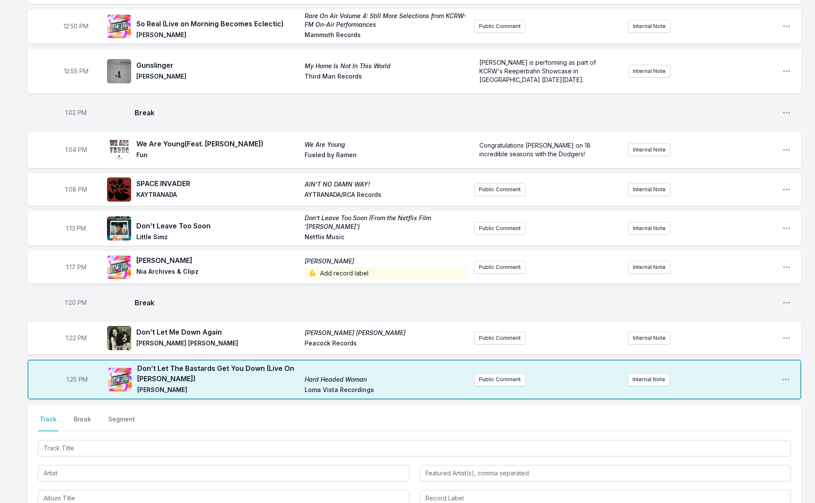
scroll to position [667, 0]
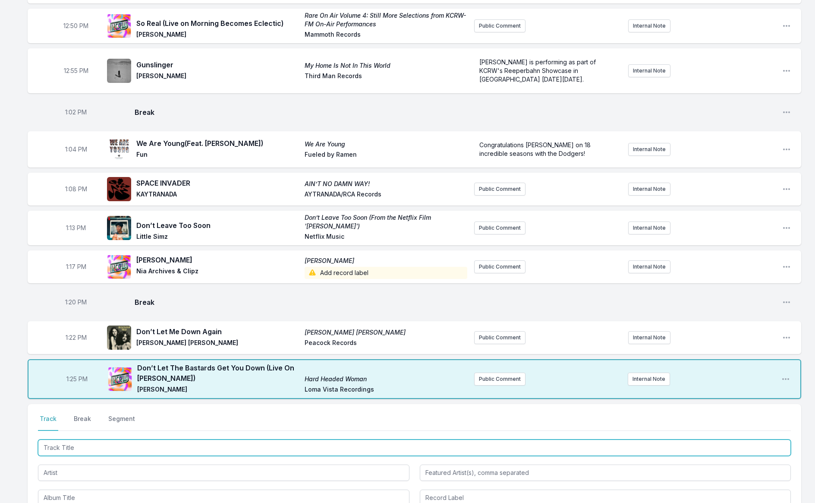
click at [493, 441] on input "Track Title" at bounding box center [414, 447] width 753 height 16
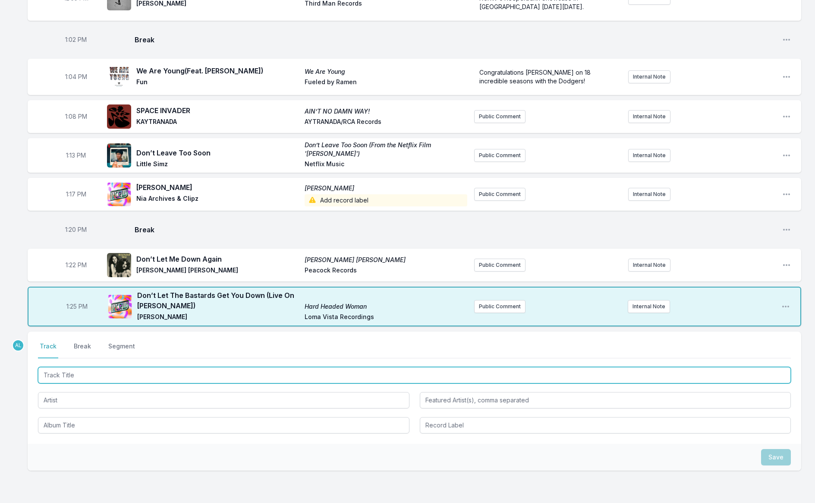
scroll to position [783, 0]
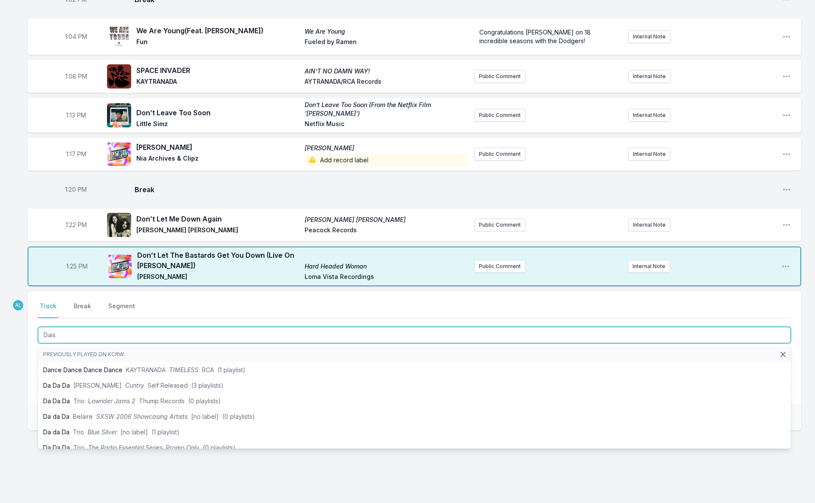
type input "Daisy"
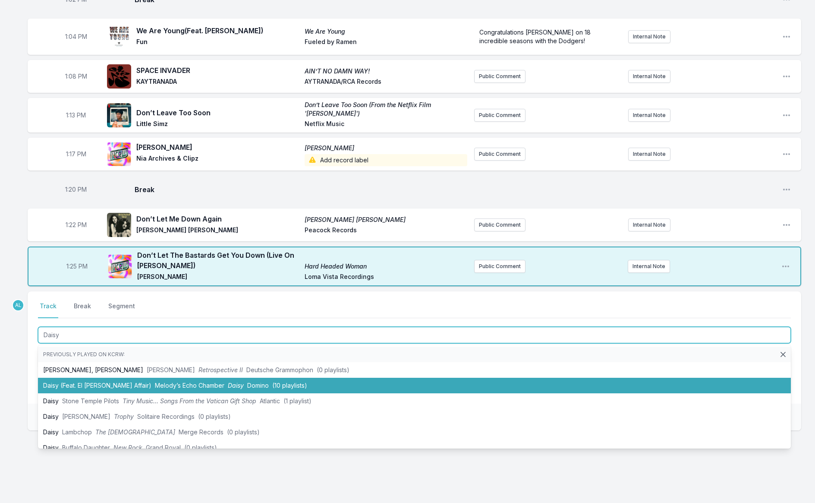
click at [516, 379] on li "Daisy (Feat. El [PERSON_NAME] Affair) [PERSON_NAME]’s Echo Chamber [PERSON_NAME…" at bounding box center [414, 386] width 753 height 16
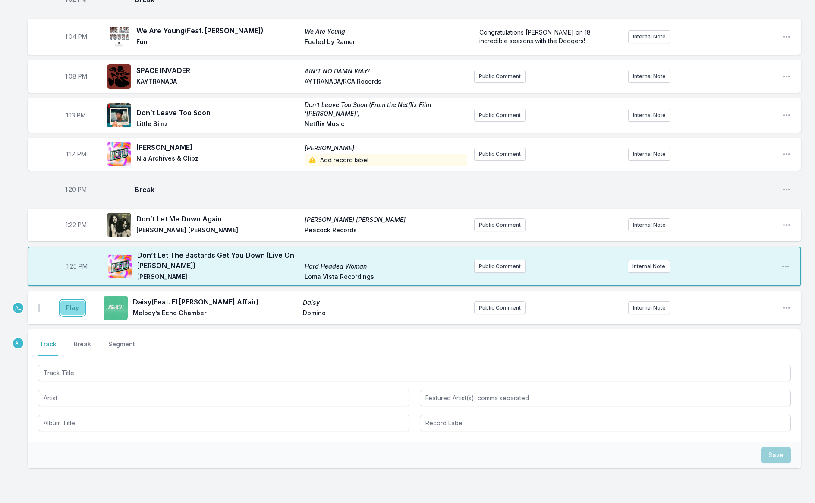
click at [80, 300] on button "Play" at bounding box center [72, 307] width 24 height 15
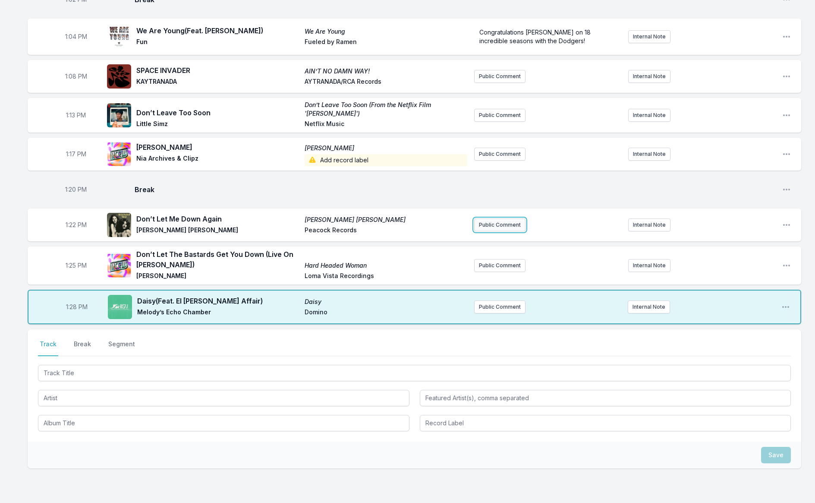
click at [485, 219] on button "Public Comment" at bounding box center [499, 224] width 51 height 13
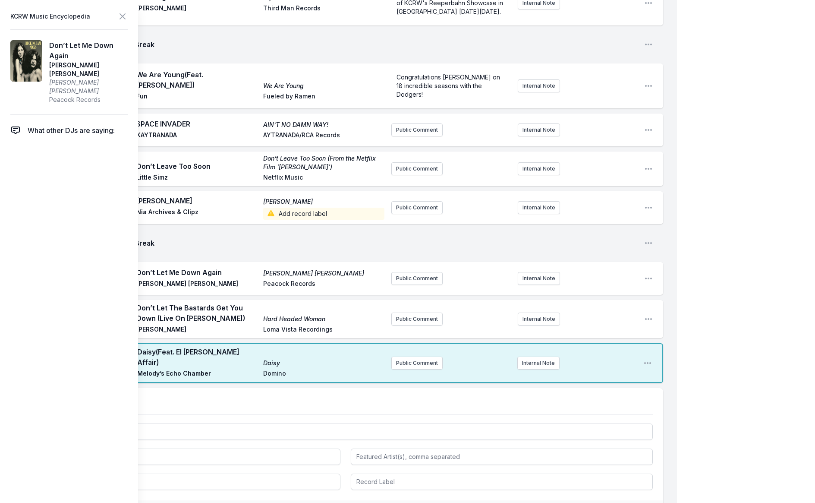
click at [129, 17] on aside "KCRW Music Encyclopedia Don’t Let Me Down Again [PERSON_NAME] [PERSON_NAME] [PE…" at bounding box center [69, 251] width 138 height 503
click at [121, 14] on icon at bounding box center [122, 16] width 10 height 10
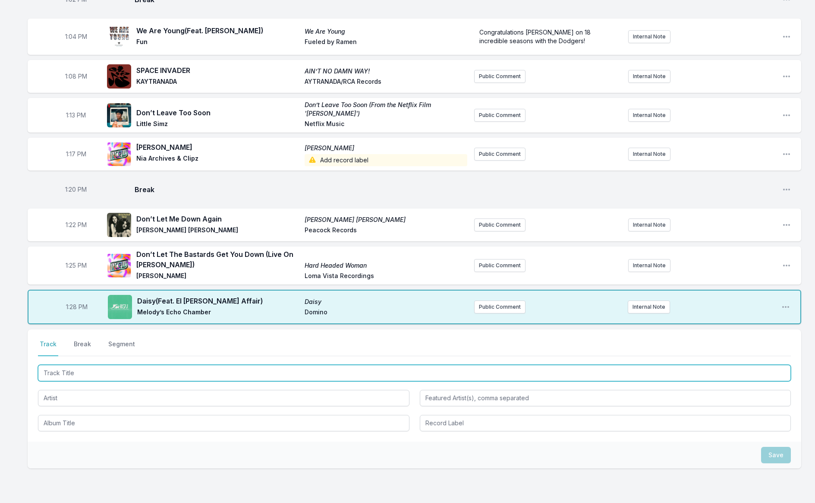
click at [161, 365] on input "Track Title" at bounding box center [414, 373] width 753 height 16
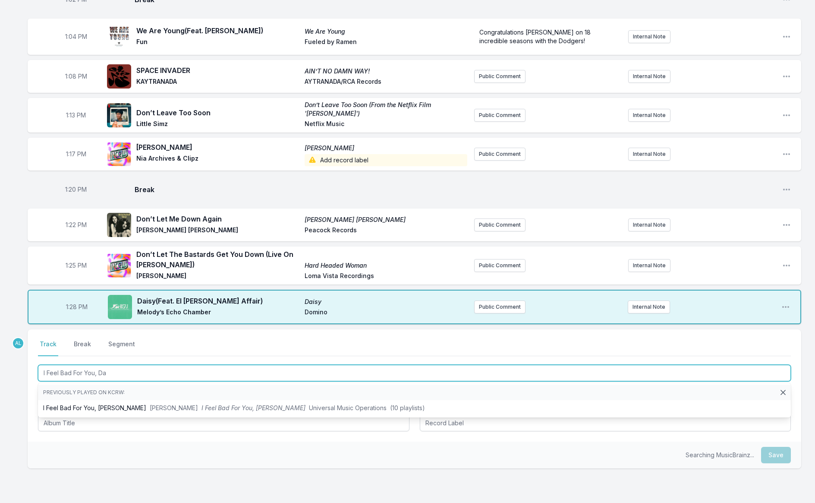
type input "I Feel Bad For You, Dav"
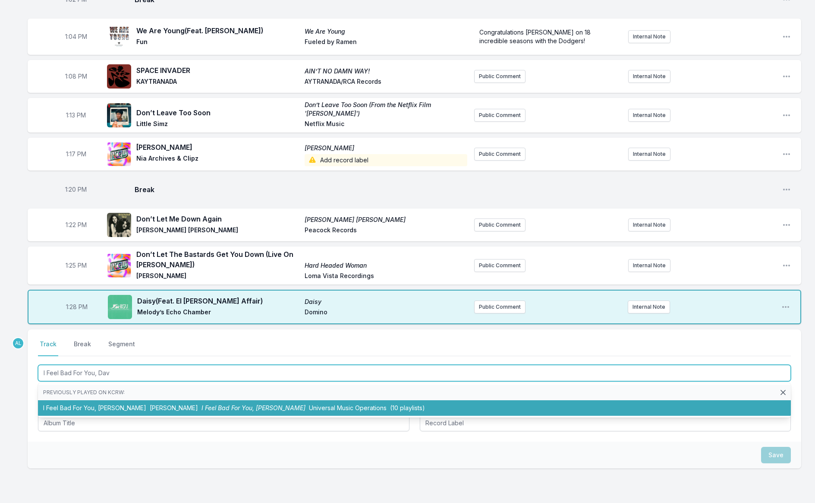
drag, startPoint x: 158, startPoint y: 396, endPoint x: 156, endPoint y: 391, distance: 5.9
click at [202, 404] on span "I Feel Bad For You, [PERSON_NAME]" at bounding box center [254, 407] width 104 height 7
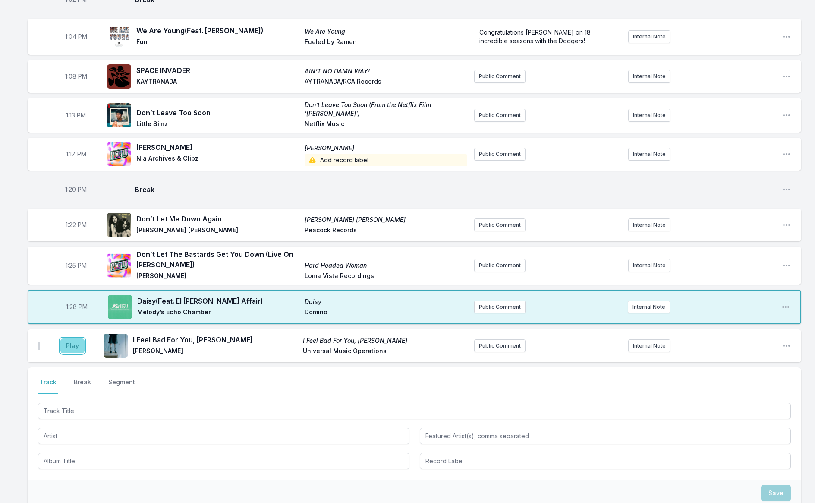
click at [77, 338] on button "Play" at bounding box center [72, 345] width 24 height 15
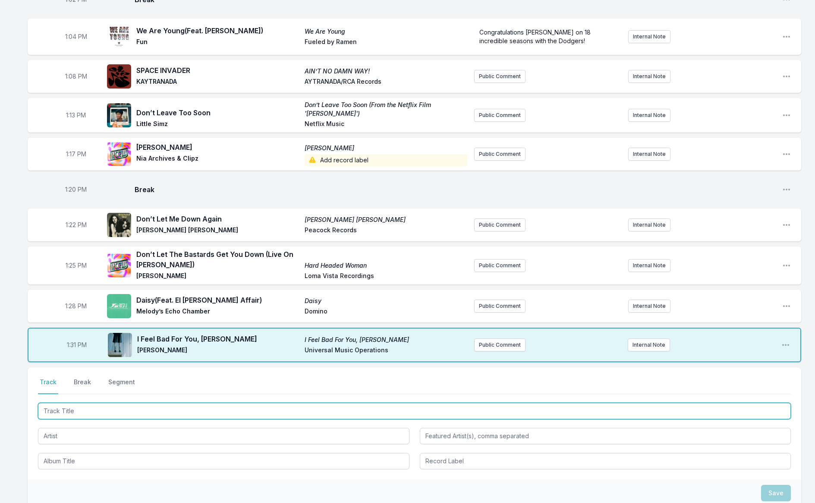
click at [70, 403] on input "Track Title" at bounding box center [414, 411] width 753 height 16
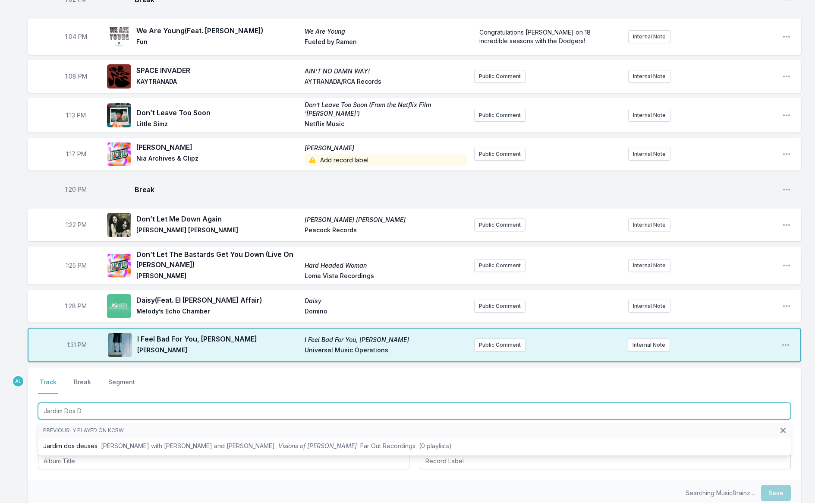
type input "Jardim Dos De"
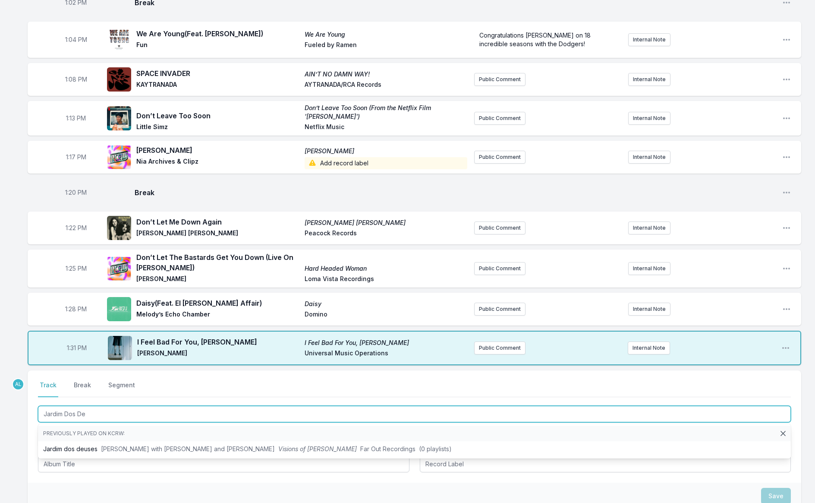
scroll to position [779, 0]
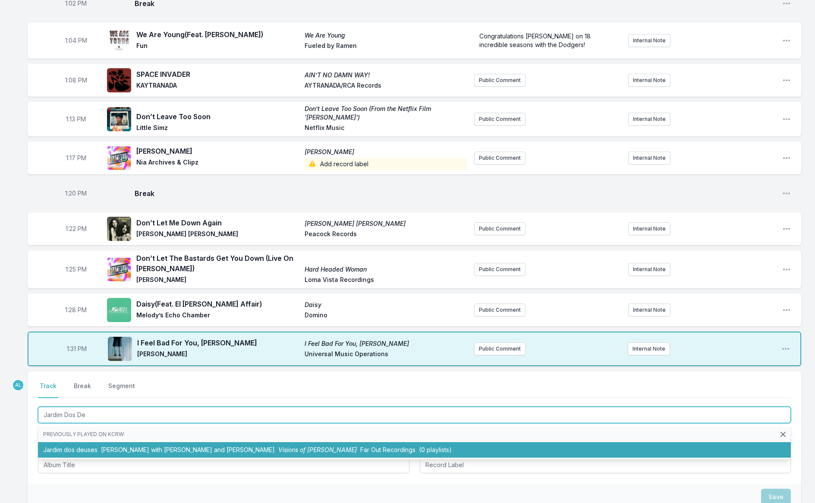
click at [103, 442] on li "Jardim dos deuses [PERSON_NAME] with [PERSON_NAME] and [PERSON_NAME] Visions of…" at bounding box center [414, 450] width 753 height 16
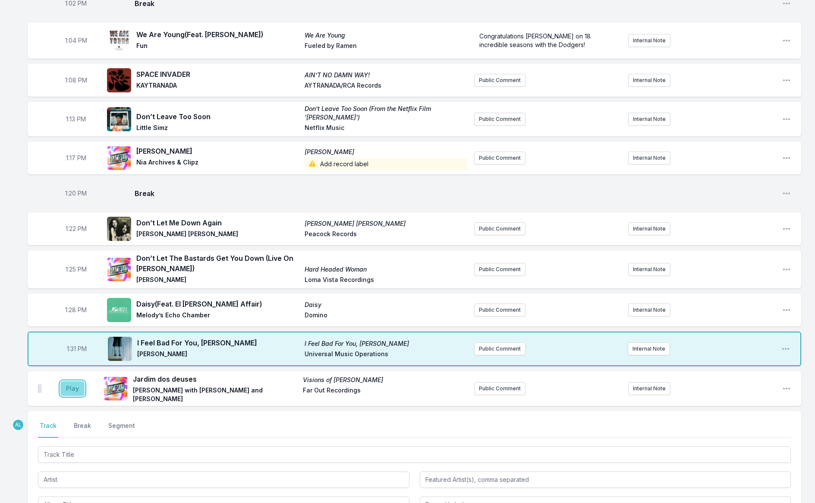
click at [71, 381] on button "Play" at bounding box center [72, 388] width 24 height 15
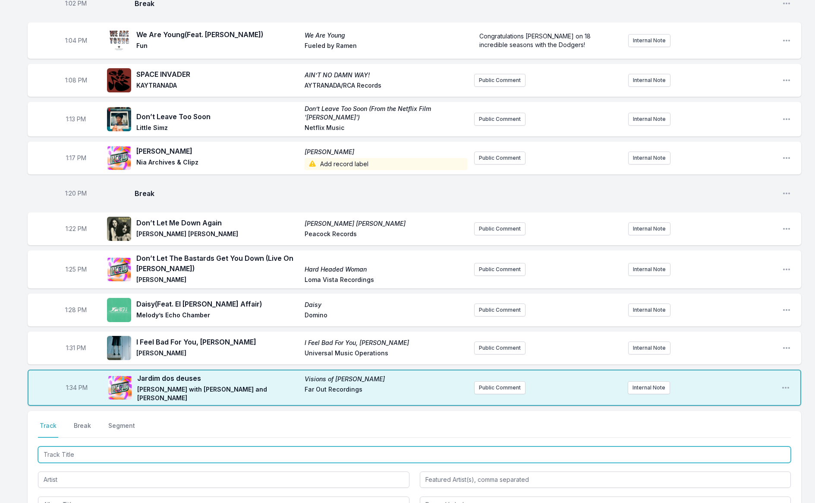
click at [80, 446] on input "Track Title" at bounding box center [414, 454] width 753 height 16
type input "Satisfy Me"
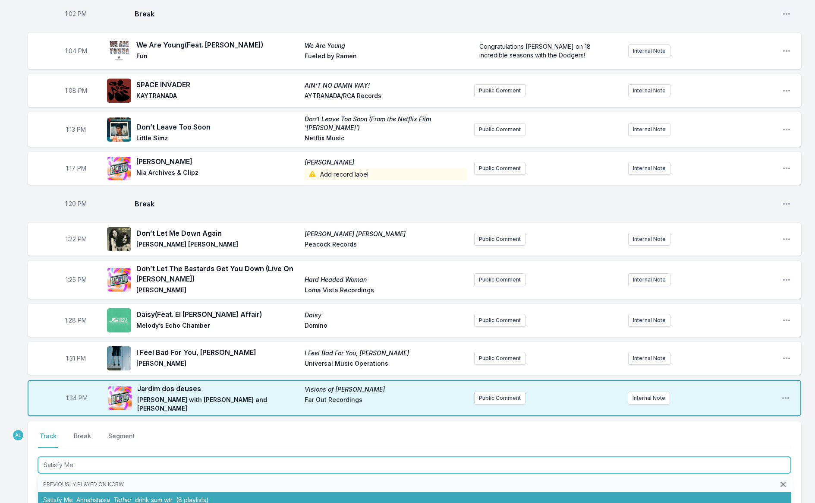
click at [83, 496] on span "Annahstasia" at bounding box center [93, 499] width 34 height 7
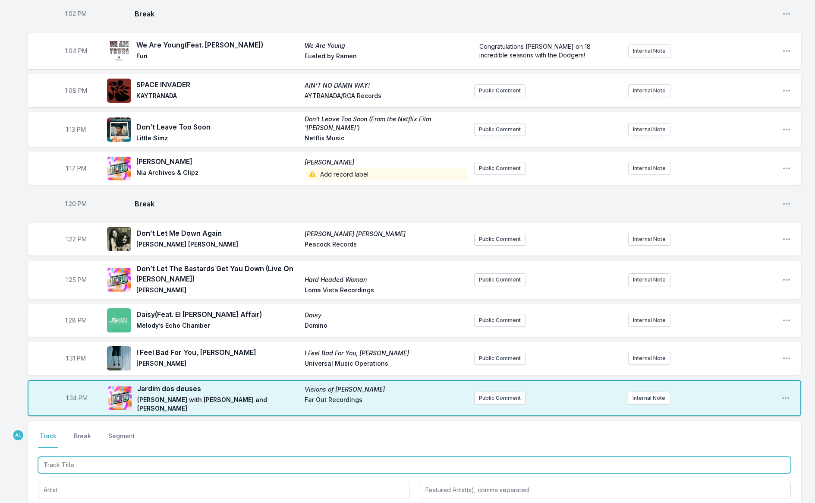
scroll to position [765, 0]
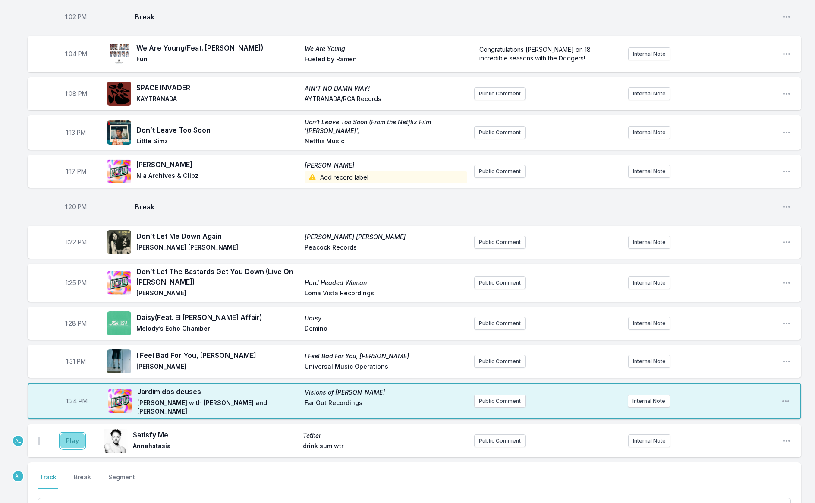
click at [72, 433] on button "Play" at bounding box center [72, 440] width 24 height 15
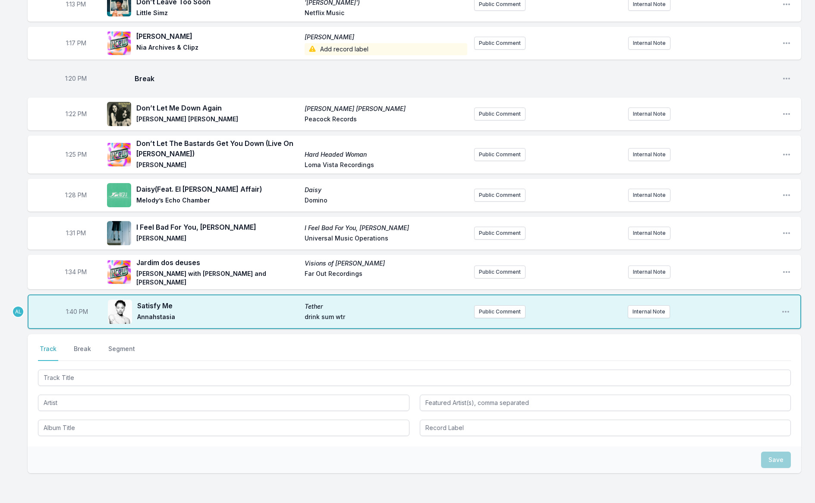
scroll to position [934, 0]
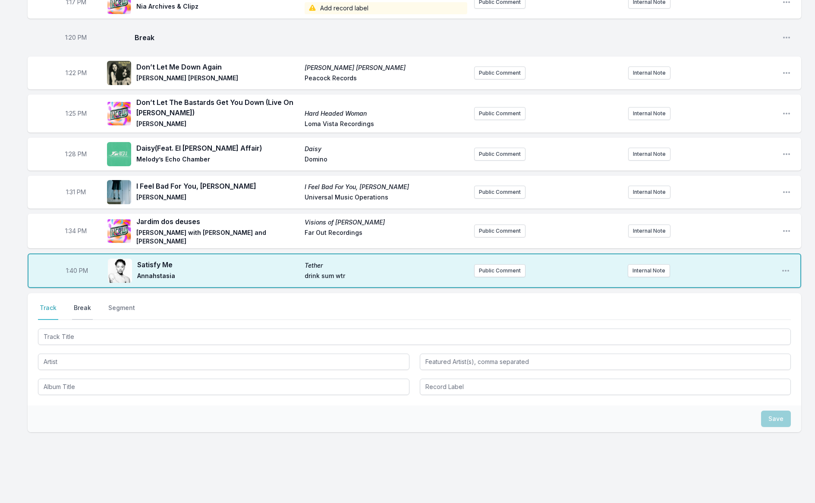
click at [81, 303] on button "Break" at bounding box center [82, 311] width 21 height 16
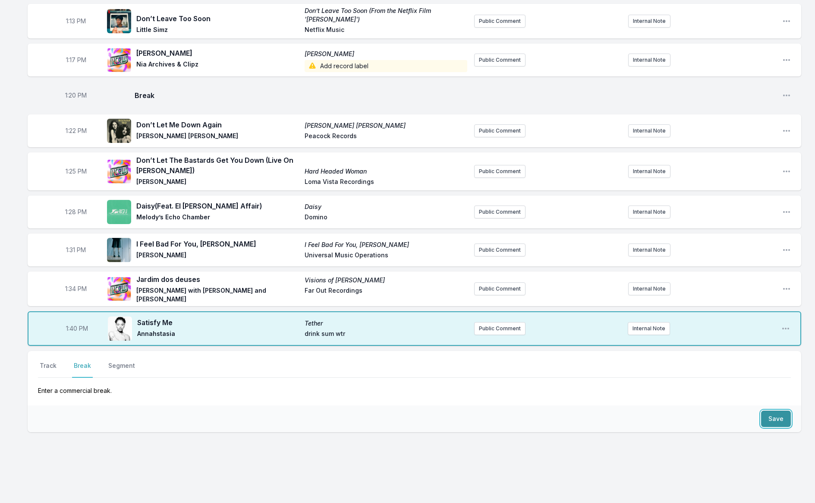
click at [779, 410] on button "Save" at bounding box center [776, 418] width 30 height 16
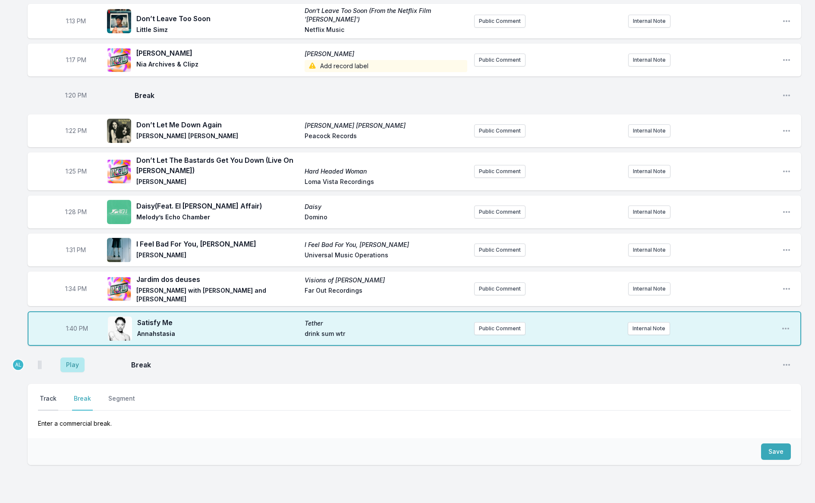
click at [42, 394] on button "Track" at bounding box center [48, 402] width 20 height 16
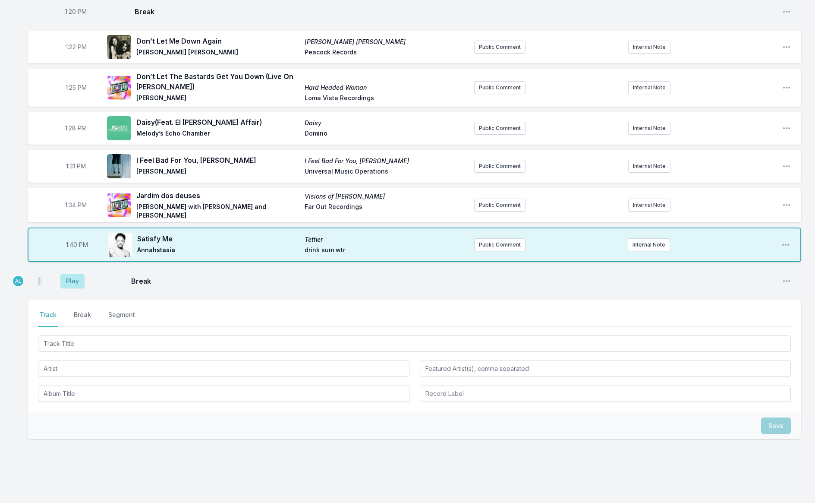
scroll to position [967, 0]
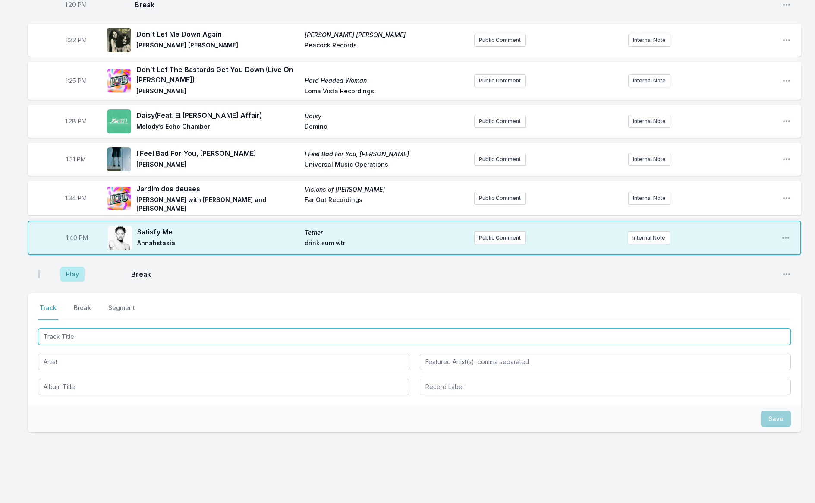
click at [79, 328] on input "Track Title" at bounding box center [414, 336] width 753 height 16
type input "Until The End Of The Wor"
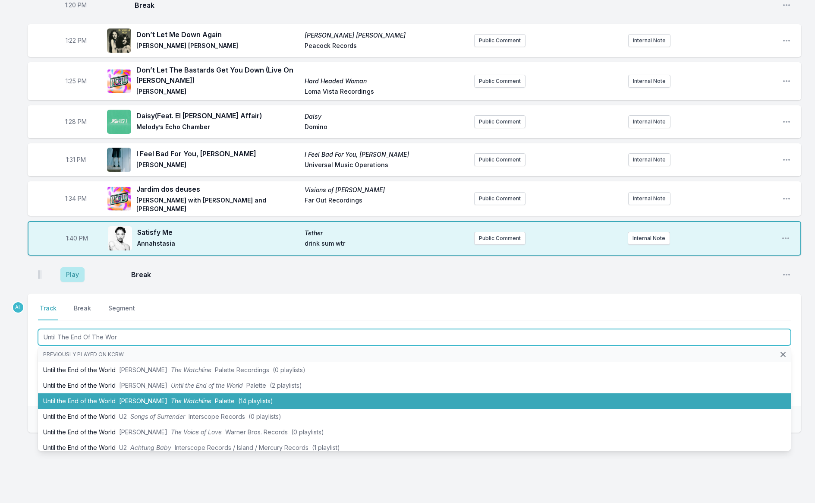
scroll to position [5, 0]
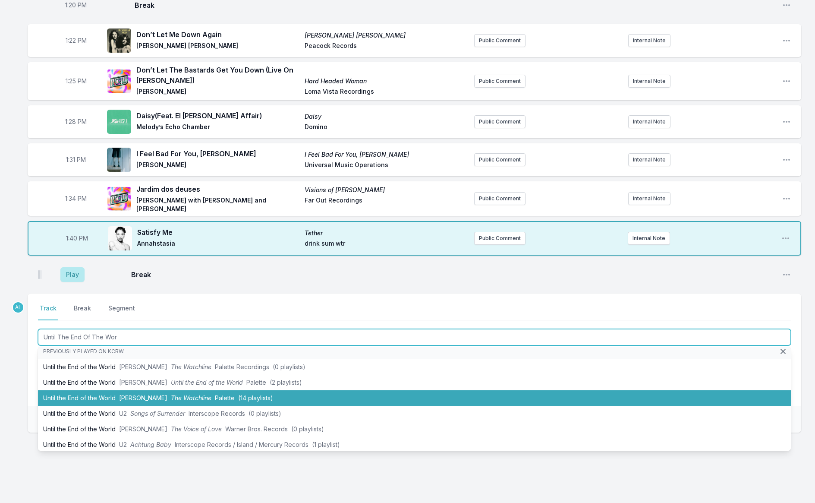
click at [108, 390] on li "Until the End of the World [PERSON_NAME] The Watchline Palette (14 playlists)" at bounding box center [414, 398] width 753 height 16
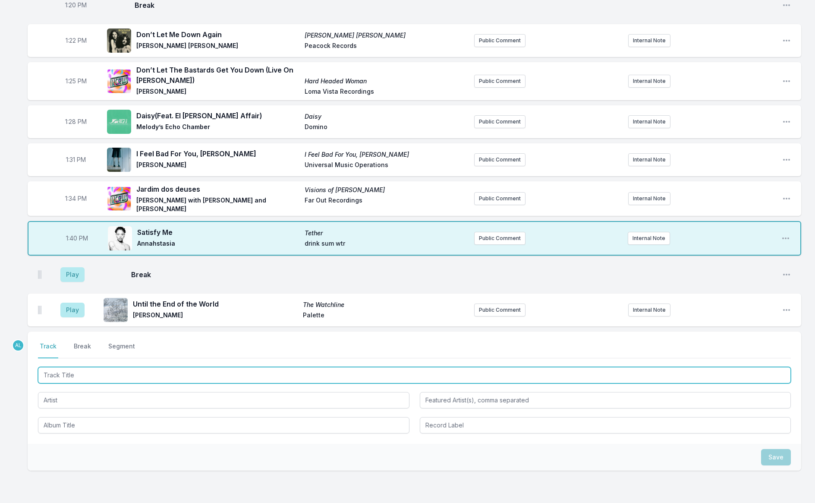
scroll to position [965, 0]
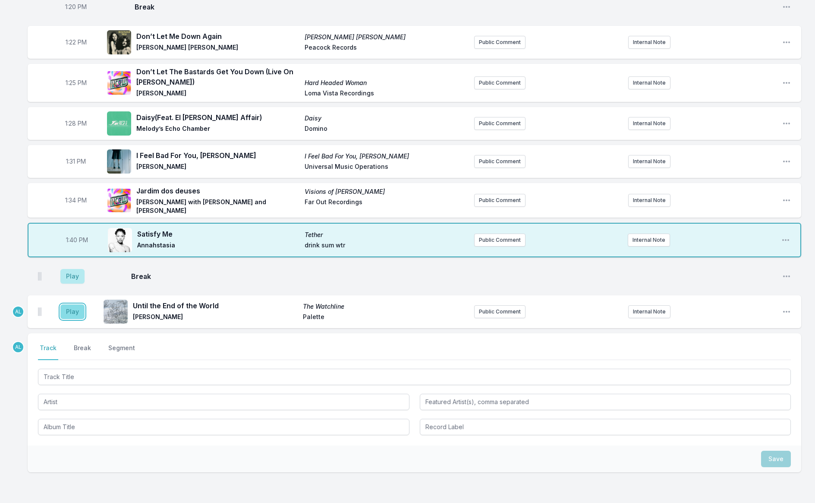
click at [69, 304] on button "Play" at bounding box center [72, 311] width 24 height 15
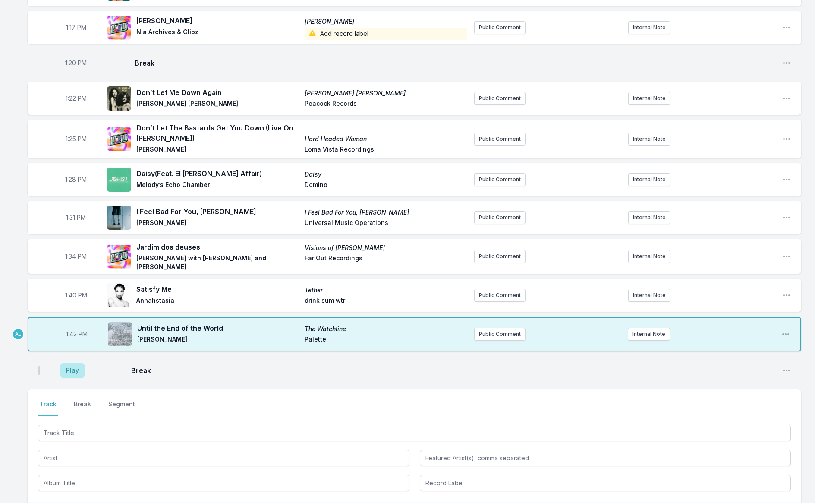
scroll to position [908, 0]
click at [75, 364] on button "Play" at bounding box center [72, 371] width 24 height 15
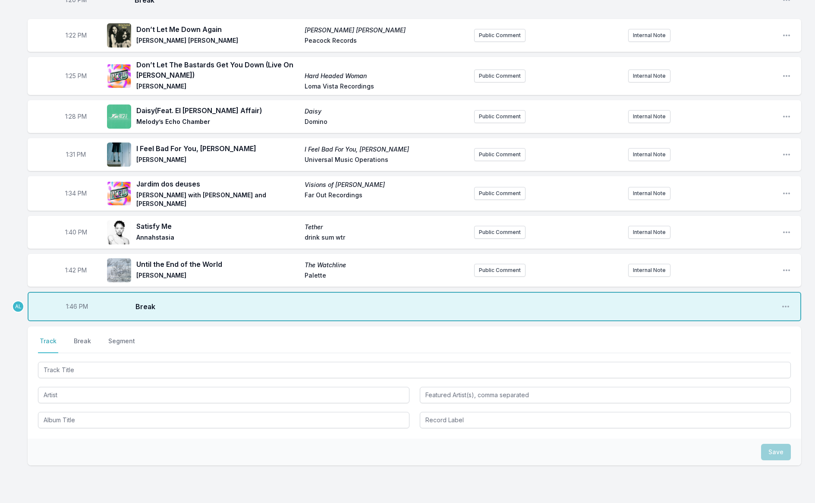
scroll to position [973, 0]
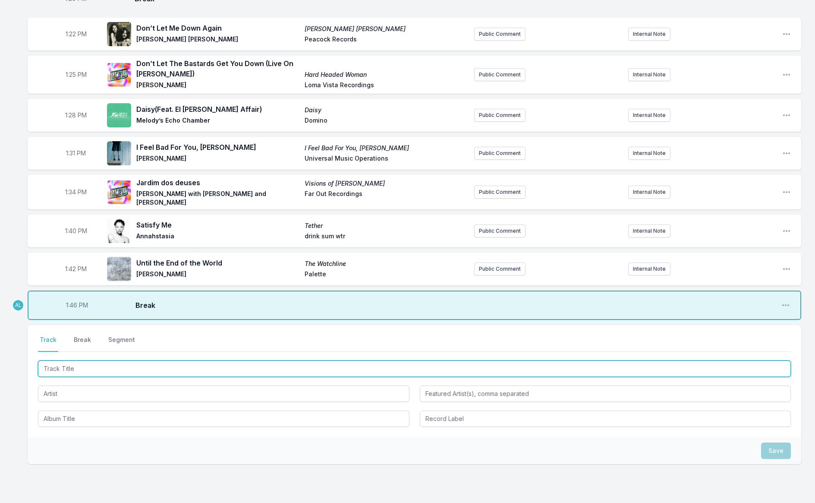
click at [88, 360] on input "Track Title" at bounding box center [414, 368] width 753 height 16
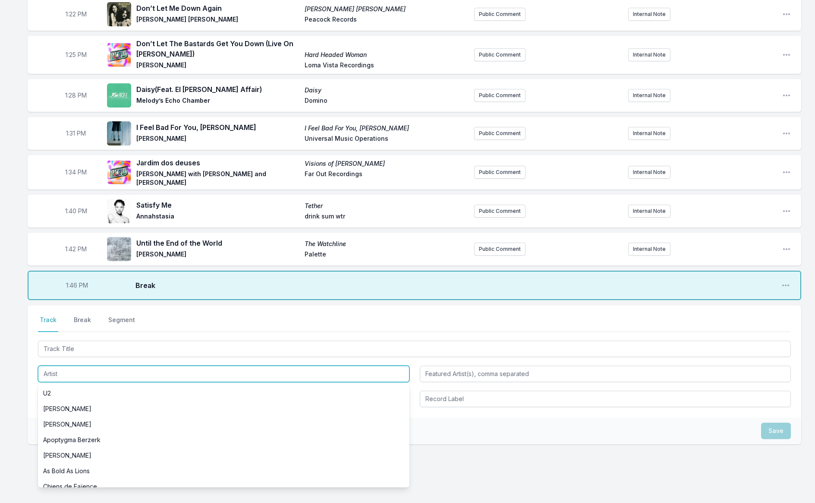
scroll to position [994, 0]
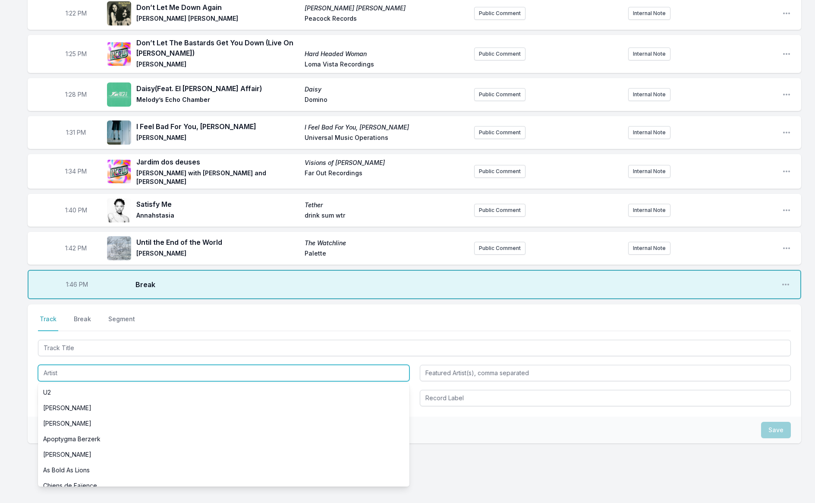
click at [85, 365] on input "Artist" at bounding box center [224, 373] width 372 height 16
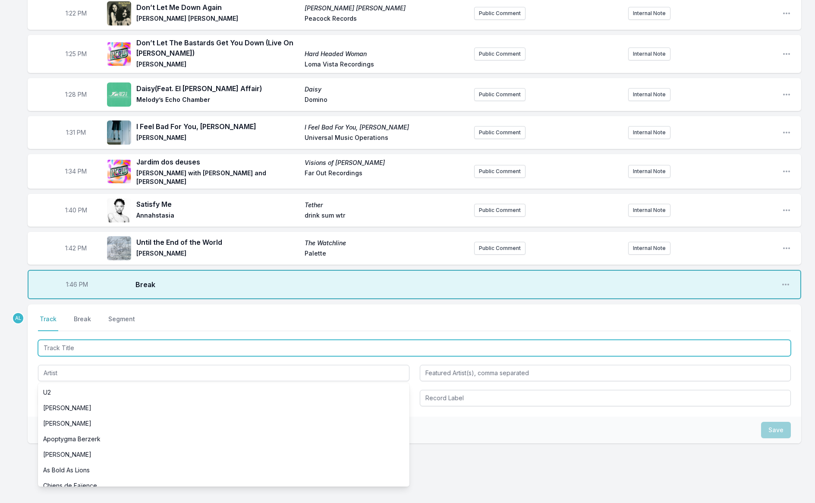
click at [86, 340] on input "Track Title" at bounding box center [414, 348] width 753 height 16
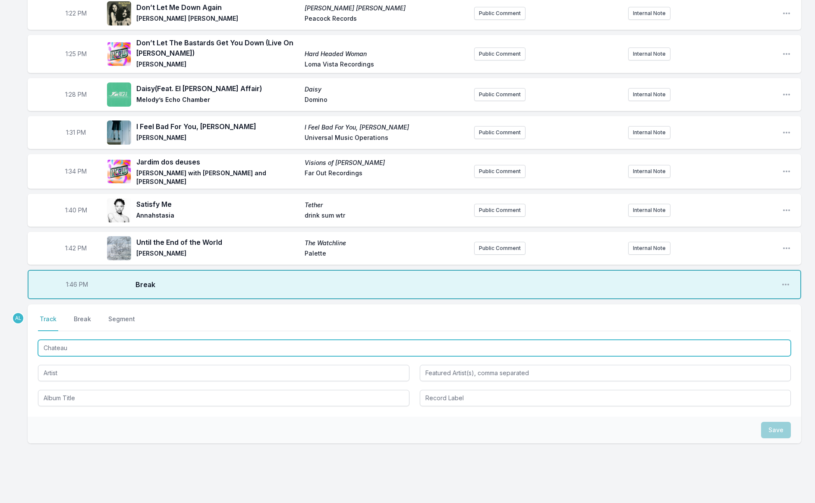
scroll to position [0, 0]
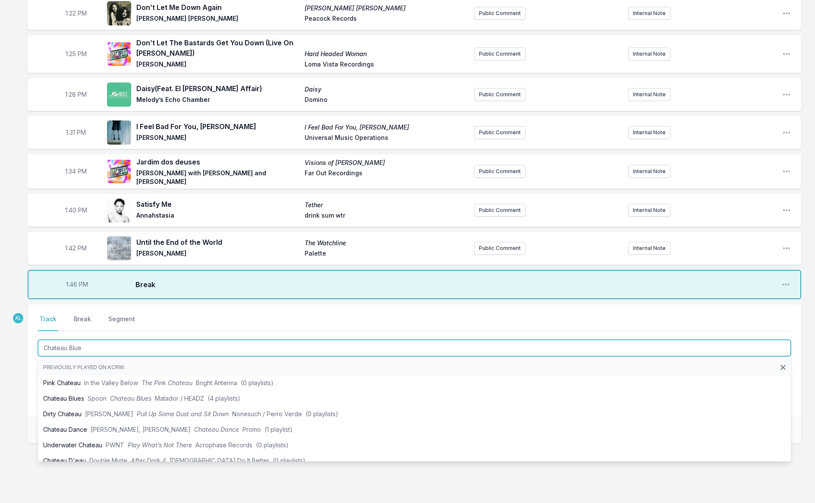
type input "Chateau Blues"
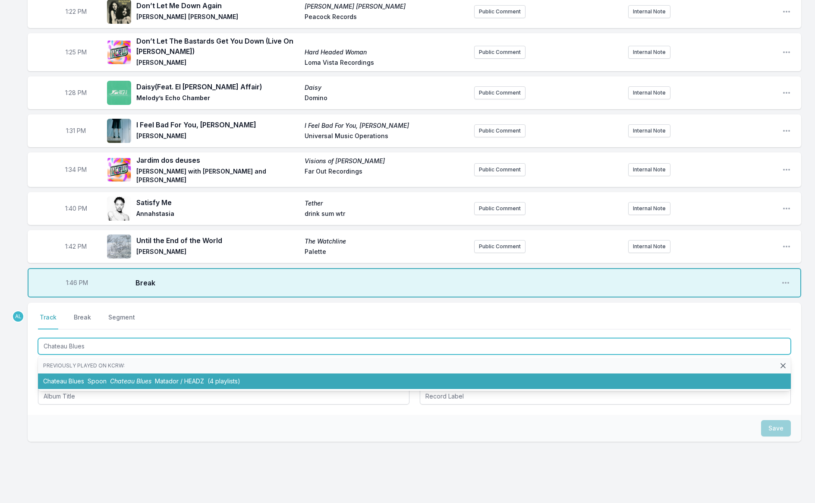
click at [94, 377] on span "Spoon" at bounding box center [97, 380] width 19 height 7
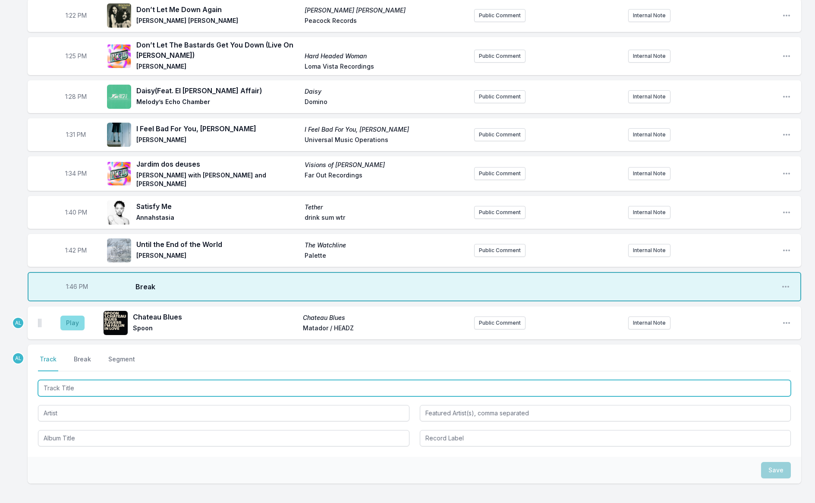
scroll to position [993, 0]
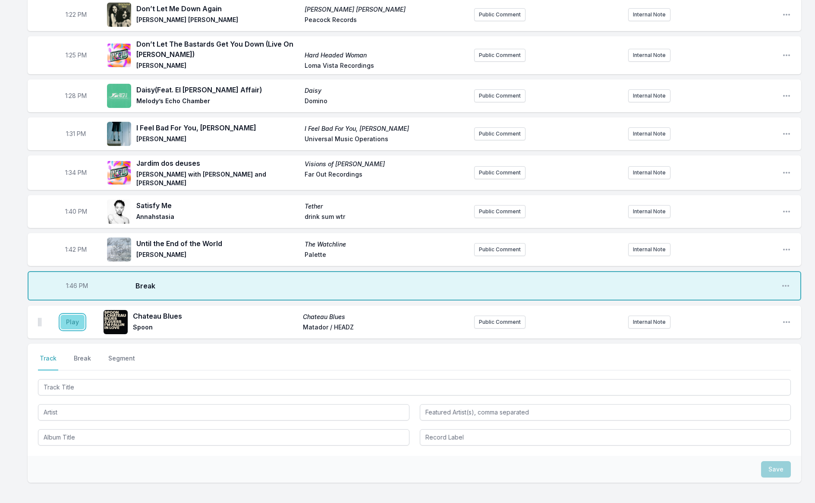
click at [79, 315] on button "Play" at bounding box center [72, 322] width 24 height 15
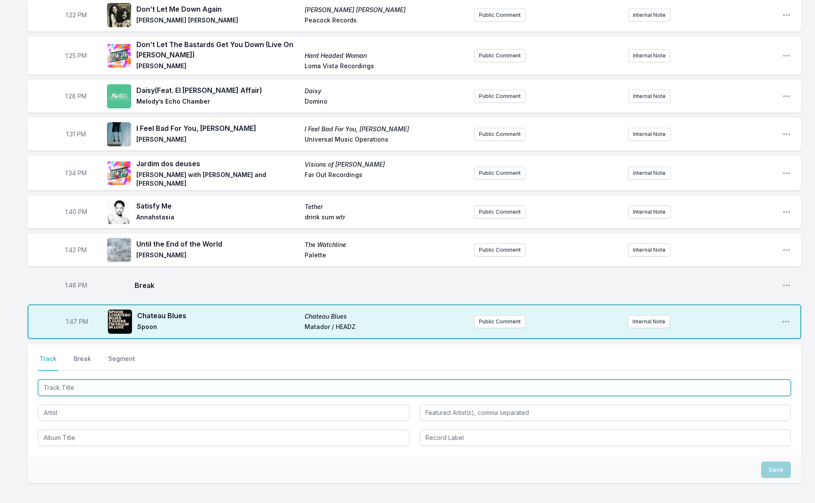
click at [139, 379] on input "Track Title" at bounding box center [414, 387] width 753 height 16
type input "Coast"
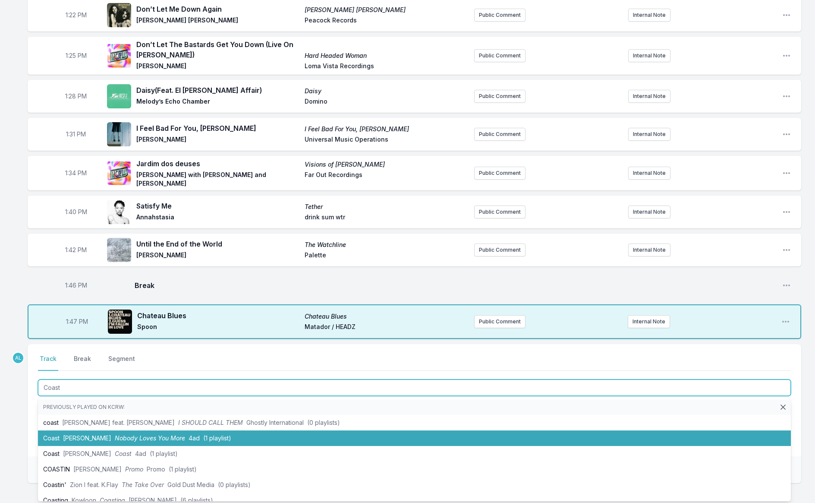
click at [153, 434] on span "Nobody Loves You More" at bounding box center [150, 437] width 70 height 7
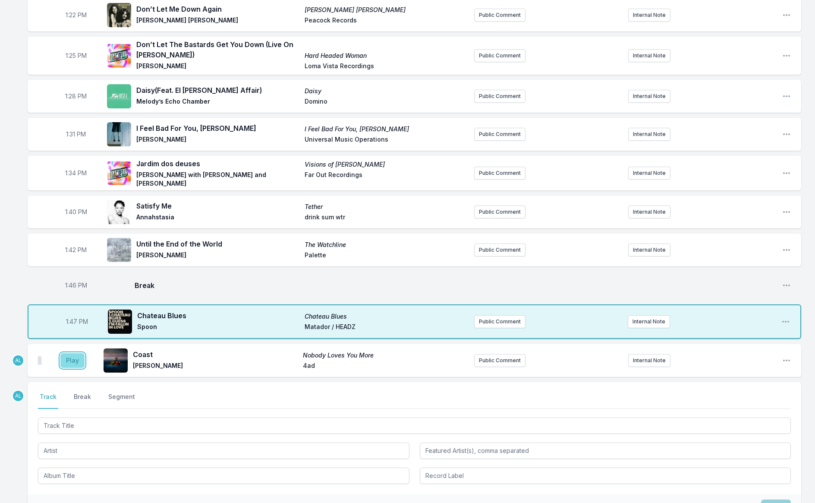
click at [76, 354] on button "Play" at bounding box center [72, 360] width 24 height 15
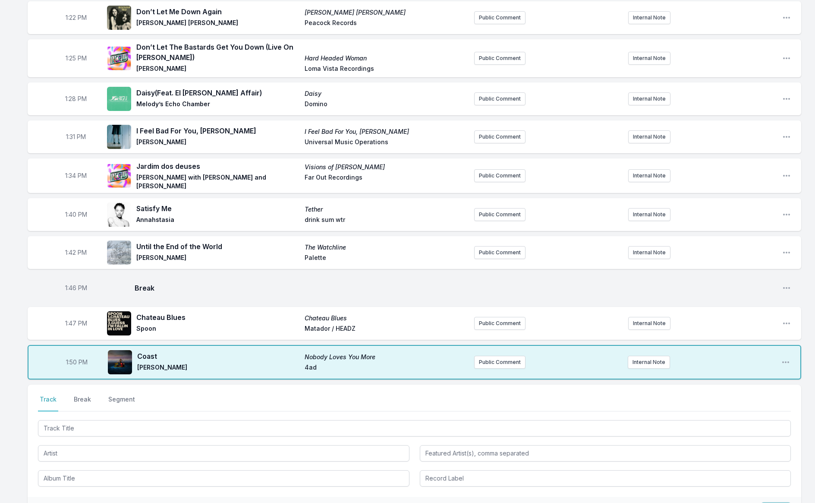
scroll to position [992, 0]
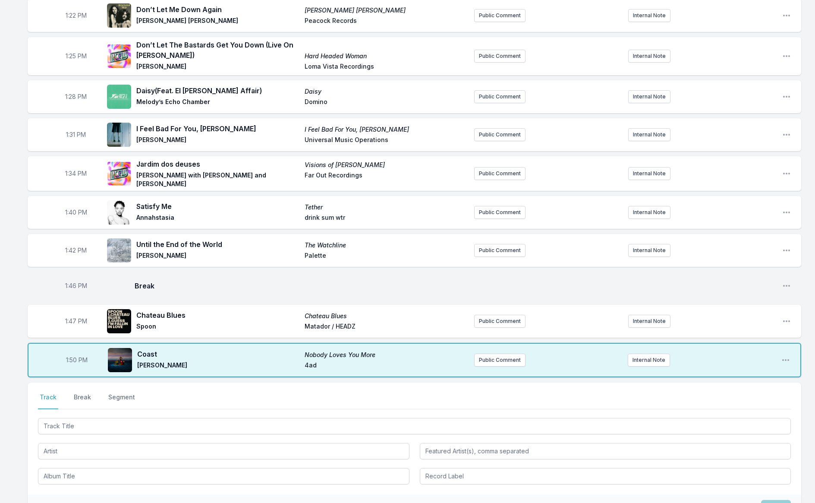
click at [199, 423] on div at bounding box center [414, 450] width 753 height 68
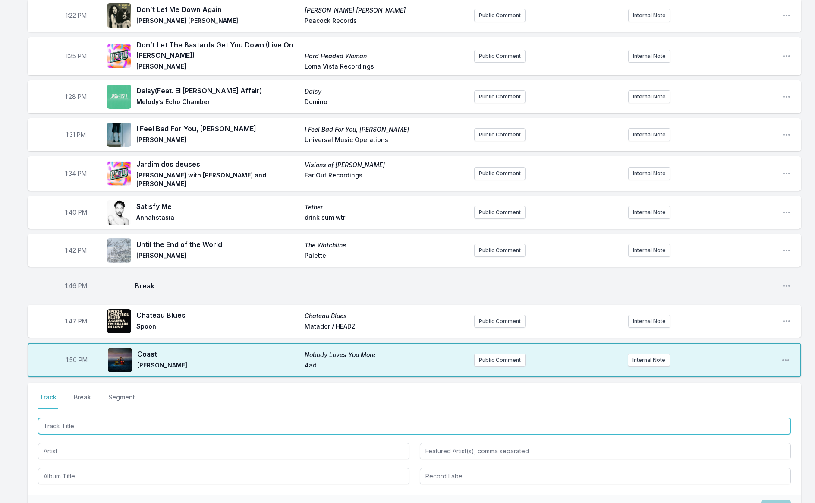
click at [198, 418] on input "Track Title" at bounding box center [414, 426] width 753 height 16
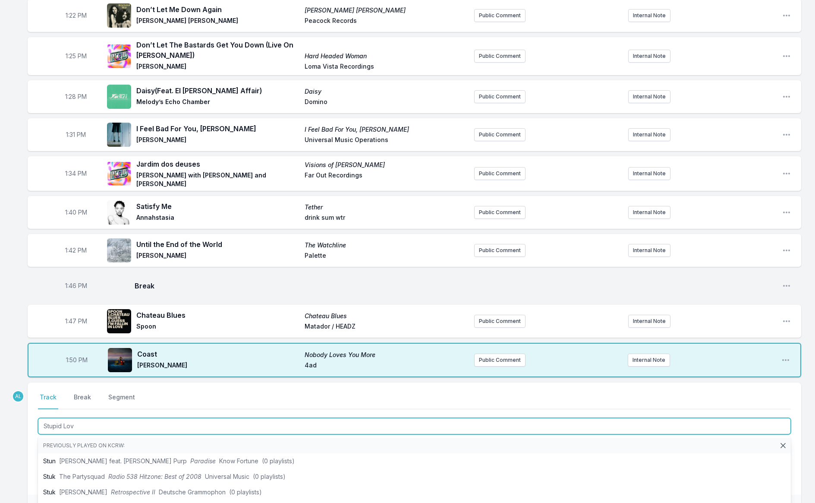
type input "Stupid Love"
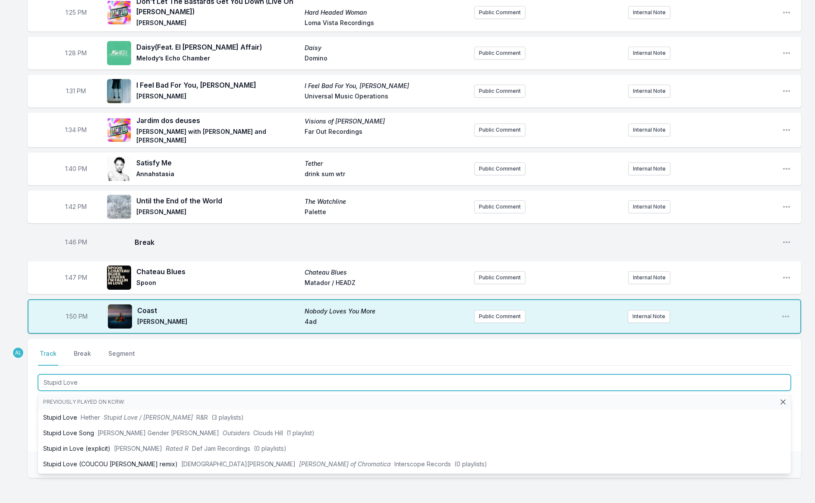
scroll to position [1036, 0]
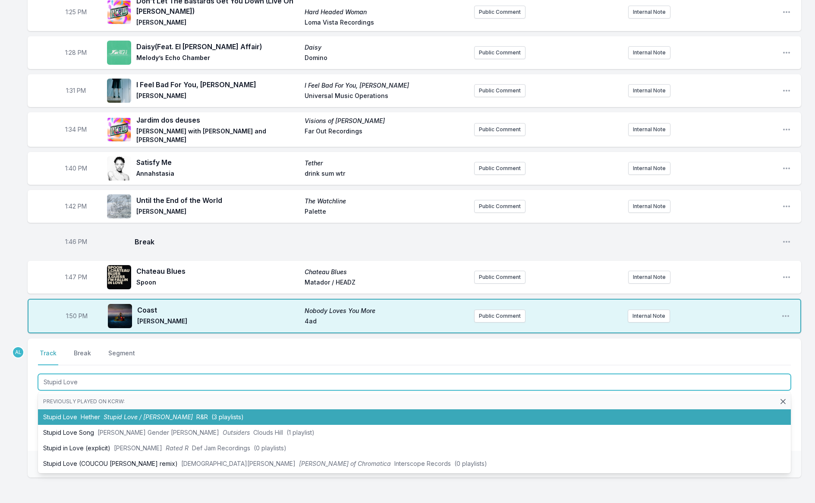
click at [161, 413] on span "Stupid Love / [PERSON_NAME]" at bounding box center [148, 416] width 89 height 7
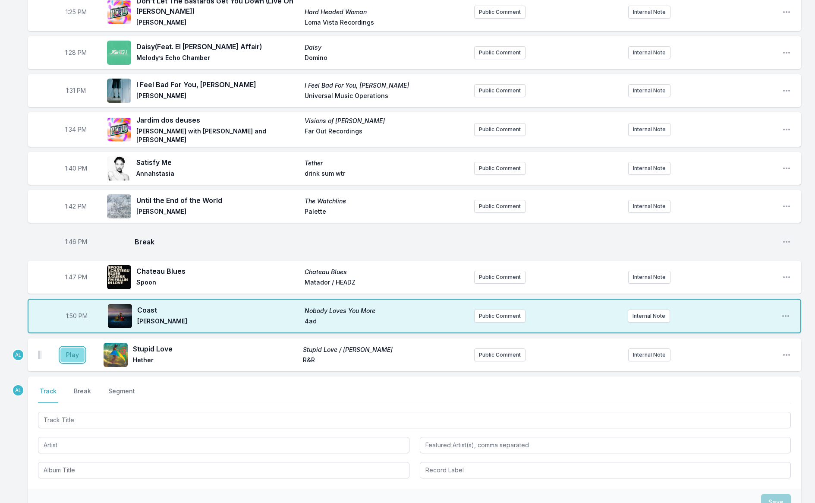
click at [77, 347] on button "Play" at bounding box center [72, 354] width 24 height 15
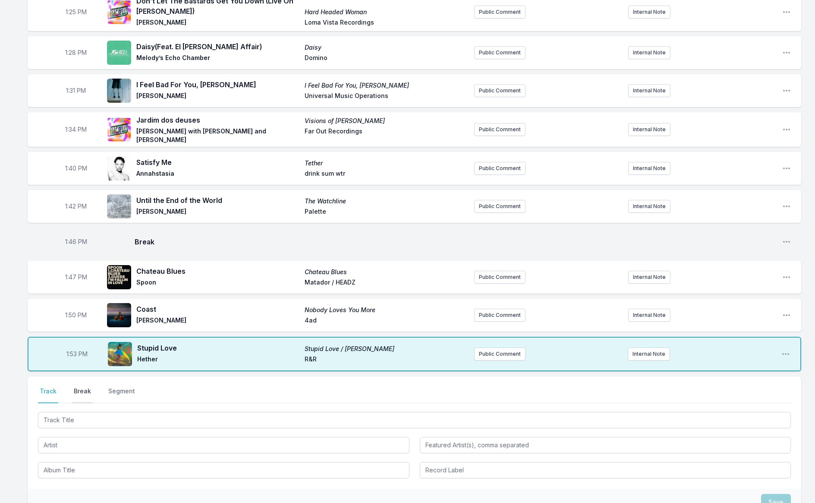
click at [81, 387] on button "Break" at bounding box center [82, 395] width 21 height 16
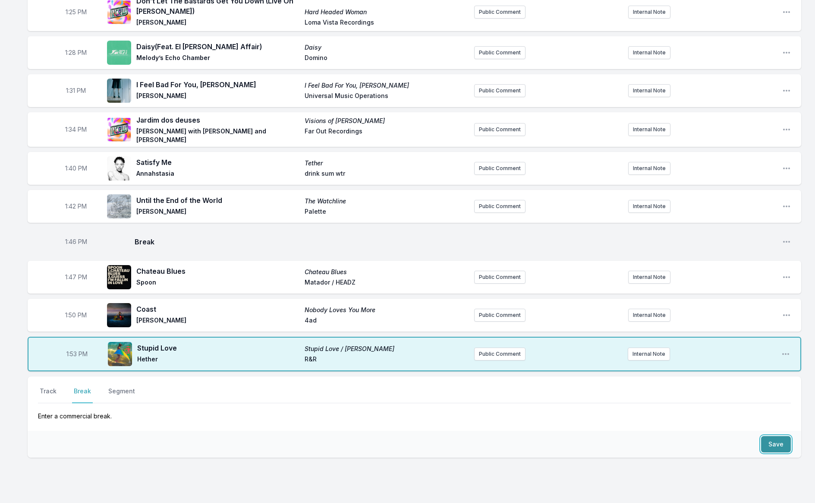
click at [782, 436] on button "Save" at bounding box center [776, 444] width 30 height 16
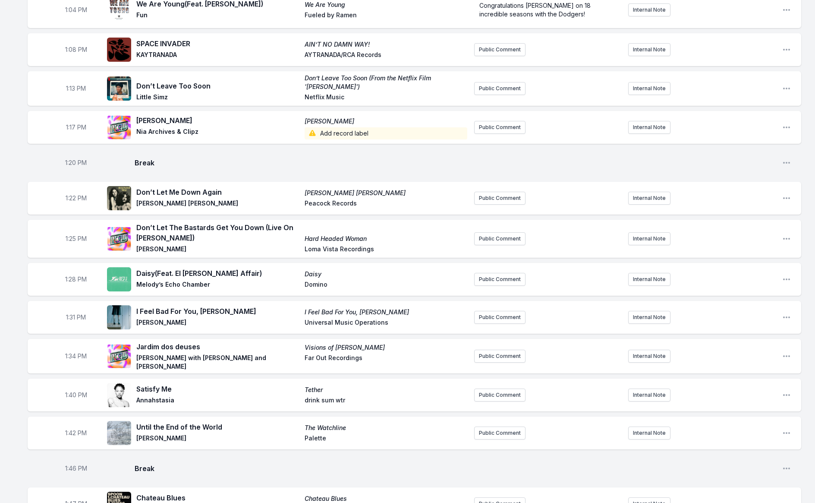
scroll to position [1094, 0]
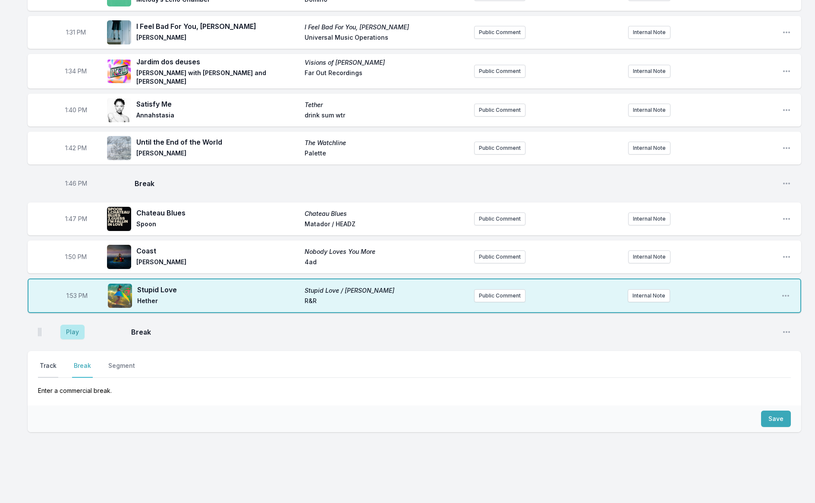
click at [45, 361] on button "Track" at bounding box center [48, 369] width 20 height 16
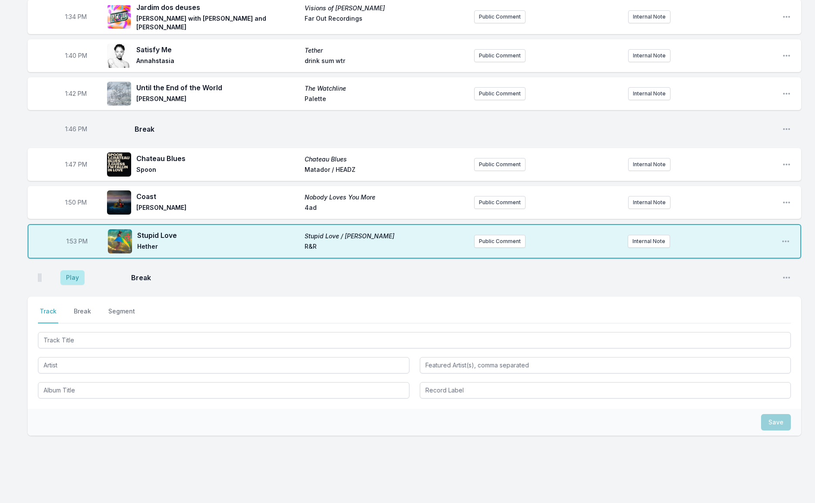
scroll to position [1152, 0]
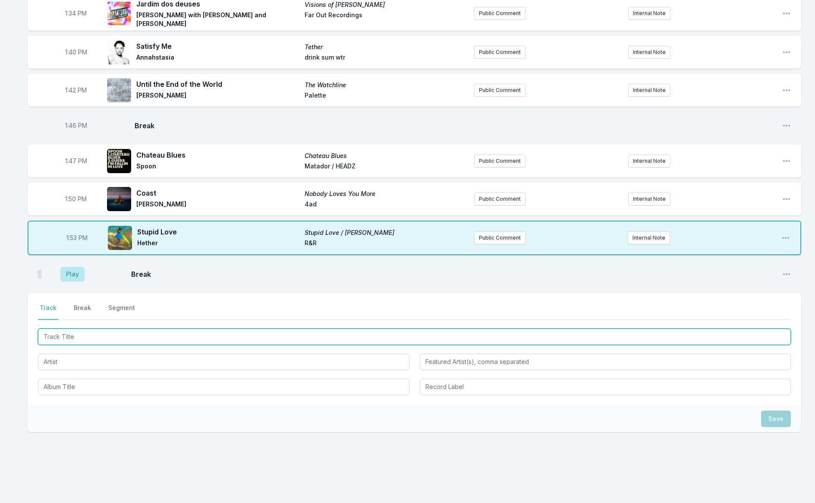
click at [98, 328] on input "Track Title" at bounding box center [414, 336] width 753 height 16
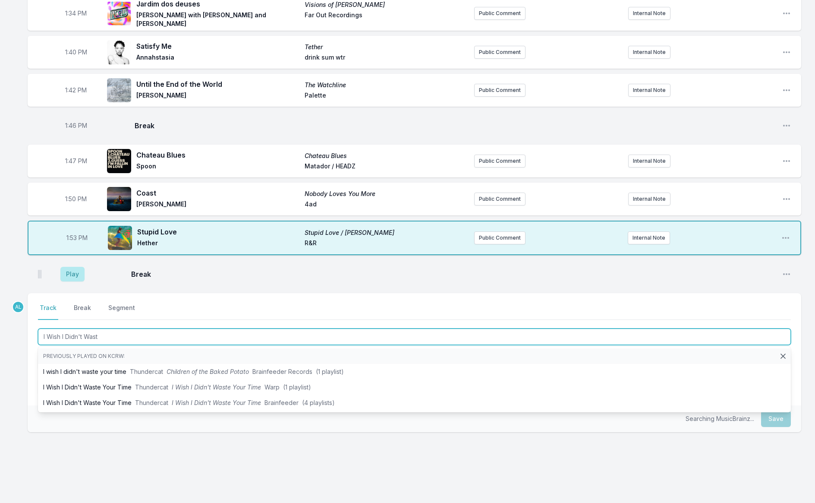
type input "I Wish I Didn't Waste"
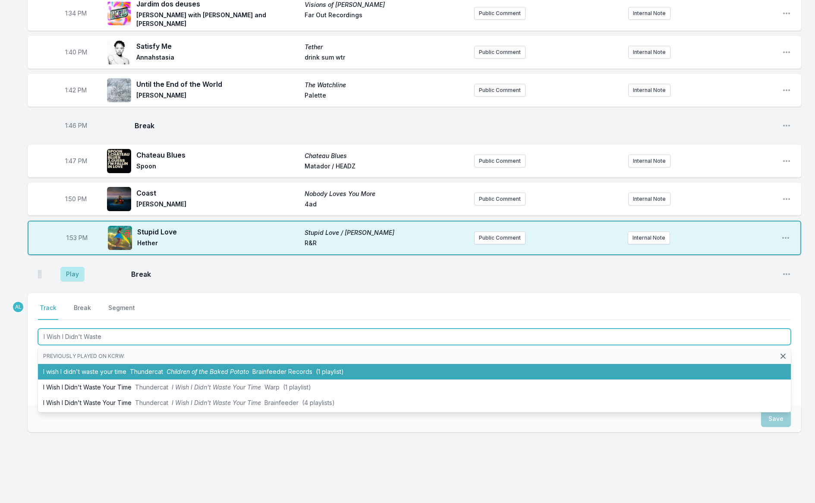
click at [111, 364] on li "I wish I didn't waste your time Thundercat Children of the Baked Potato Brainfe…" at bounding box center [414, 372] width 753 height 16
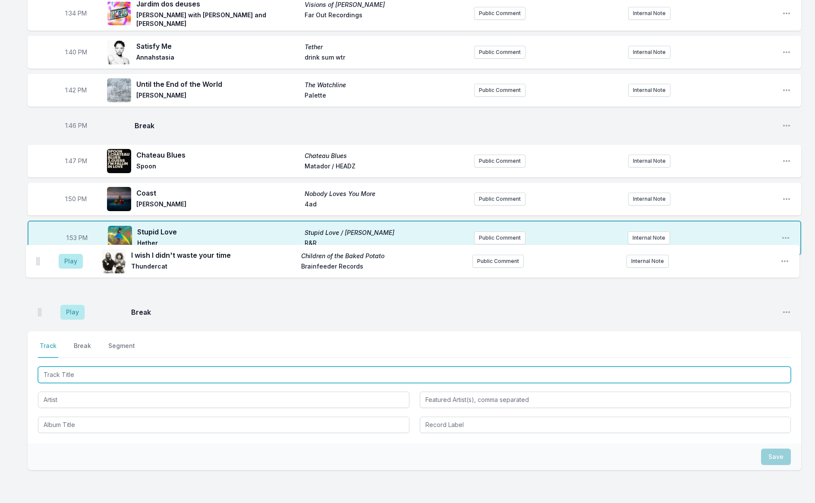
drag, startPoint x: 39, startPoint y: 297, endPoint x: 37, endPoint y: 258, distance: 38.5
click at [37, 260] on ul "Play Break Open playlist item options Play I wish I didn't waste your time Chil…" at bounding box center [415, 293] width 774 height 66
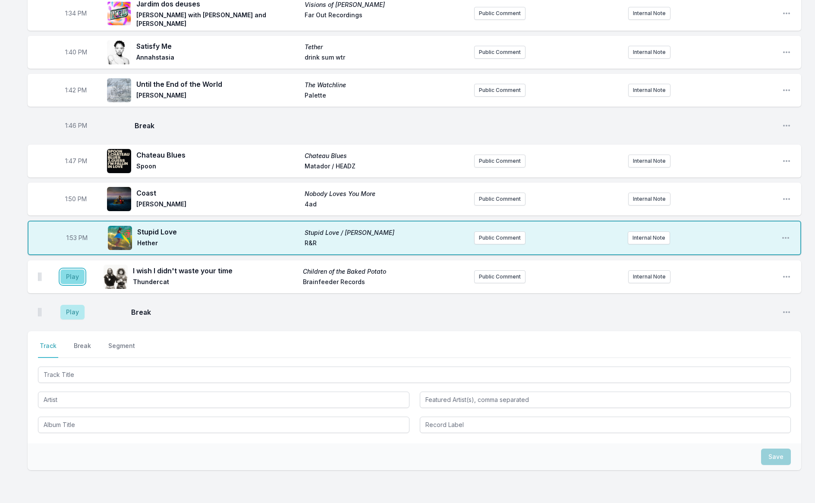
click at [77, 269] on button "Play" at bounding box center [72, 276] width 24 height 15
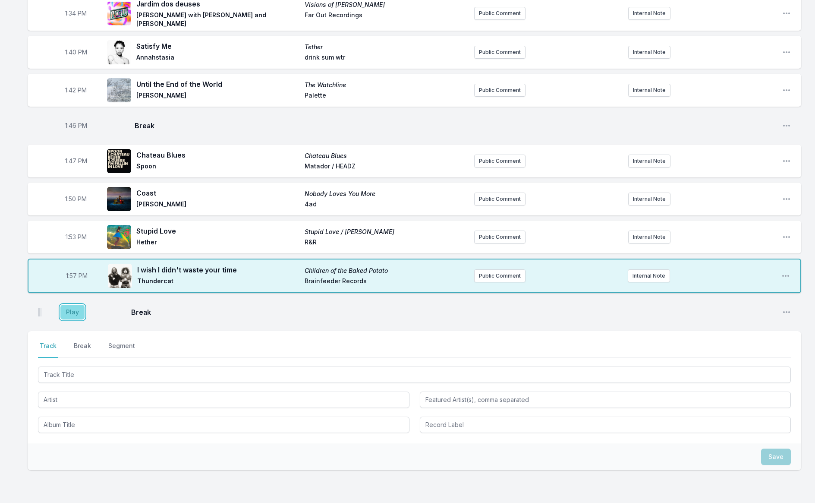
click at [71, 305] on button "Play" at bounding box center [72, 312] width 24 height 15
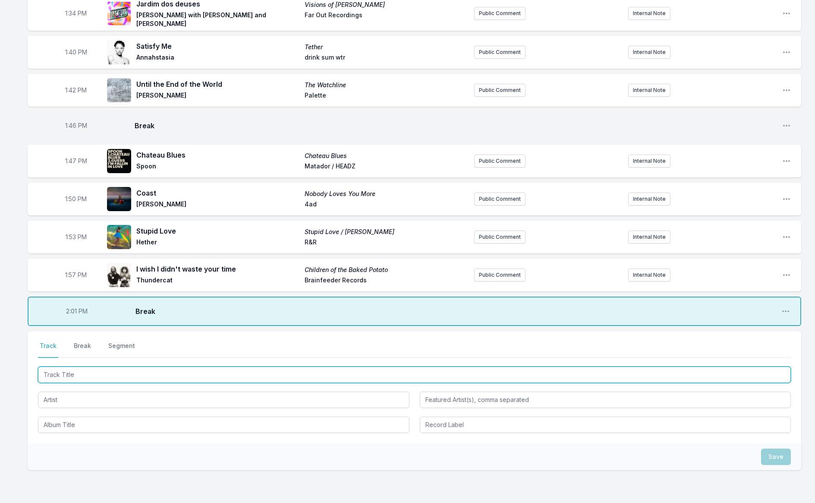
click at [102, 366] on input "Track Title" at bounding box center [414, 374] width 753 height 16
type input "Where Is My Husband!"
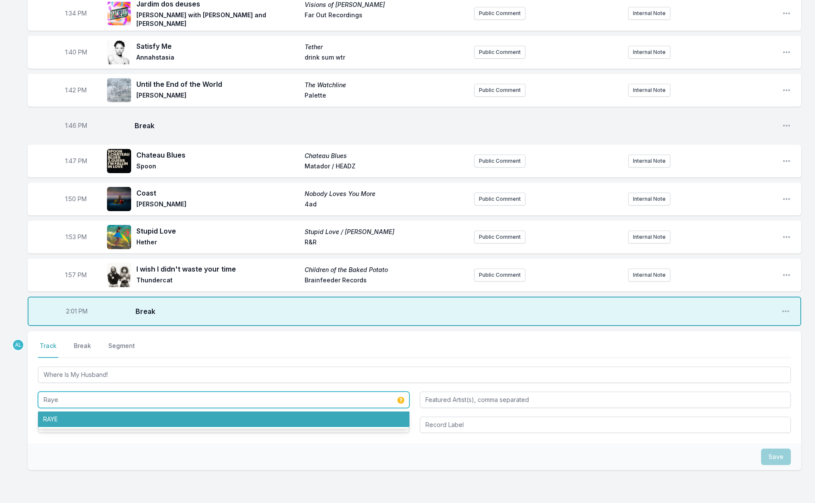
click at [133, 411] on li "RAYE" at bounding box center [224, 419] width 372 height 16
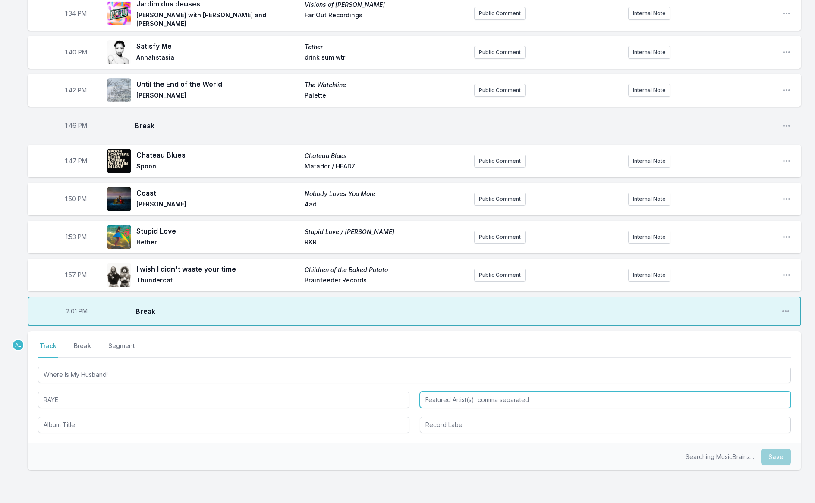
type input "RAYE"
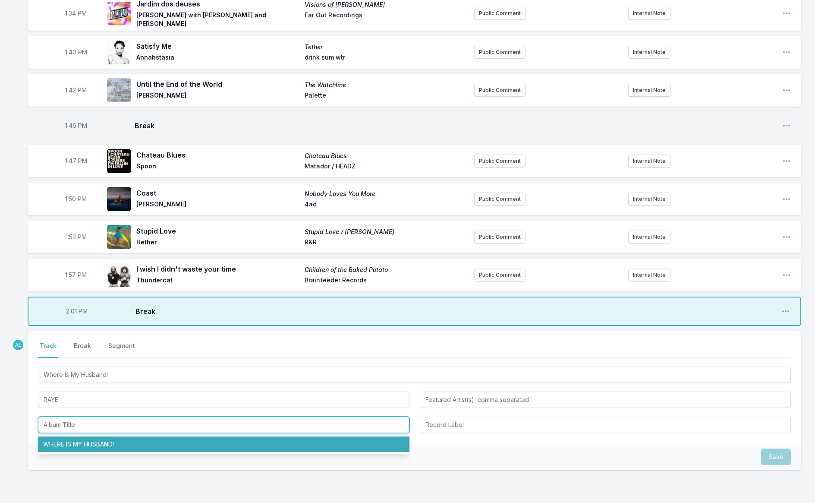
drag, startPoint x: 149, startPoint y: 432, endPoint x: 147, endPoint y: 428, distance: 4.8
click at [149, 436] on li "WHERE IS MY HUSBAND!" at bounding box center [224, 444] width 372 height 16
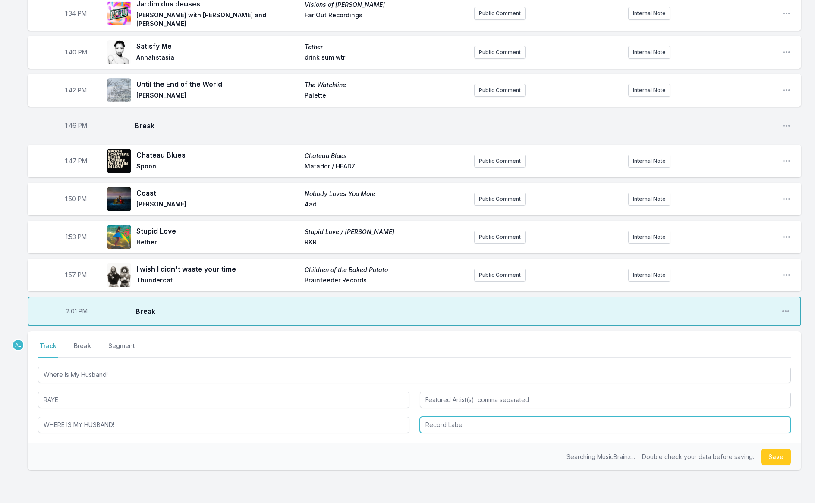
type input "WHERE IS MY HUSBAND!"
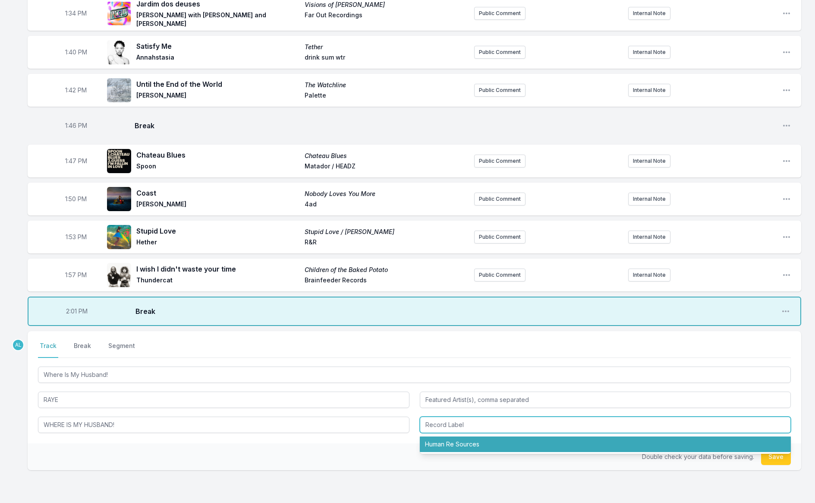
drag, startPoint x: 447, startPoint y: 432, endPoint x: 442, endPoint y: 434, distance: 4.5
click at [446, 436] on li "Human Re Sources" at bounding box center [606, 444] width 372 height 16
type input "Human Re Sources"
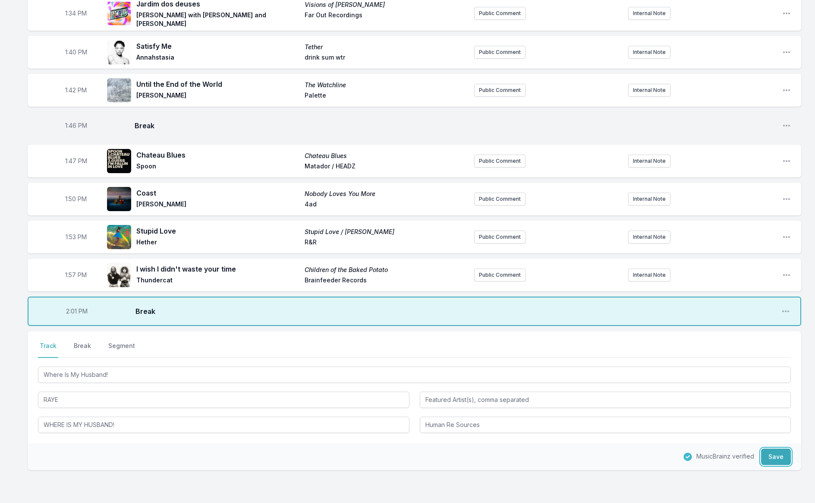
drag, startPoint x: 781, startPoint y: 448, endPoint x: 740, endPoint y: 439, distance: 41.8
click at [781, 448] on button "Save" at bounding box center [776, 456] width 30 height 16
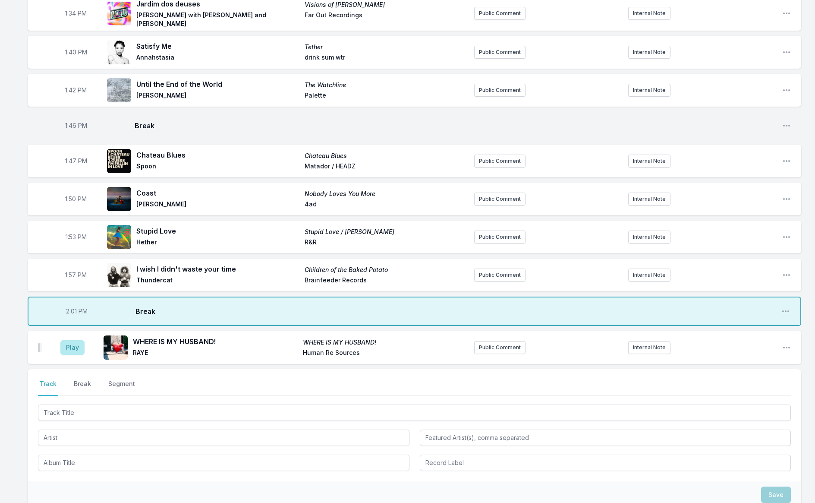
click at [81, 343] on aside "Play" at bounding box center [72, 348] width 48 height 28
click at [77, 340] on button "Play" at bounding box center [72, 347] width 24 height 15
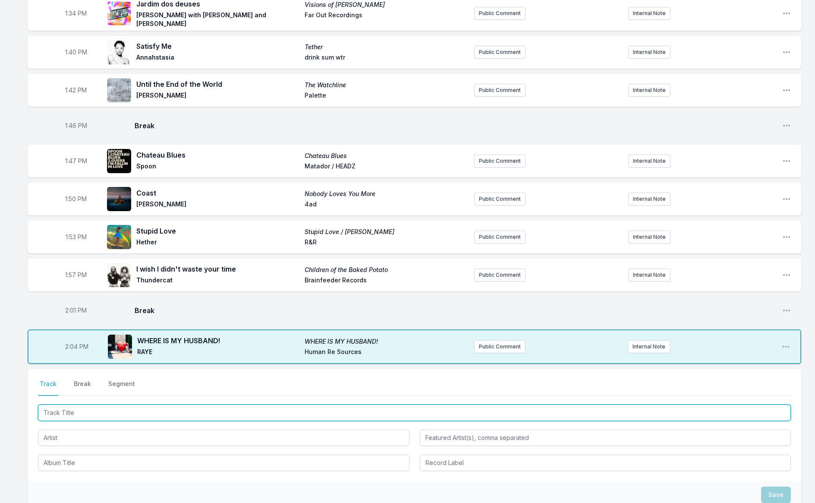
click at [262, 404] on input "Track Title" at bounding box center [414, 412] width 753 height 16
type input "Our Day Will Come"
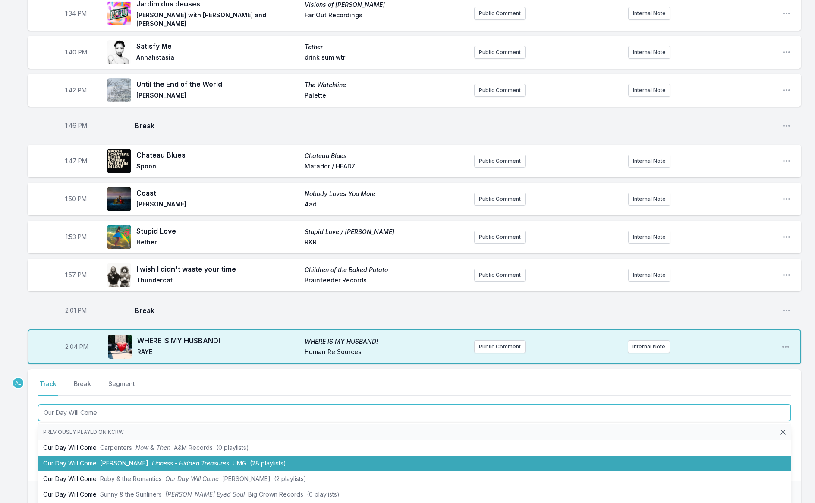
click at [270, 459] on span "(28 playlists)" at bounding box center [268, 462] width 36 height 7
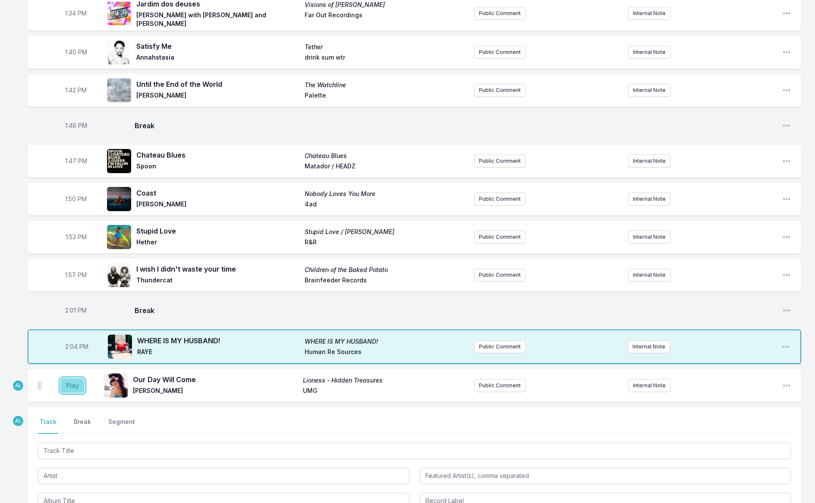
click at [64, 378] on button "Play" at bounding box center [72, 385] width 24 height 15
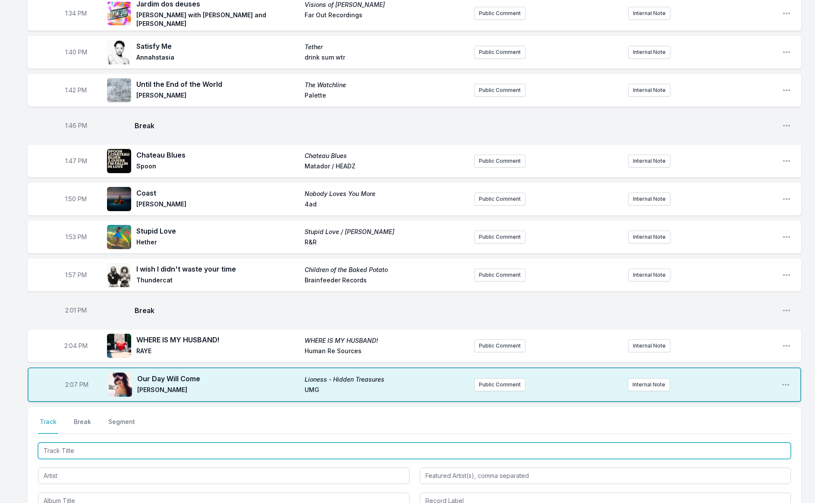
click at [83, 444] on input "Track Title" at bounding box center [414, 450] width 753 height 16
type input "Must Be Something Wrong"
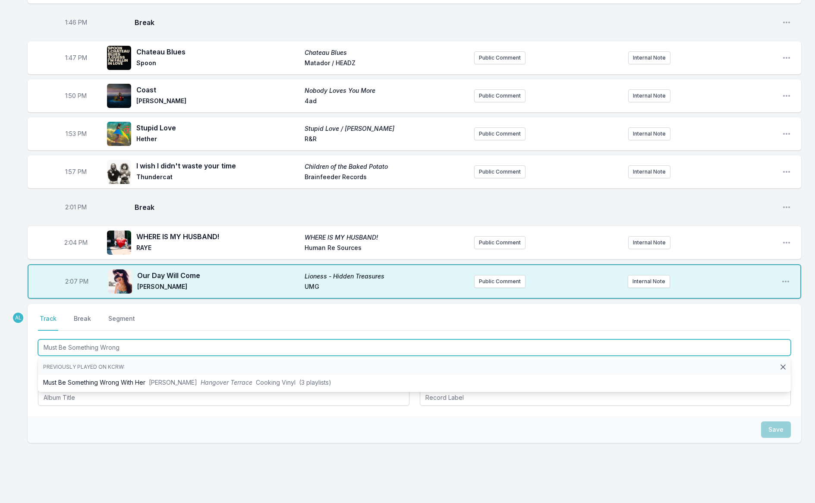
scroll to position [1266, 0]
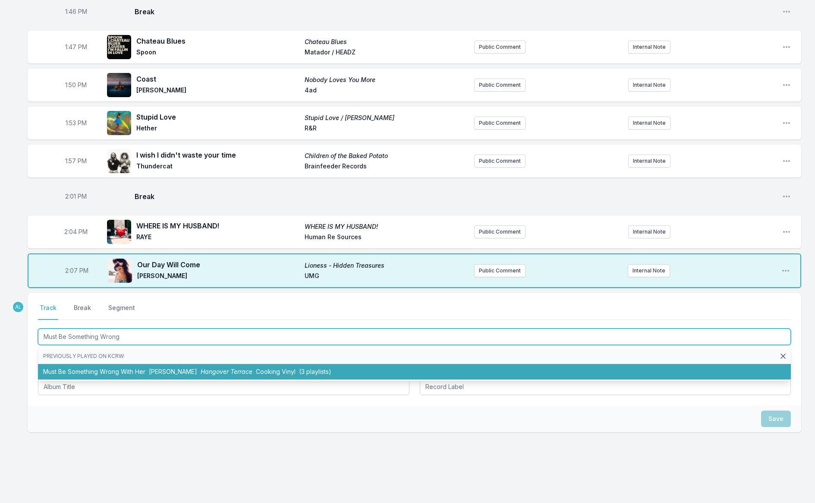
click at [93, 364] on li "Must Be Something Wrong With Her [PERSON_NAME] Hangover Terrace Cooking Vinyl (…" at bounding box center [414, 372] width 753 height 16
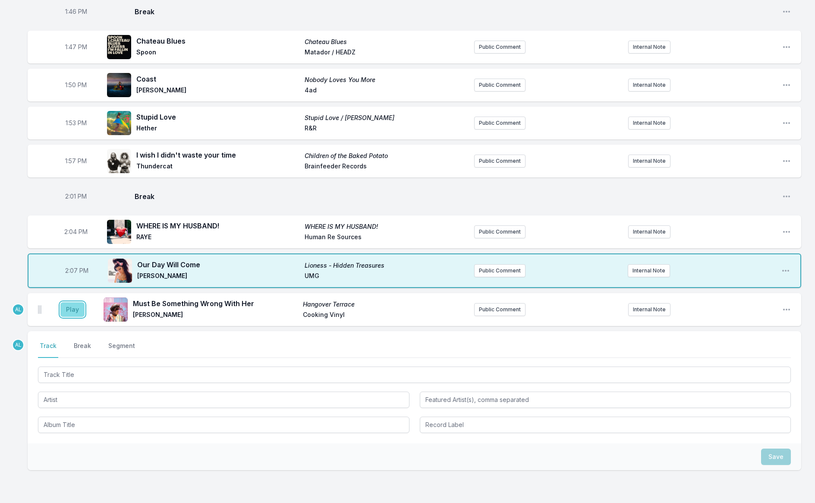
click at [69, 302] on button "Play" at bounding box center [72, 309] width 24 height 15
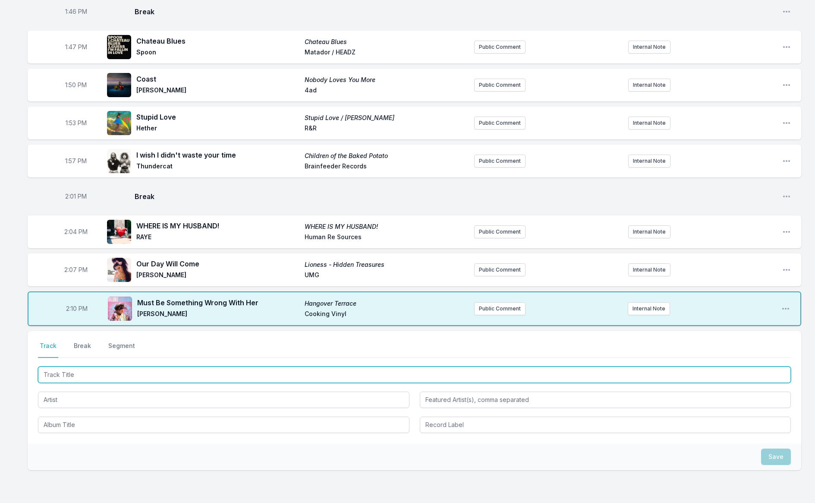
click at [108, 366] on input "Track Title" at bounding box center [414, 374] width 753 height 16
type input "Simple Life"
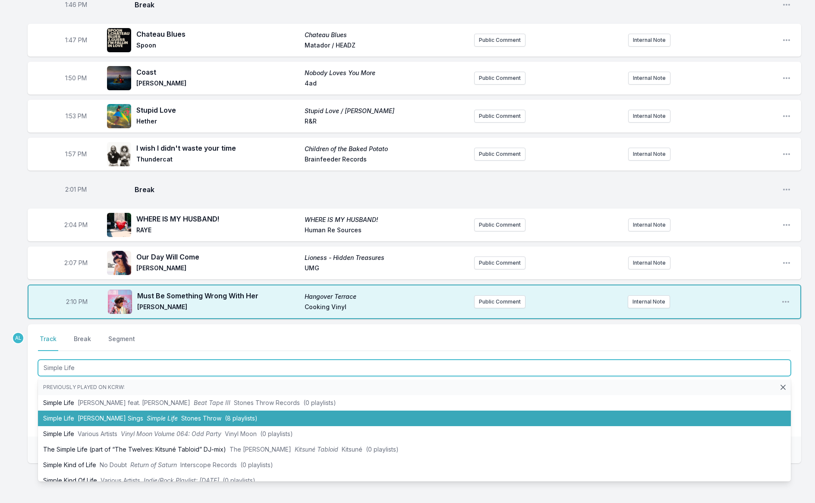
scroll to position [1273, 0]
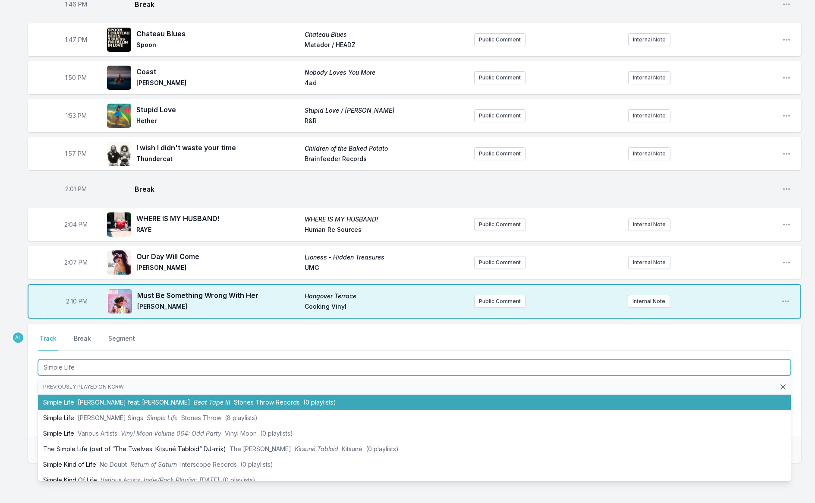
click at [104, 395] on li "Simple Life [PERSON_NAME] Sings feat. [PERSON_NAME] Beat Tape III Stones Throw …" at bounding box center [414, 403] width 753 height 16
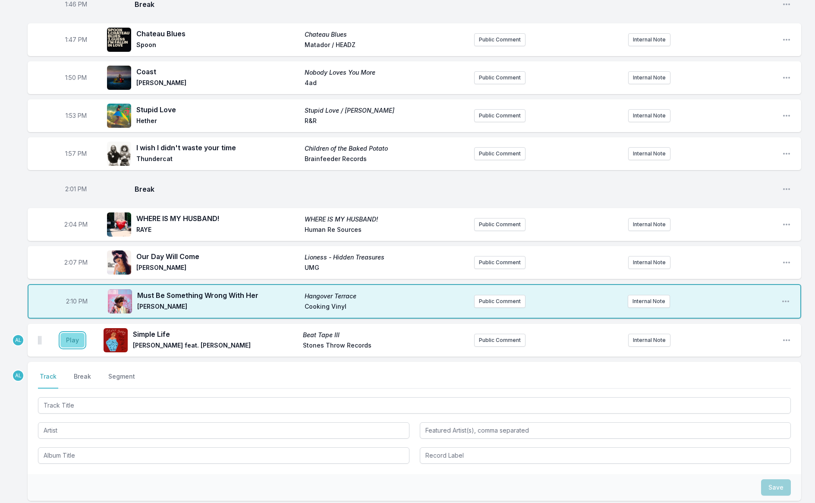
click at [76, 333] on button "Play" at bounding box center [72, 340] width 24 height 15
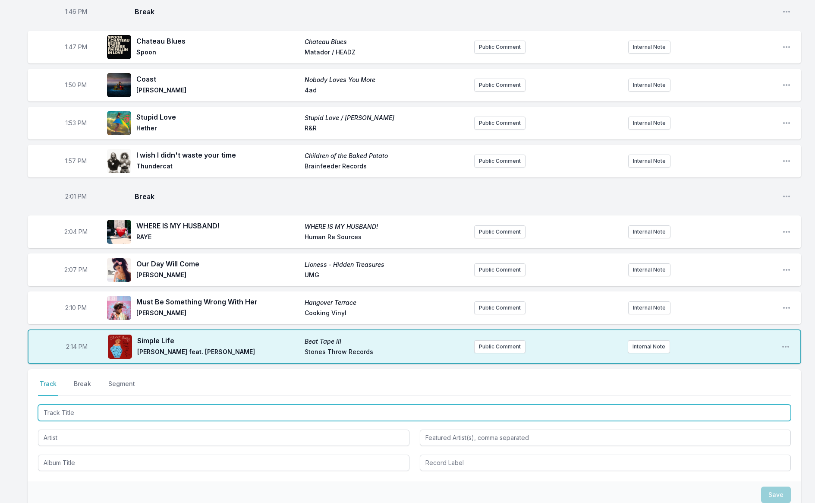
scroll to position [1266, 0]
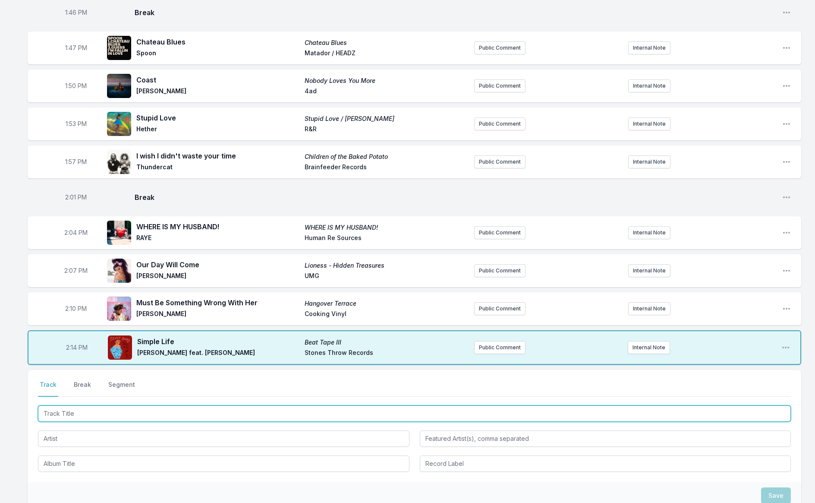
click at [142, 405] on input "Track Title" at bounding box center [414, 413] width 753 height 16
type input "Si te cont"
click at [142, 405] on input "Si te cont" at bounding box center [414, 413] width 753 height 16
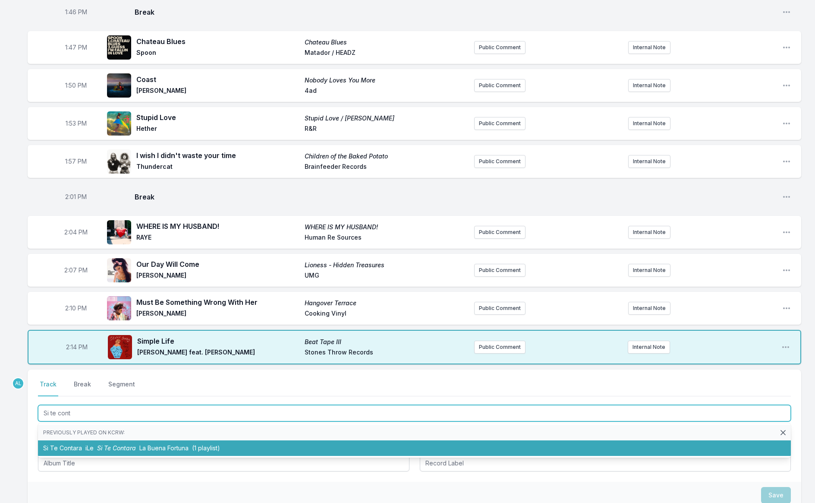
click at [159, 440] on li "Si Te Contara iLe Si Te Contara La Buena Fortuna (1 playlist)" at bounding box center [414, 448] width 753 height 16
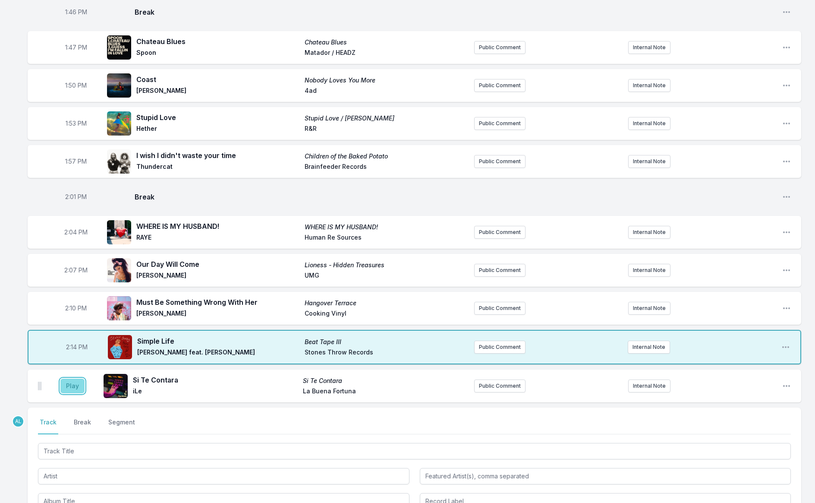
click at [77, 379] on button "Play" at bounding box center [72, 386] width 24 height 15
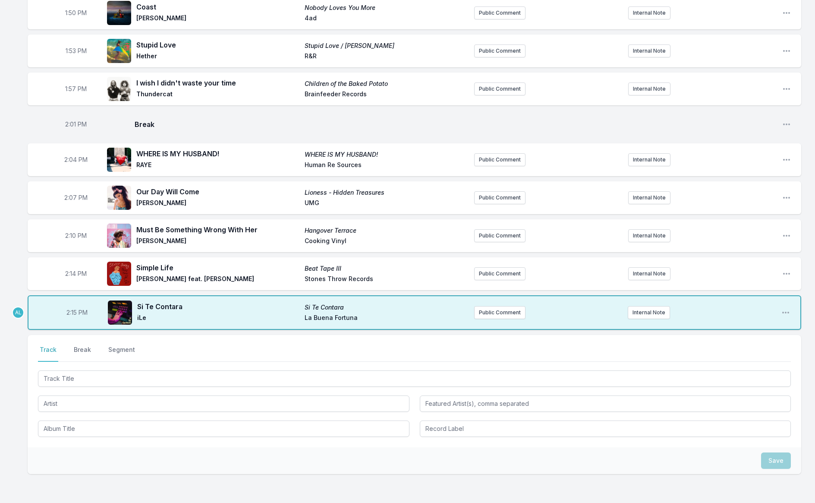
scroll to position [1380, 0]
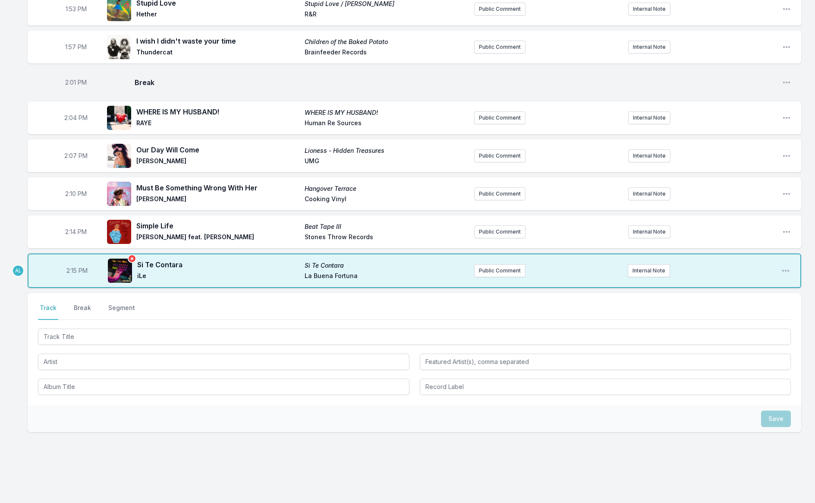
drag, startPoint x: 84, startPoint y: 296, endPoint x: 126, endPoint y: 305, distance: 42.5
click at [85, 303] on button "Break" at bounding box center [82, 311] width 21 height 16
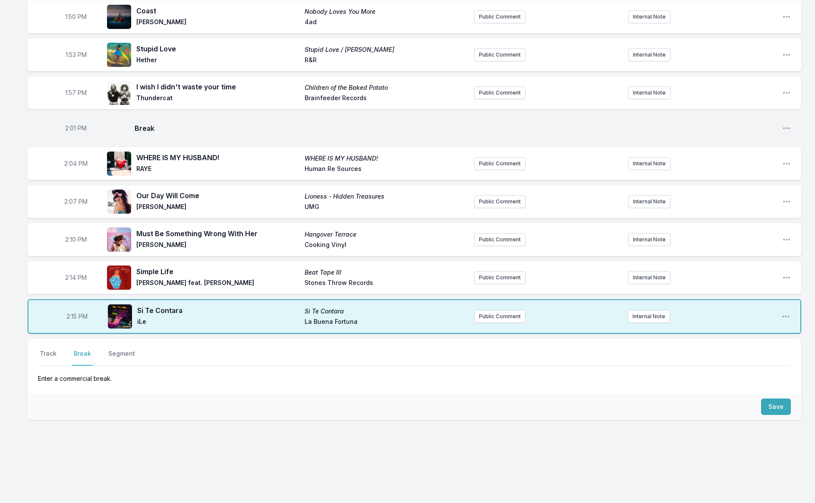
scroll to position [1322, 0]
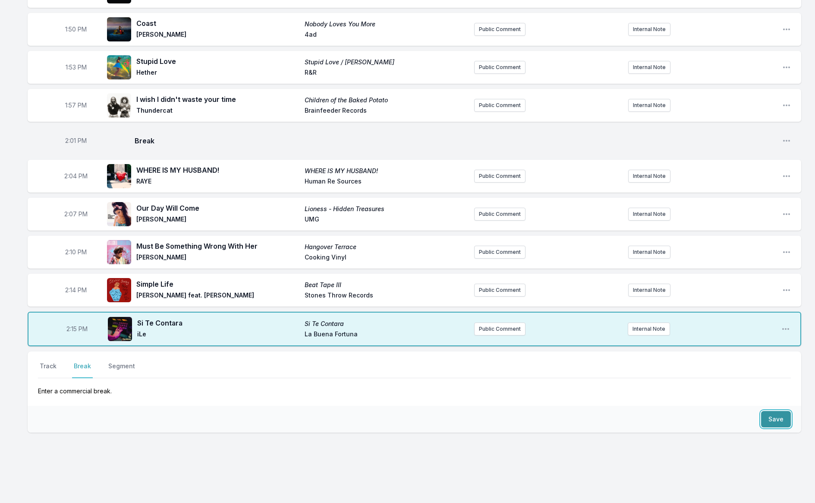
click at [779, 411] on button "Save" at bounding box center [776, 419] width 30 height 16
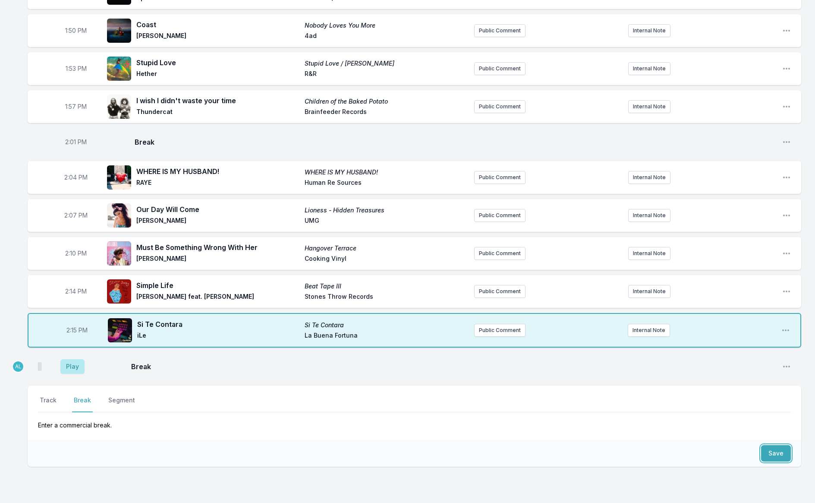
scroll to position [1355, 0]
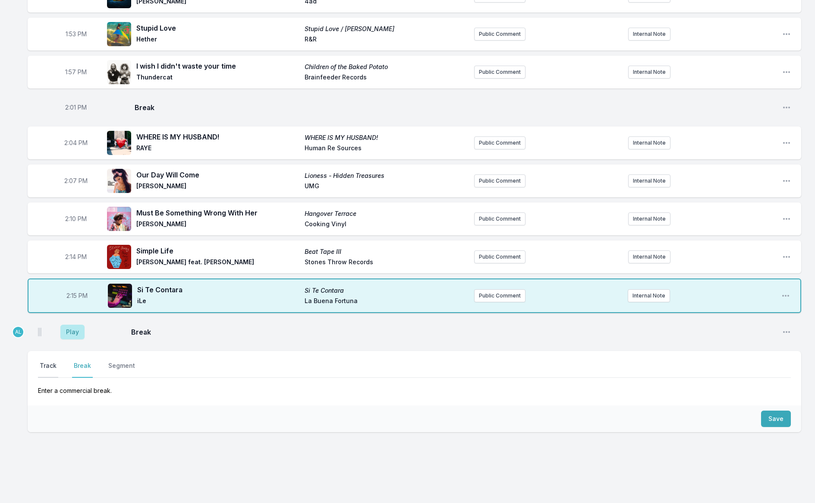
drag, startPoint x: 44, startPoint y: 353, endPoint x: 50, endPoint y: 355, distance: 6.8
click at [44, 361] on button "Track" at bounding box center [48, 369] width 20 height 16
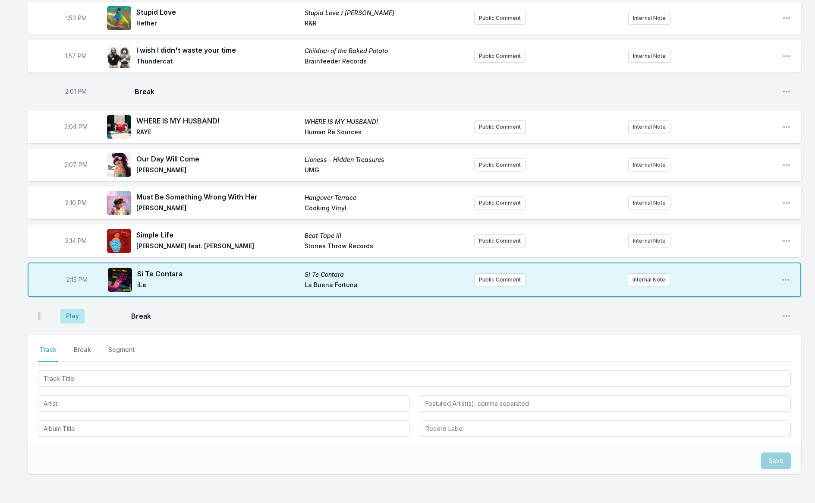
scroll to position [1413, 0]
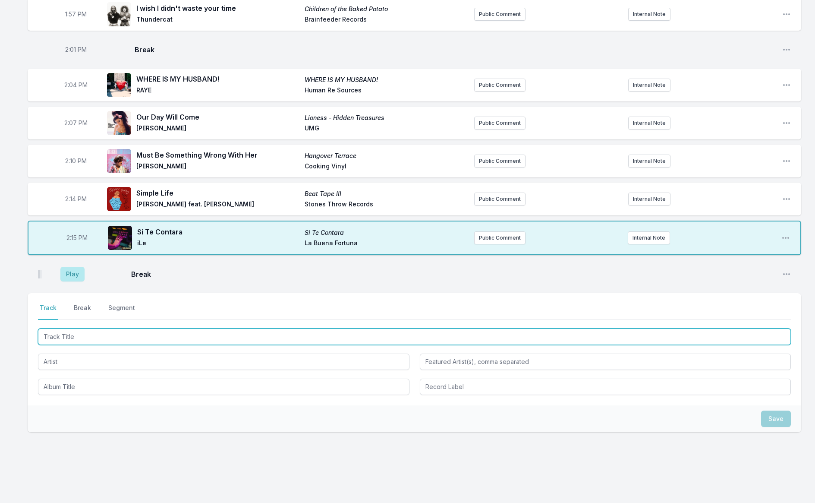
click at [72, 328] on input "Track Title" at bounding box center [414, 336] width 753 height 16
type input "f"
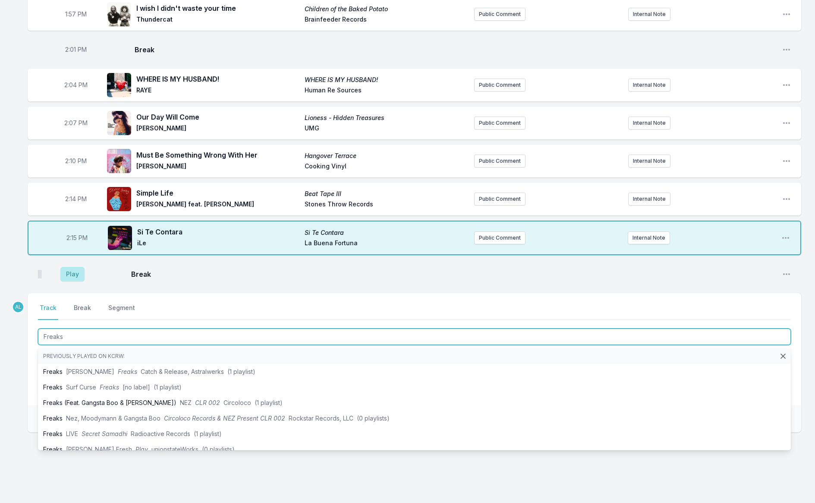
type input "Freaks"
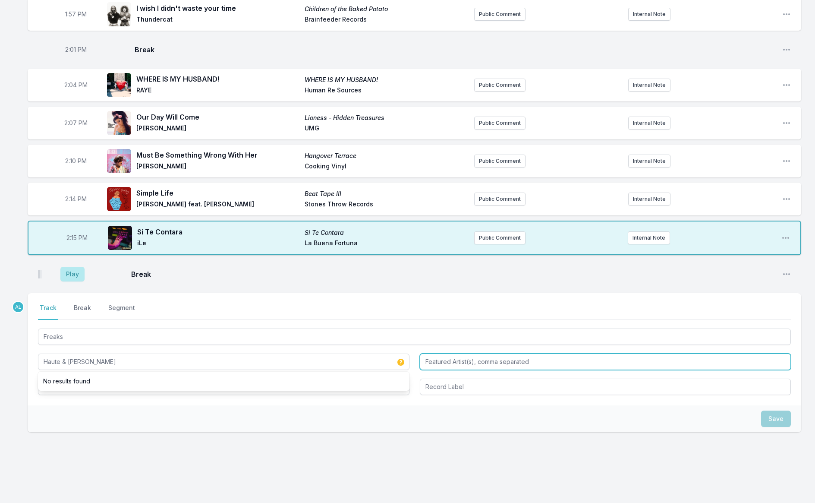
type input "Haute & [PERSON_NAME]"
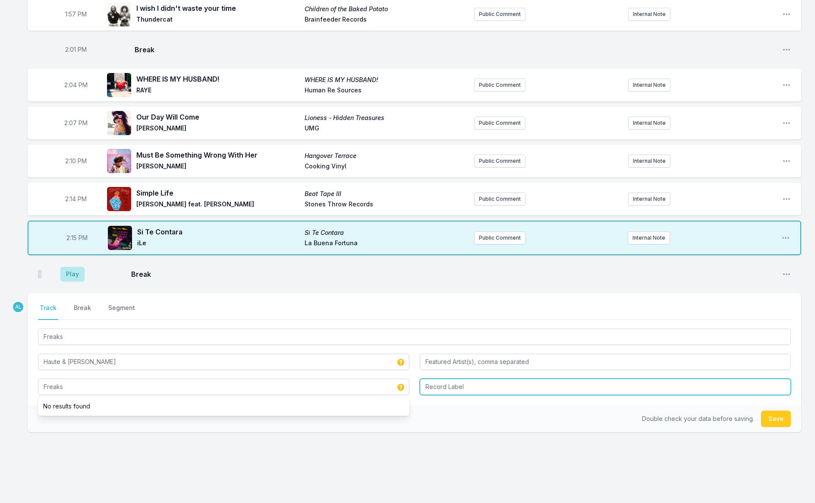
type input "Freaks"
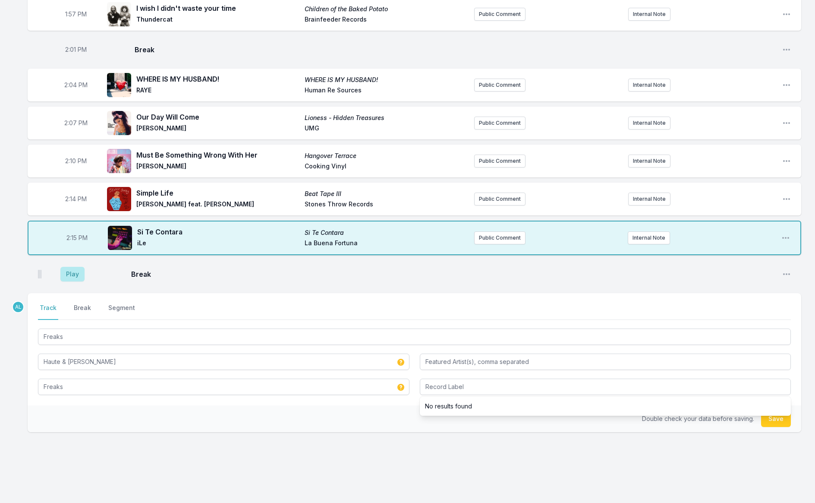
drag, startPoint x: 667, startPoint y: 404, endPoint x: 748, endPoint y: 409, distance: 81.3
click at [672, 415] on span "Double check your data before saving." at bounding box center [698, 418] width 112 height 7
click at [770, 410] on button "Save" at bounding box center [776, 418] width 30 height 16
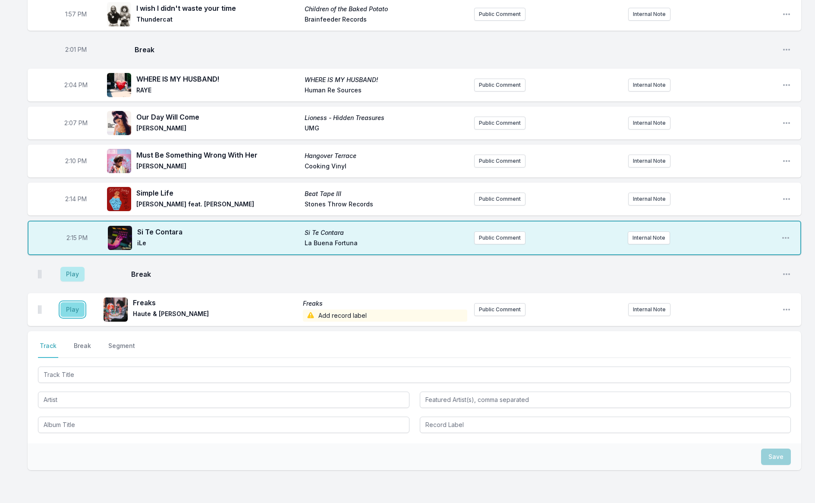
click at [68, 302] on button "Play" at bounding box center [72, 309] width 24 height 15
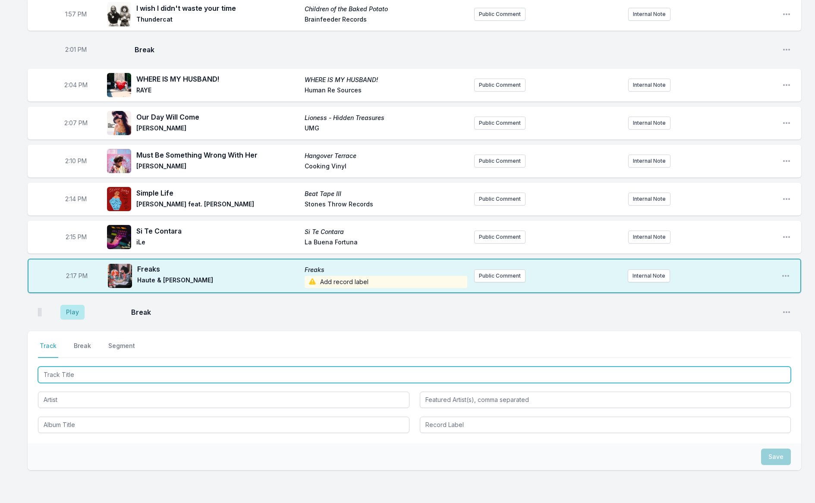
click at [93, 366] on input "Track Title" at bounding box center [414, 374] width 753 height 16
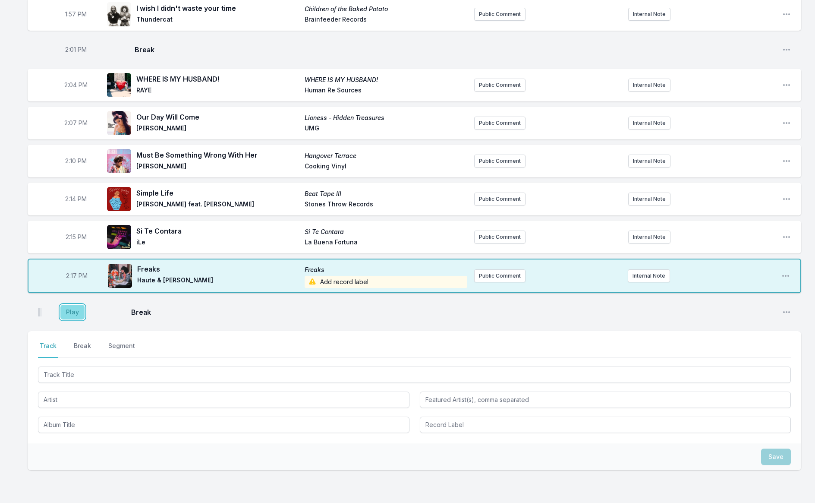
click at [69, 305] on button "Play" at bounding box center [72, 312] width 24 height 15
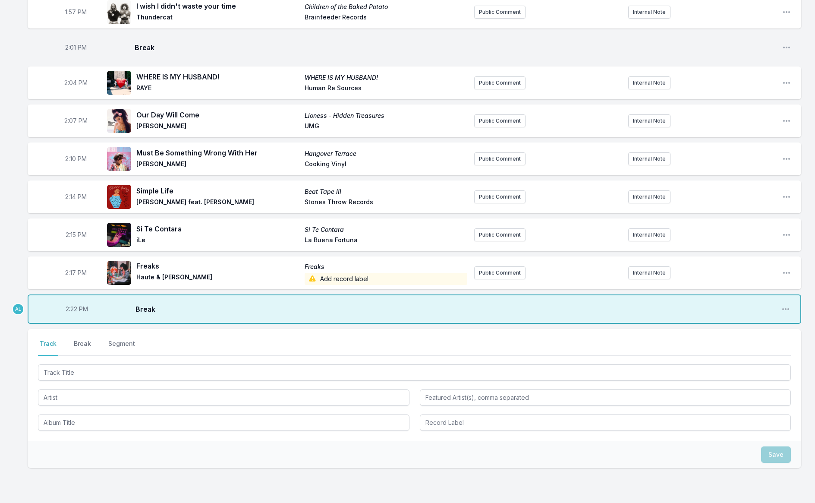
scroll to position [1451, 0]
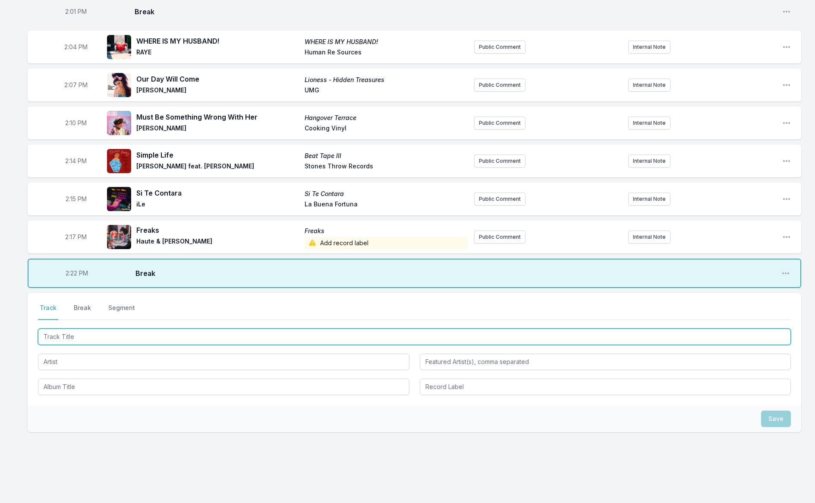
click at [126, 328] on input "Track Title" at bounding box center [414, 336] width 753 height 16
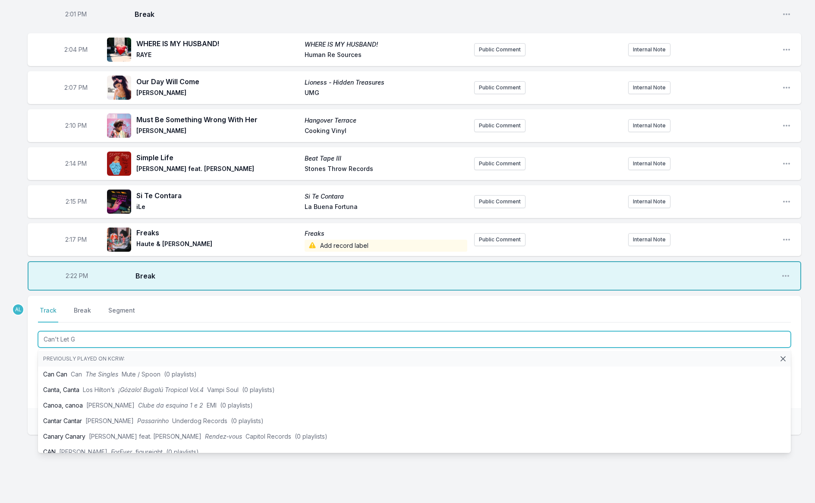
type input "Can't Let Go"
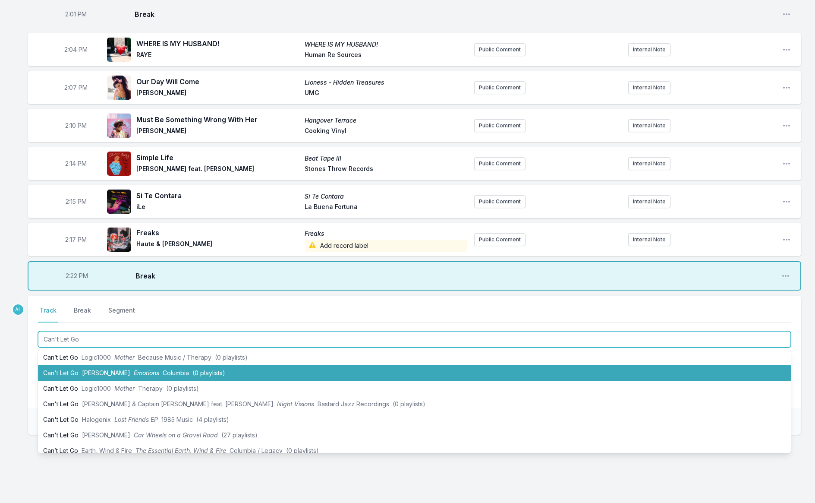
scroll to position [40, 0]
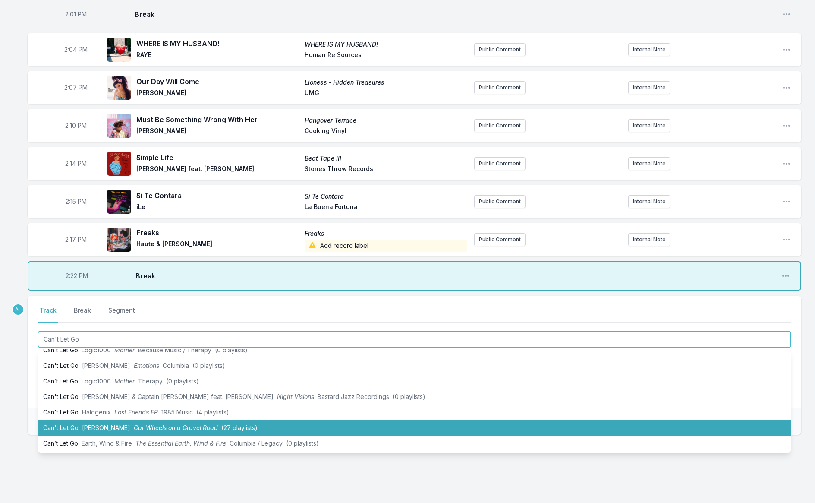
click at [194, 424] on span "Car Wheels on a Gravel Road" at bounding box center [176, 427] width 84 height 7
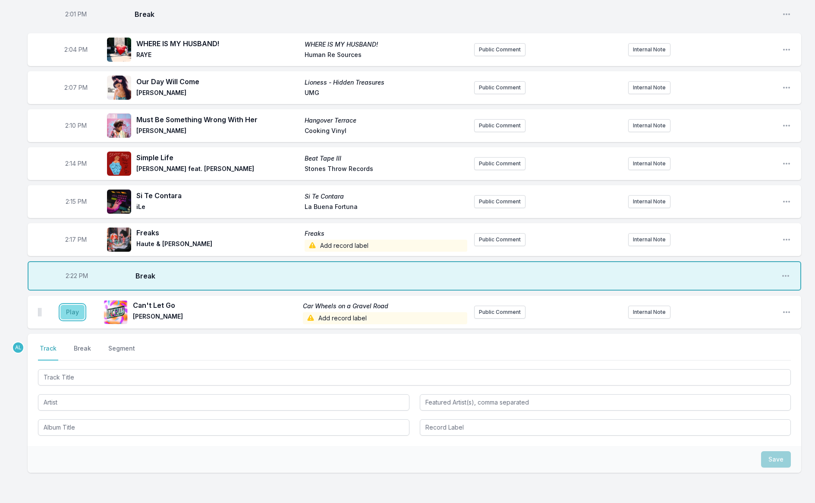
click at [64, 305] on button "Play" at bounding box center [72, 312] width 24 height 15
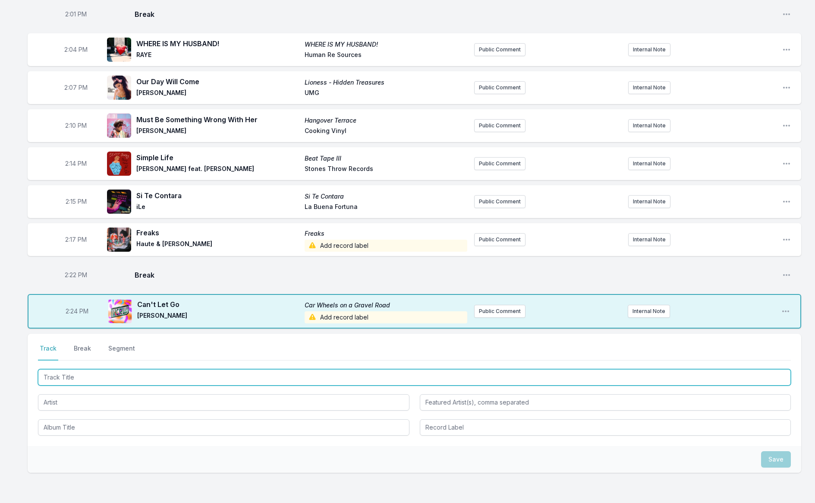
click at [246, 369] on input "Track Title" at bounding box center [414, 377] width 753 height 16
type input "I Can't"
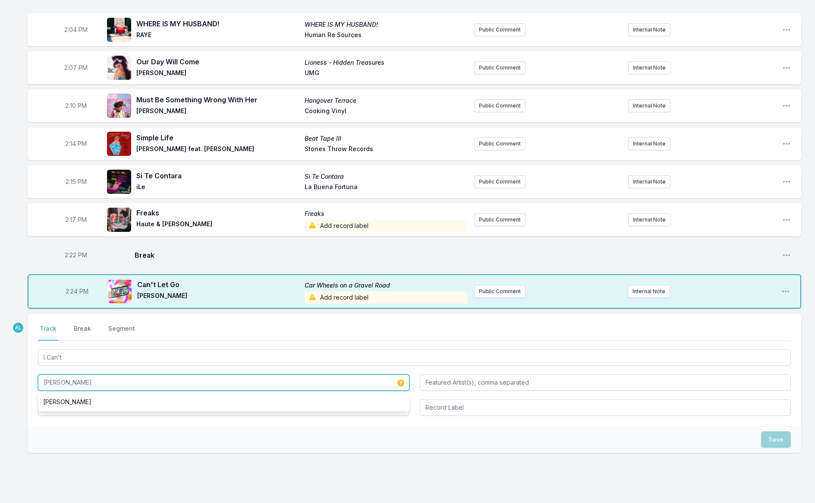
scroll to position [1489, 0]
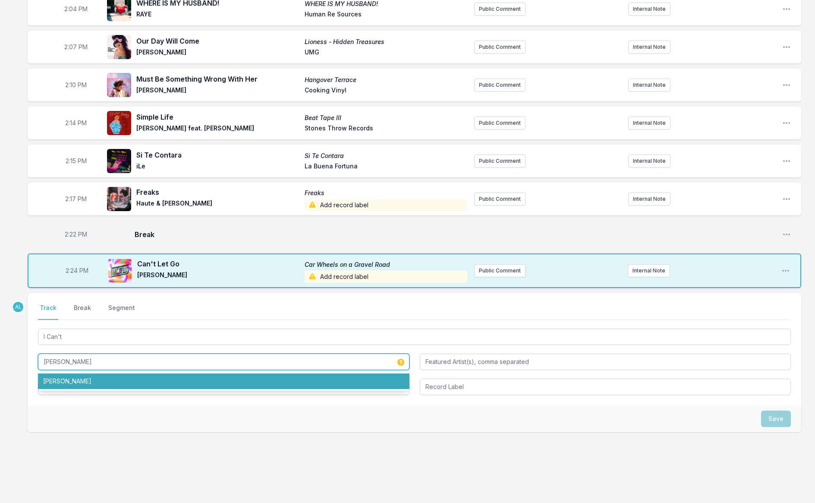
click at [138, 373] on li "[PERSON_NAME]" at bounding box center [224, 381] width 372 height 16
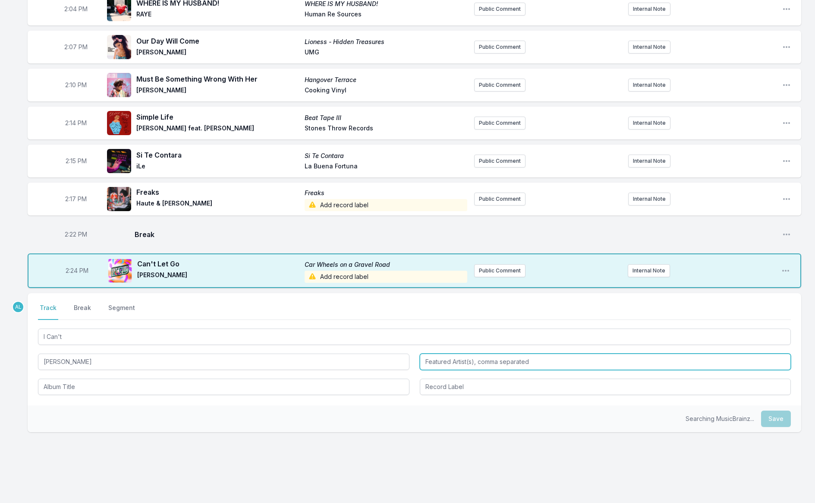
type input "[PERSON_NAME]"
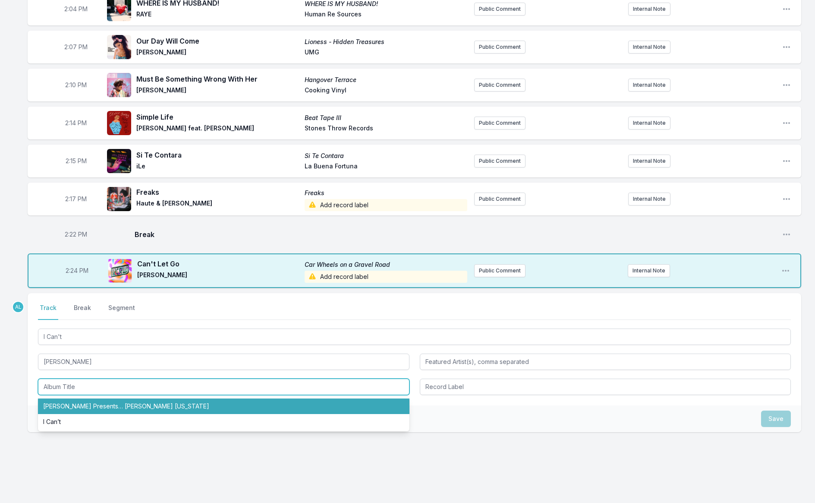
click at [187, 398] on li "[PERSON_NAME] Presents… [PERSON_NAME] [US_STATE]" at bounding box center [224, 406] width 372 height 16
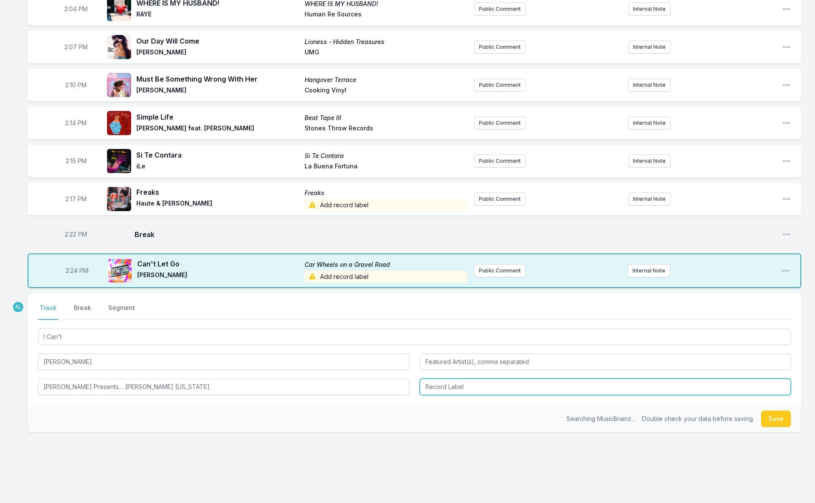
type input "[PERSON_NAME] Presents… [PERSON_NAME] [US_STATE]"
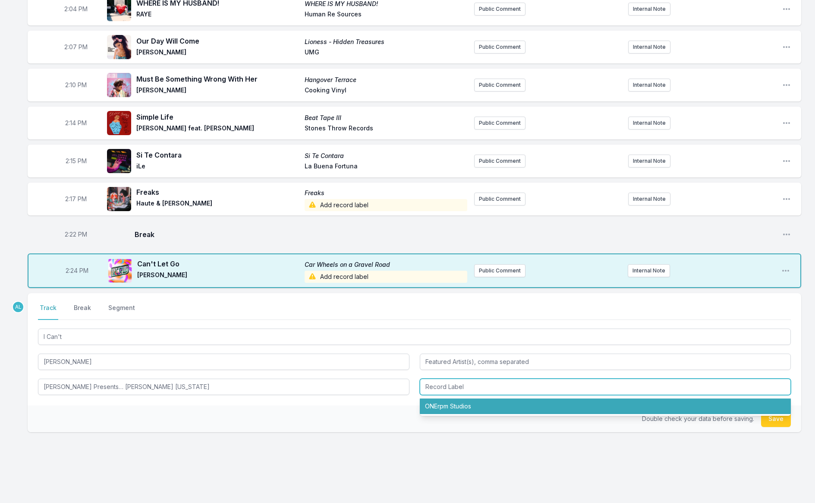
click at [444, 398] on li "ONErpm Studios" at bounding box center [606, 406] width 372 height 16
type input "ONErpm Studios"
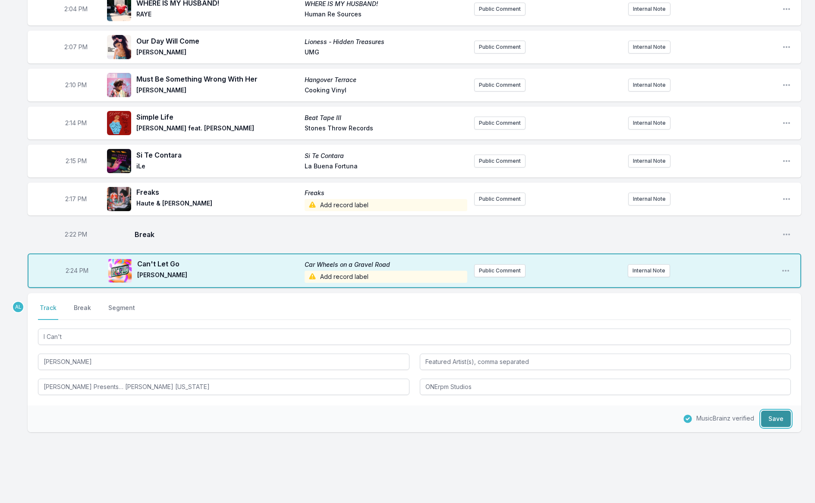
click at [773, 410] on button "Save" at bounding box center [776, 418] width 30 height 16
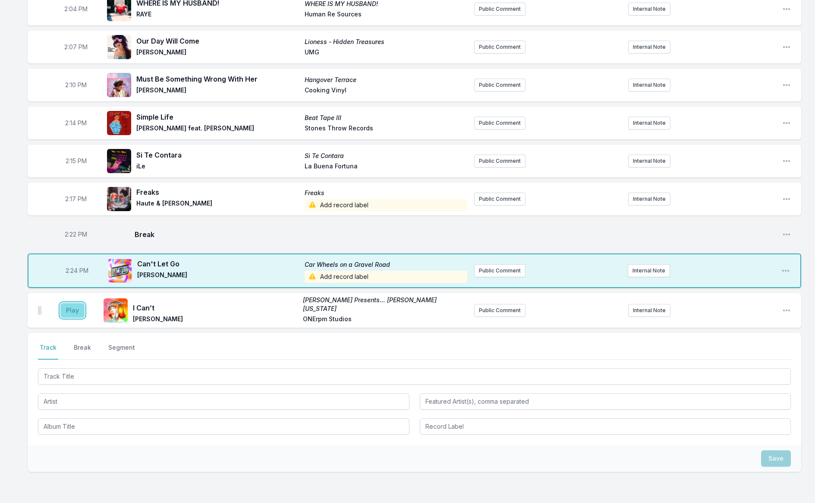
click at [68, 303] on button "Play" at bounding box center [72, 310] width 24 height 15
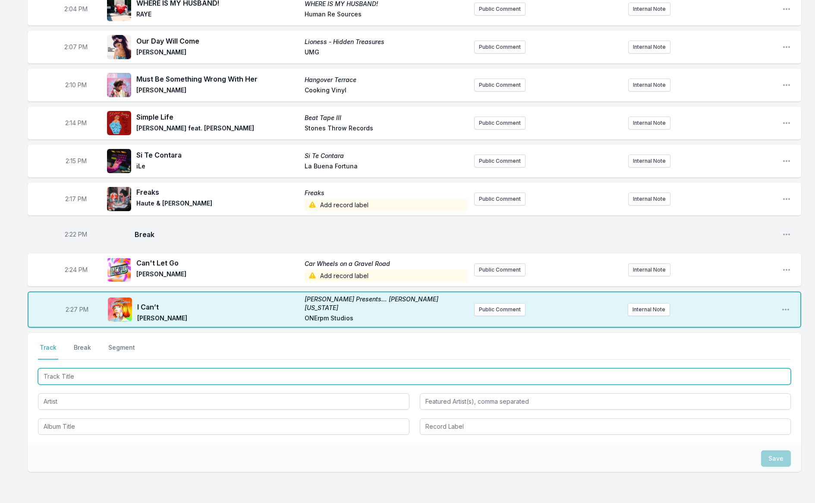
click at [79, 368] on input "Track Title" at bounding box center [414, 376] width 753 height 16
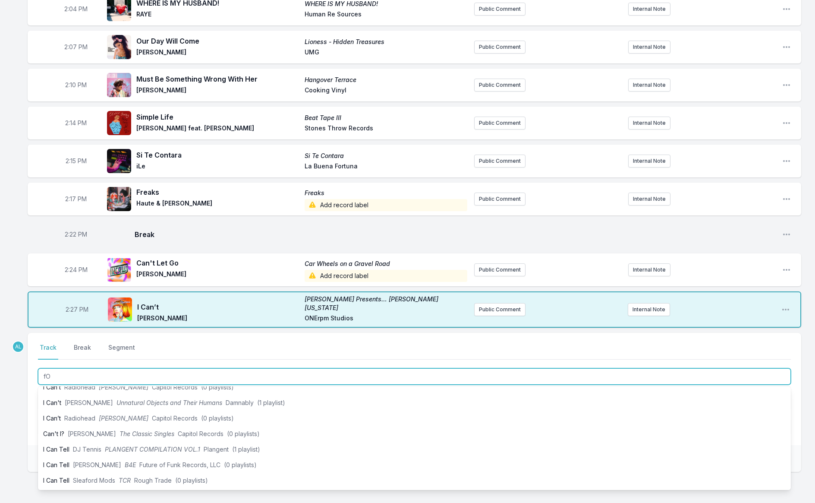
type input "f"
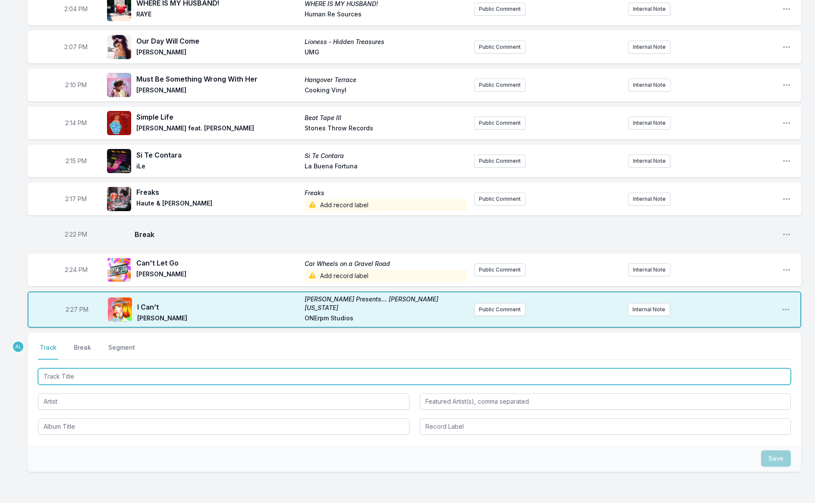
scroll to position [0, 0]
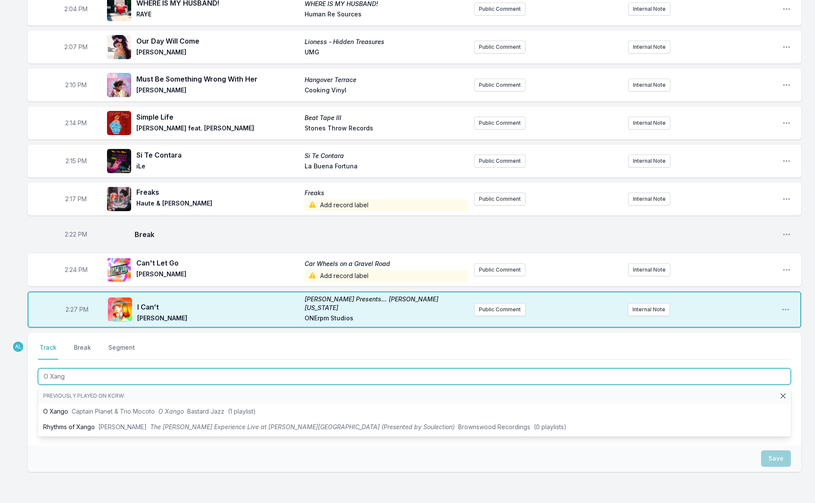
type input "O Xango"
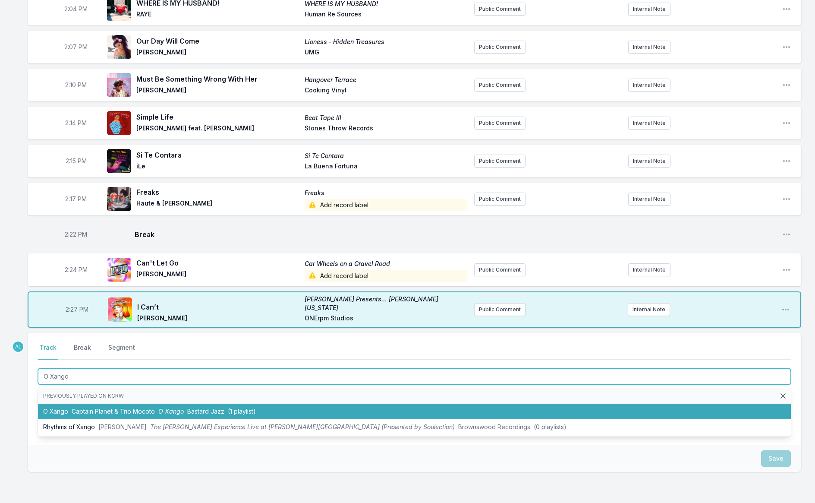
click at [90, 407] on span "Captain Planet & Trio Mocoto" at bounding box center [113, 410] width 83 height 7
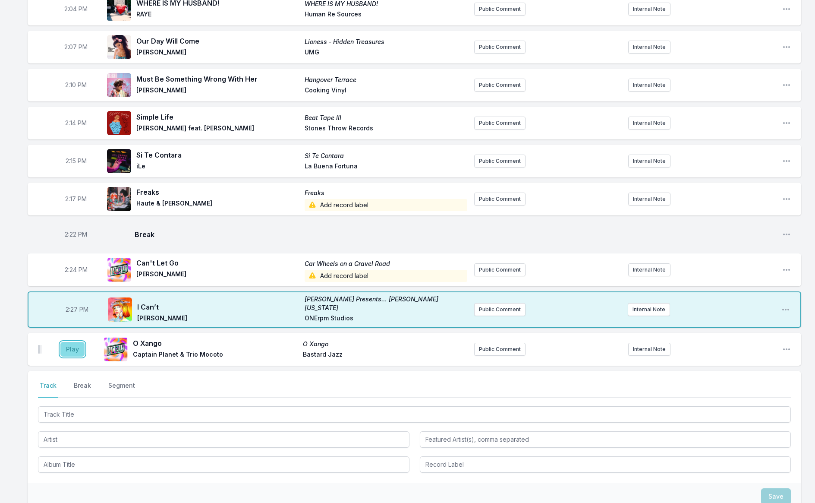
click at [69, 342] on button "Play" at bounding box center [72, 349] width 24 height 15
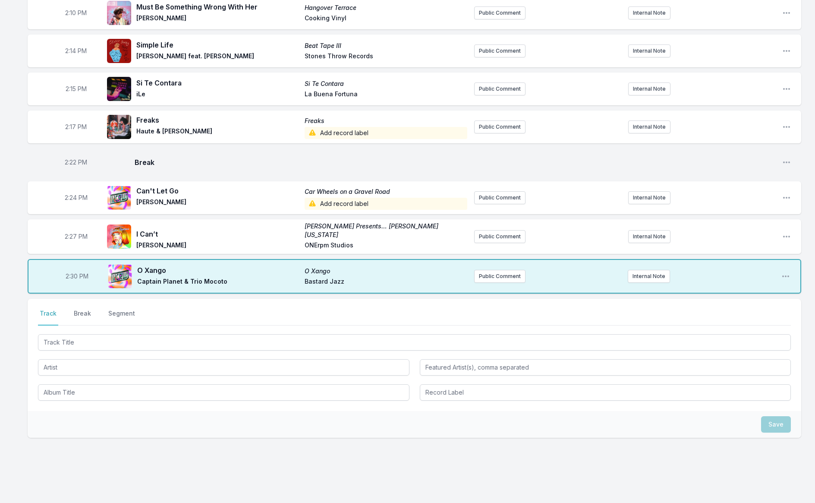
scroll to position [1565, 0]
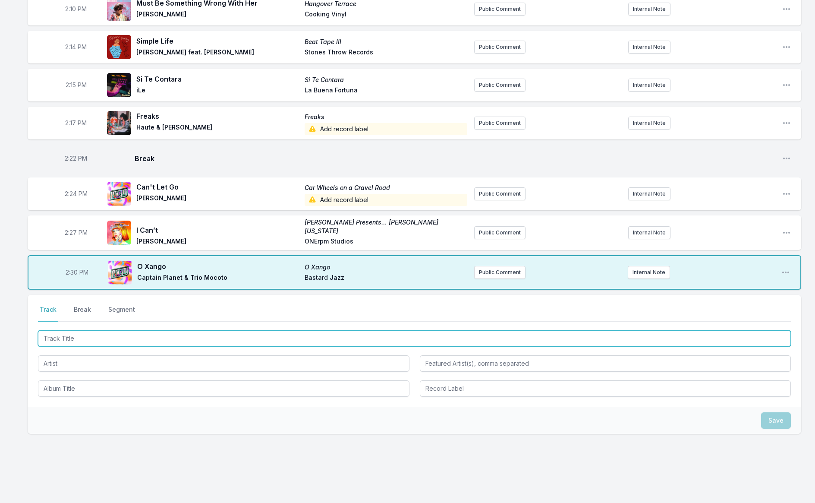
click at [110, 330] on input "Track Title" at bounding box center [414, 338] width 753 height 16
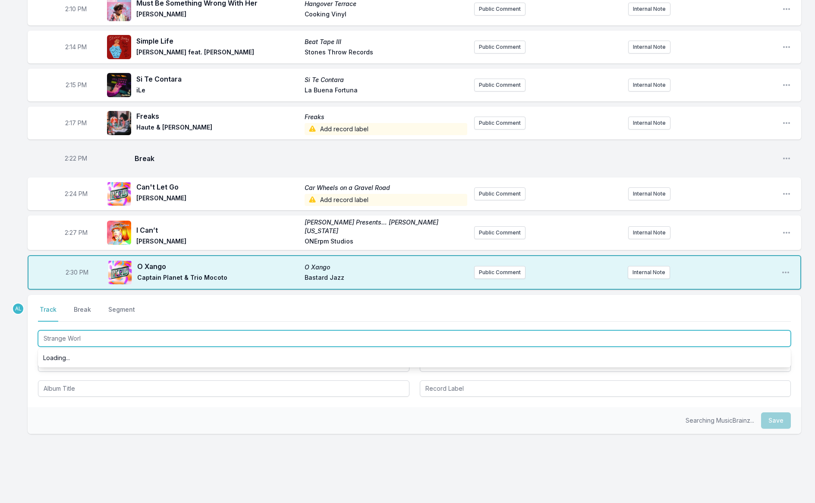
type input "Strange World"
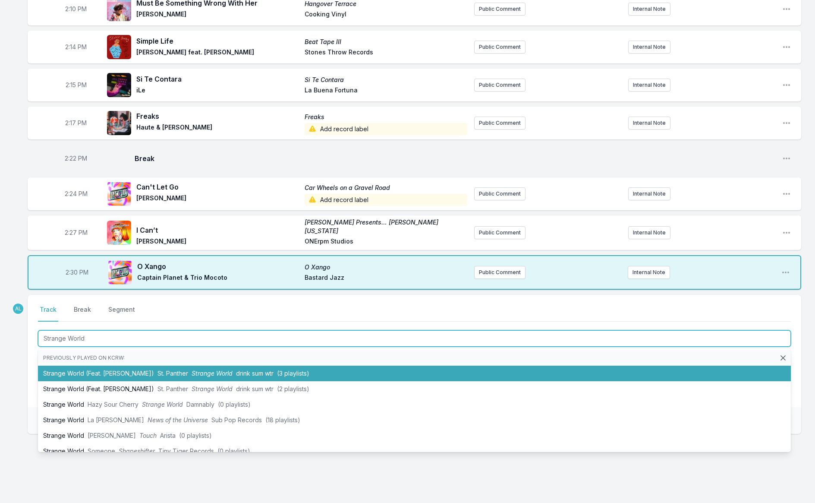
click at [132, 366] on li "Strange World (Feat. [PERSON_NAME]) St. Panther Strange World drink sum wtr (3 …" at bounding box center [414, 374] width 753 height 16
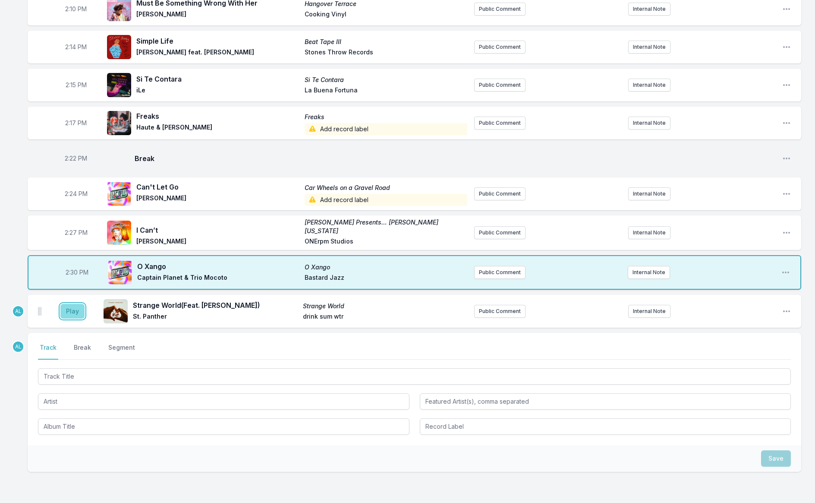
click at [70, 304] on button "Play" at bounding box center [72, 311] width 24 height 15
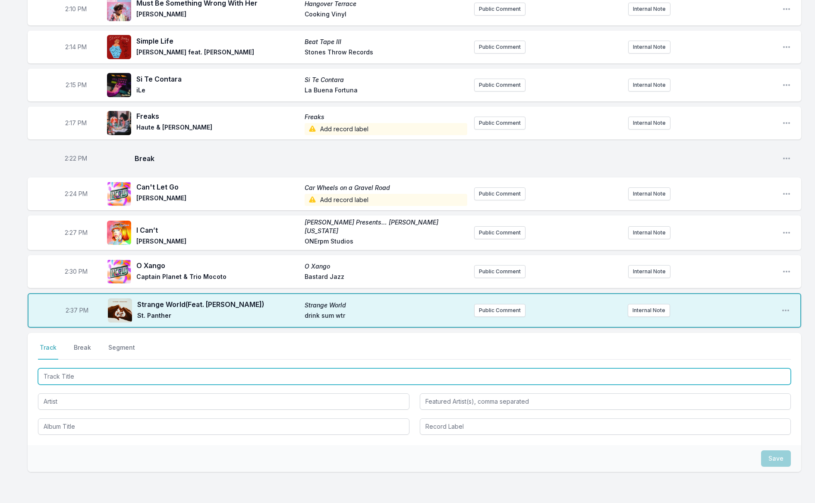
click at [123, 369] on input "Track Title" at bounding box center [414, 376] width 753 height 16
type input "Dark Will Fall"
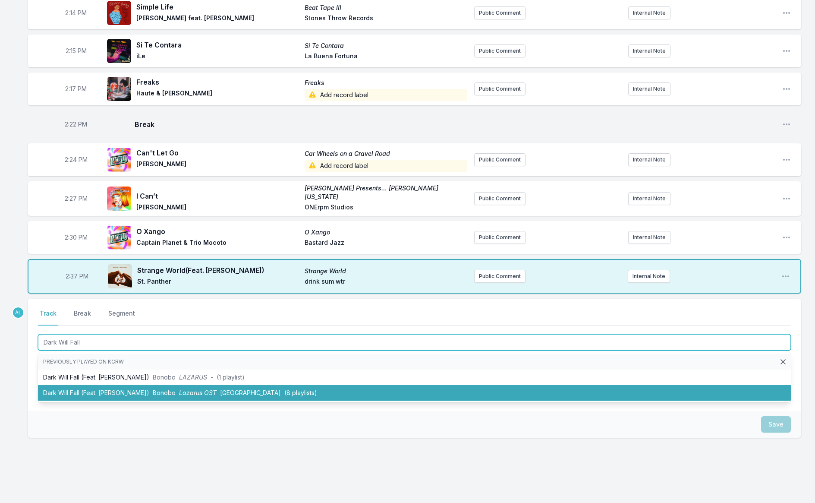
scroll to position [1600, 0]
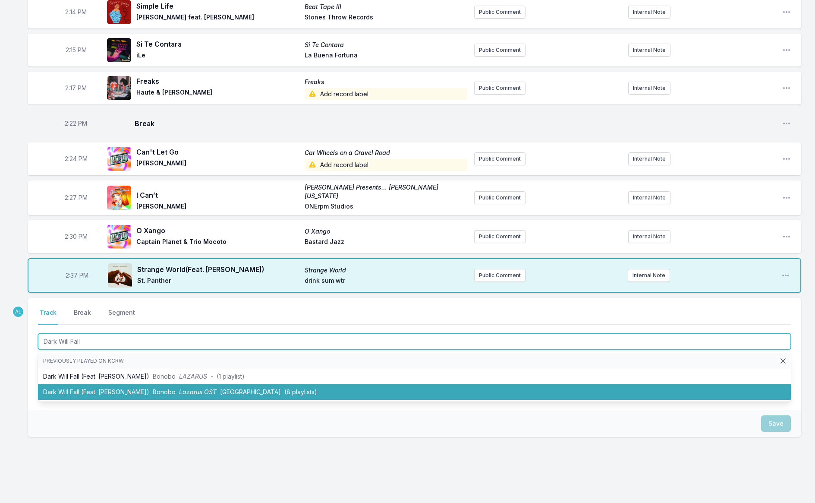
drag, startPoint x: 122, startPoint y: 382, endPoint x: 114, endPoint y: 374, distance: 10.7
click at [122, 384] on li "Dark Will Fall (Feat. [PERSON_NAME]) Bonobo Lazarus OST Milan (8 playlists)" at bounding box center [414, 392] width 753 height 16
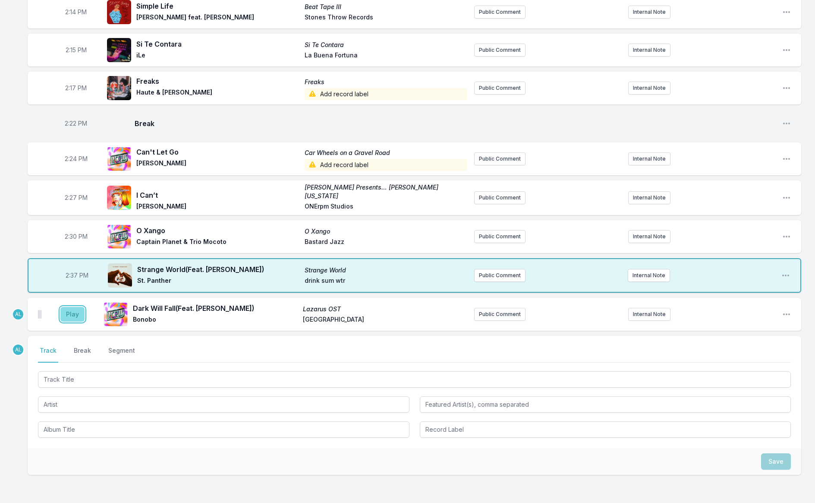
click at [76, 307] on button "Play" at bounding box center [72, 314] width 24 height 15
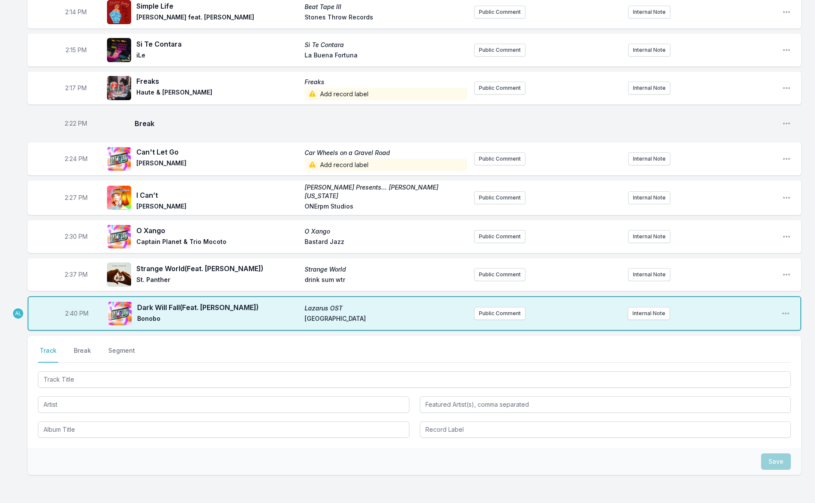
drag, startPoint x: 82, startPoint y: 336, endPoint x: 74, endPoint y: 335, distance: 8.3
click at [82, 346] on button "Break" at bounding box center [82, 354] width 21 height 16
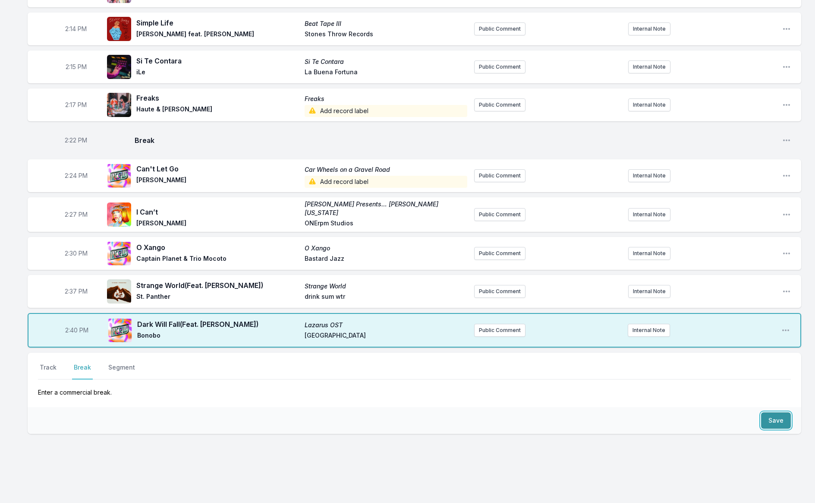
click at [784, 412] on button "Save" at bounding box center [776, 420] width 30 height 16
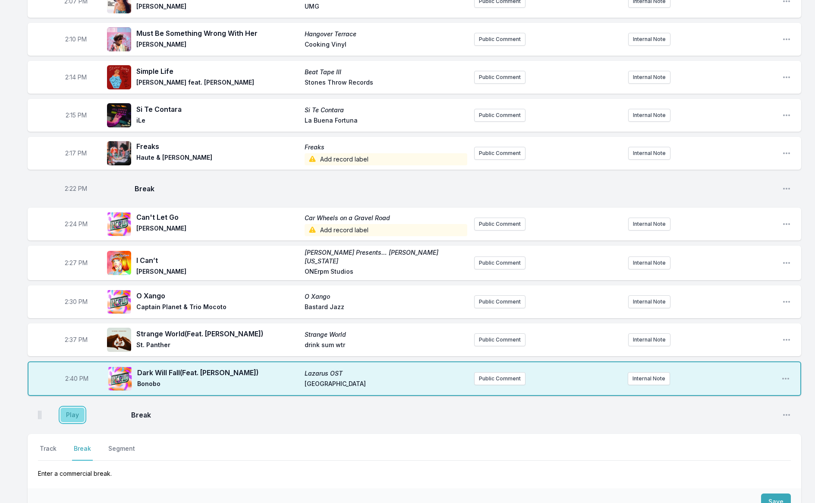
click at [72, 407] on button "Play" at bounding box center [72, 414] width 24 height 15
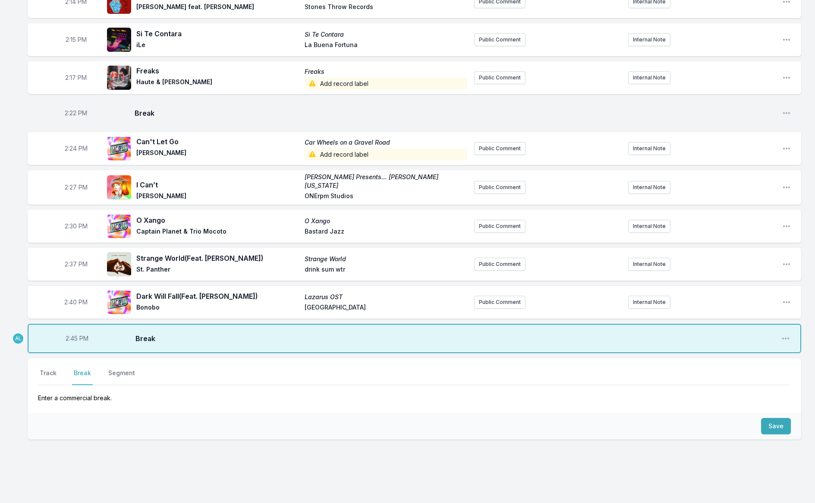
scroll to position [1616, 0]
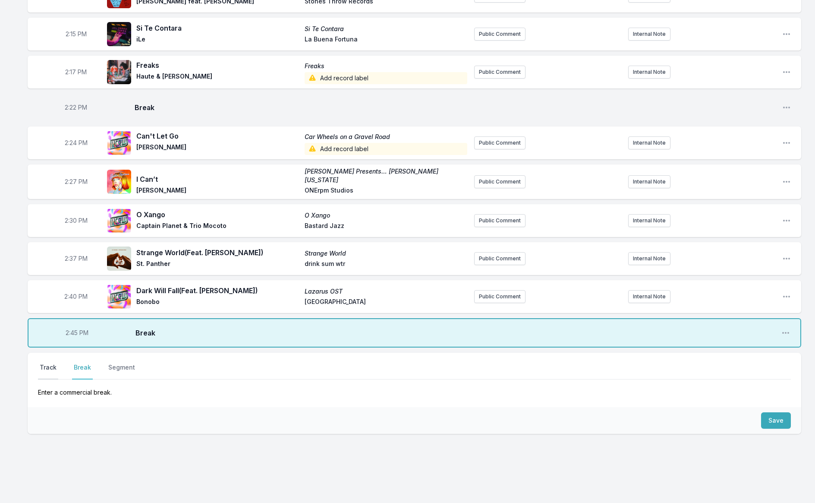
click at [50, 363] on button "Track" at bounding box center [48, 371] width 20 height 16
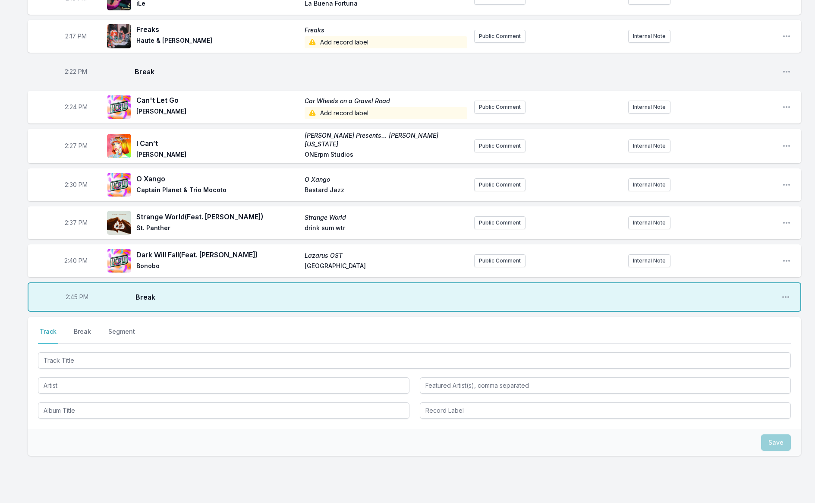
scroll to position [1673, 0]
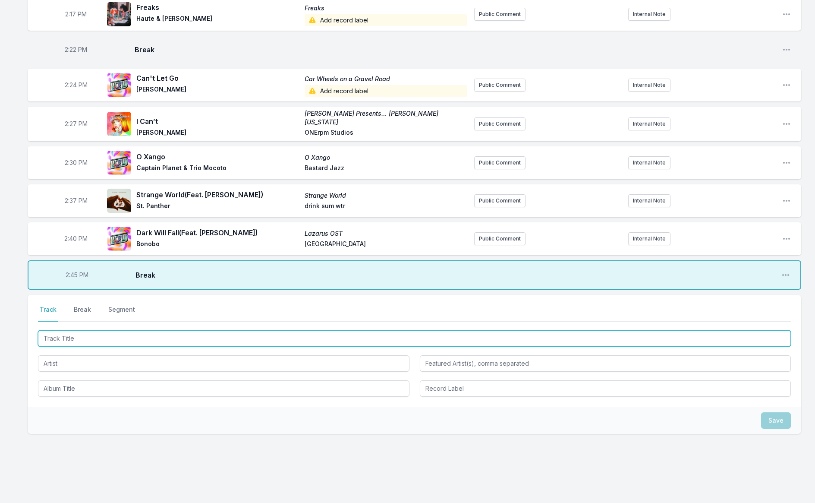
click at [128, 330] on input "Track Title" at bounding box center [414, 338] width 753 height 16
click at [153, 330] on input "Track Title" at bounding box center [414, 338] width 753 height 16
type input "[PERSON_NAME]"
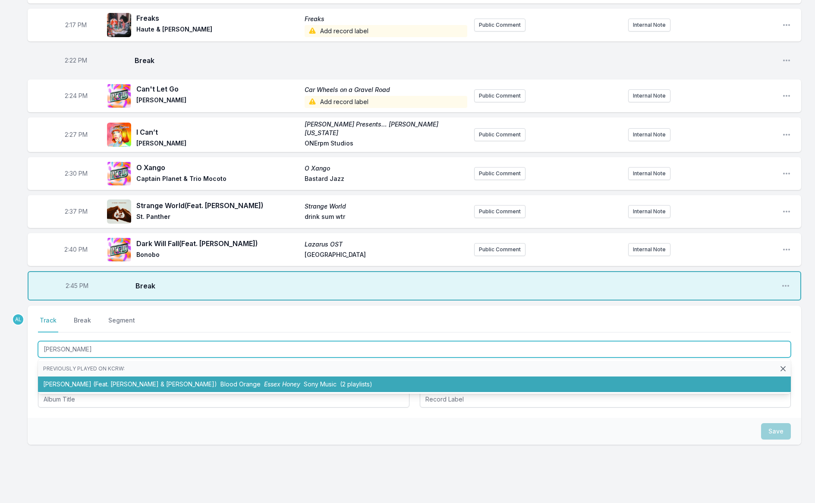
click at [174, 376] on li "[PERSON_NAME] (Feat. [PERSON_NAME] & [PERSON_NAME]) Blood Orange Essex Honey So…" at bounding box center [414, 384] width 753 height 16
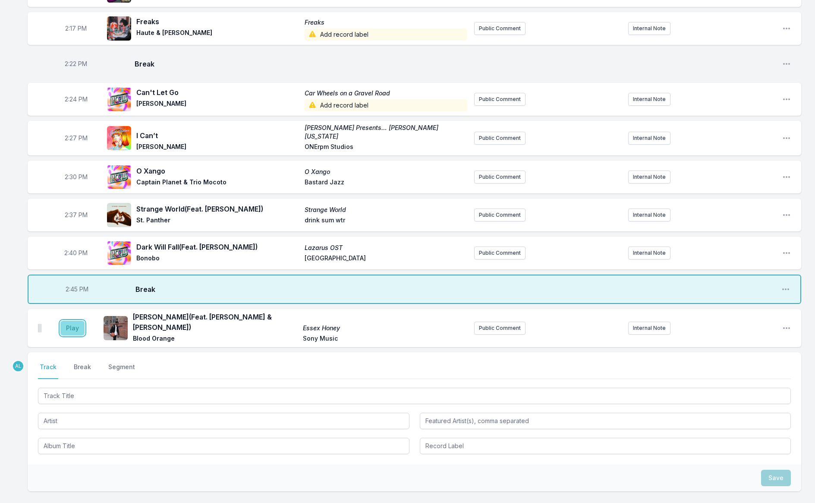
click at [76, 321] on button "Play" at bounding box center [72, 328] width 24 height 15
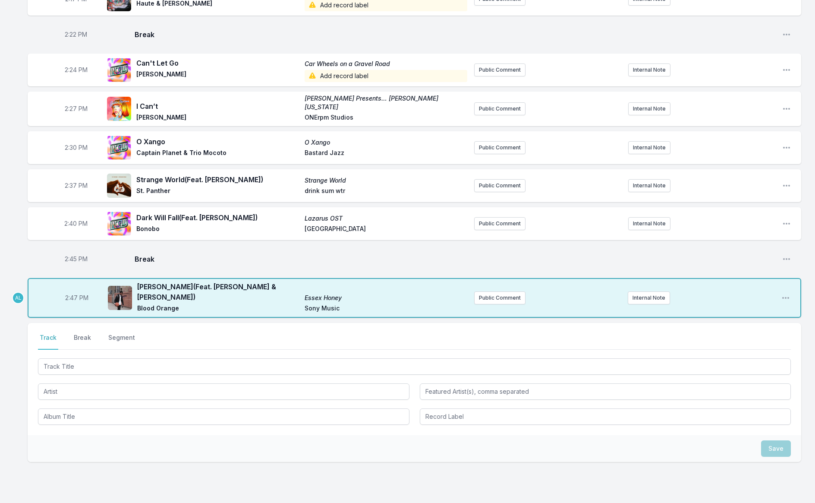
scroll to position [1711, 0]
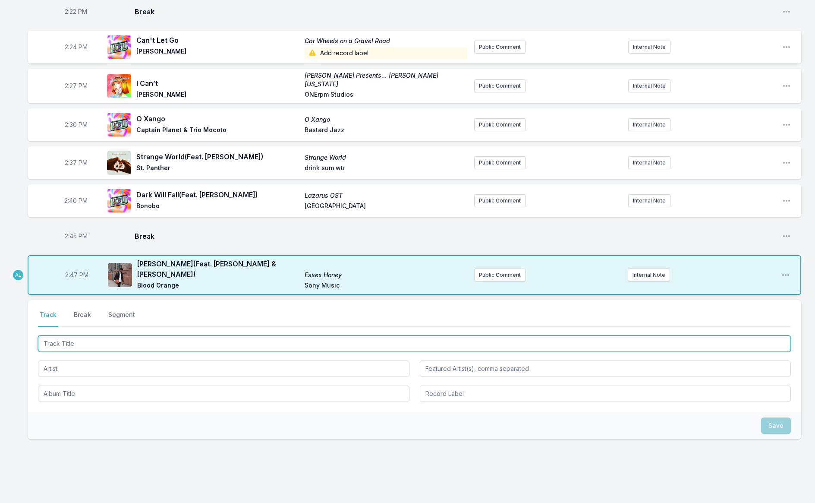
click at [79, 335] on input "Track Title" at bounding box center [414, 343] width 753 height 16
type input "[PERSON_NAME]"
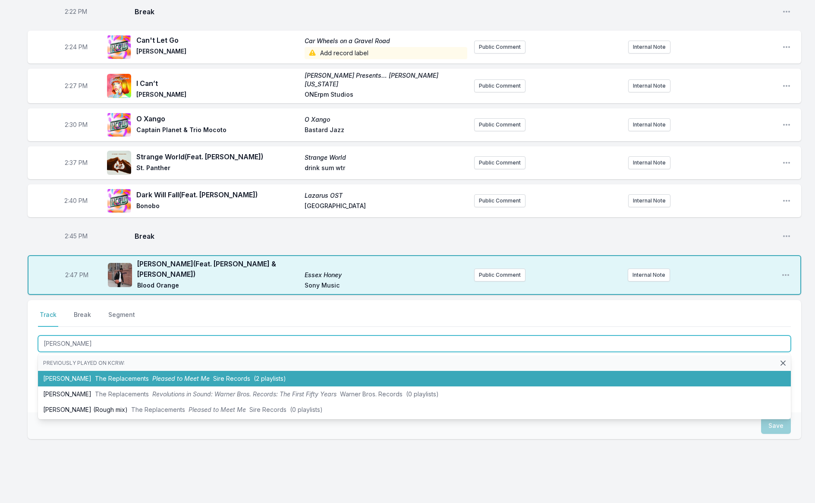
click at [98, 375] on span "The Replacements" at bounding box center [122, 378] width 54 height 7
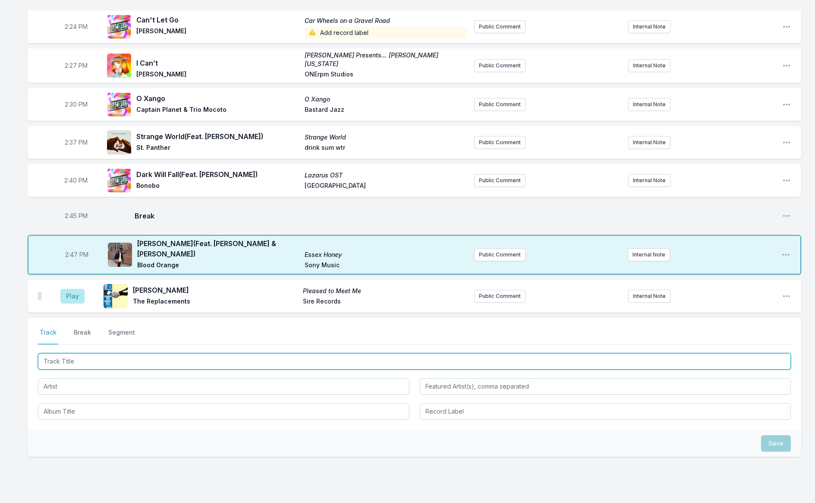
scroll to position [1749, 0]
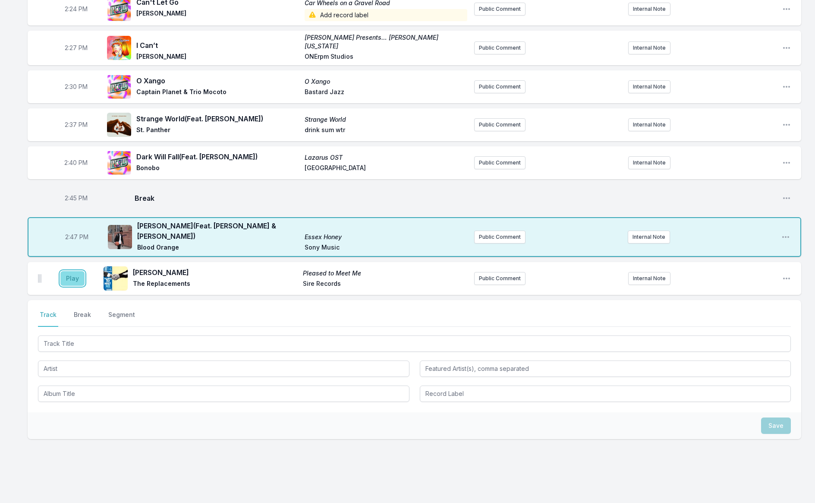
click at [77, 271] on button "Play" at bounding box center [72, 278] width 24 height 15
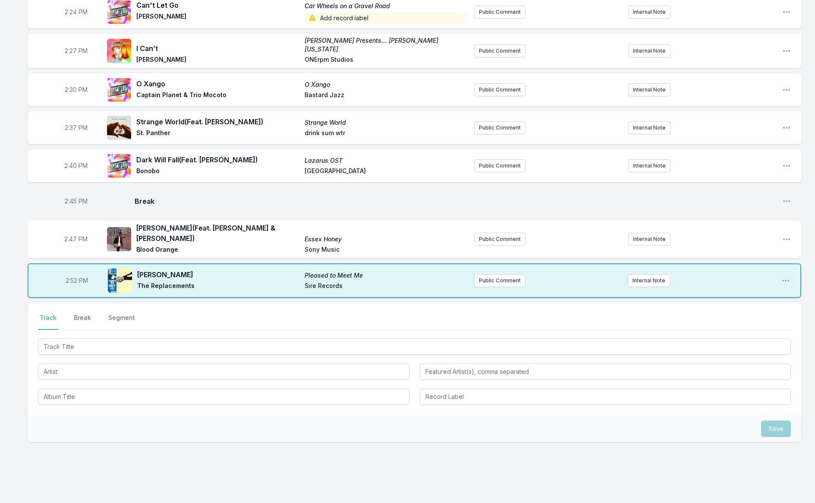
scroll to position [1745, 0]
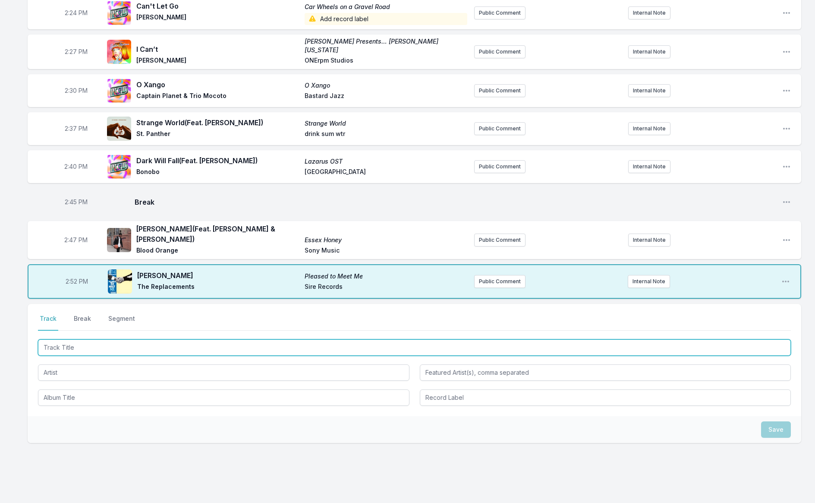
click at [214, 339] on input "Track Title" at bounding box center [414, 347] width 753 height 16
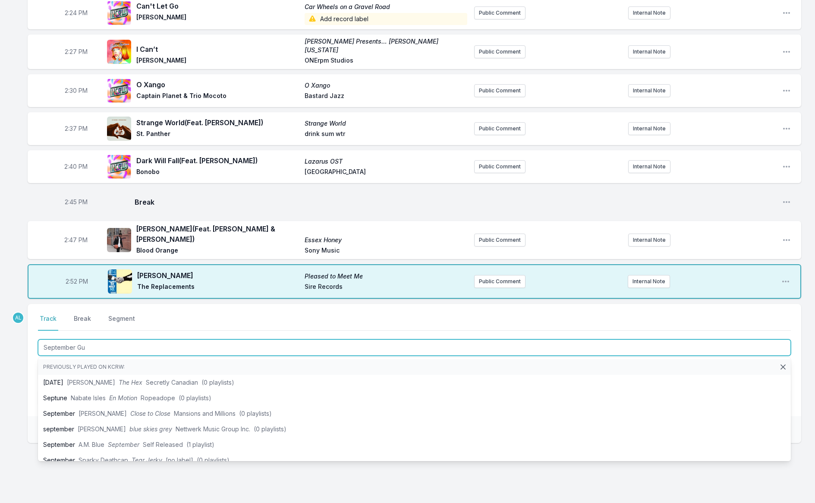
type input "September Gur"
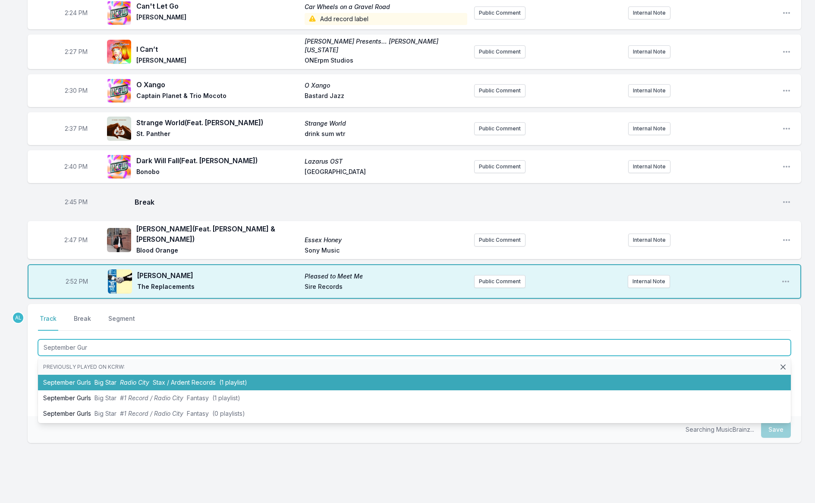
scroll to position [1745, 0]
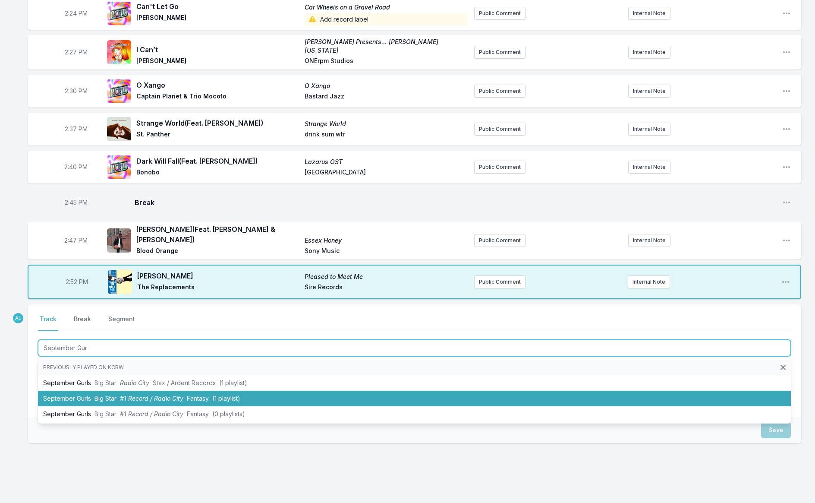
click at [240, 395] on span "(1 playlist)" at bounding box center [226, 398] width 28 height 7
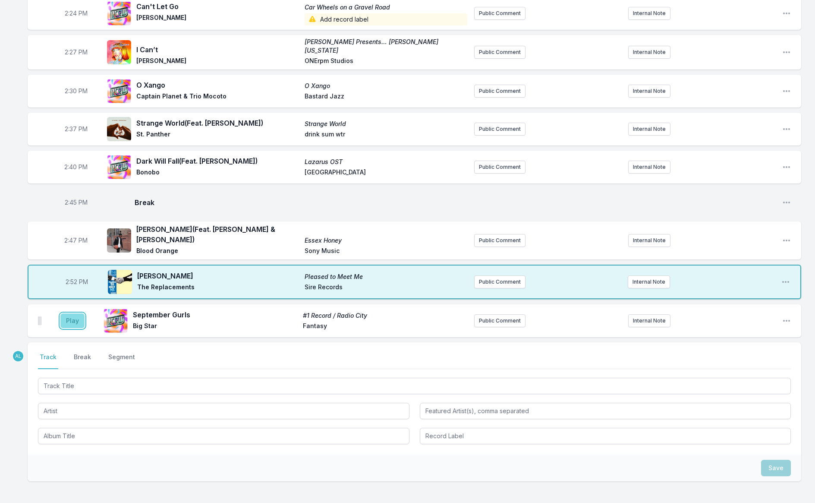
click at [72, 313] on button "Play" at bounding box center [72, 320] width 24 height 15
